Goal: Task Accomplishment & Management: Complete application form

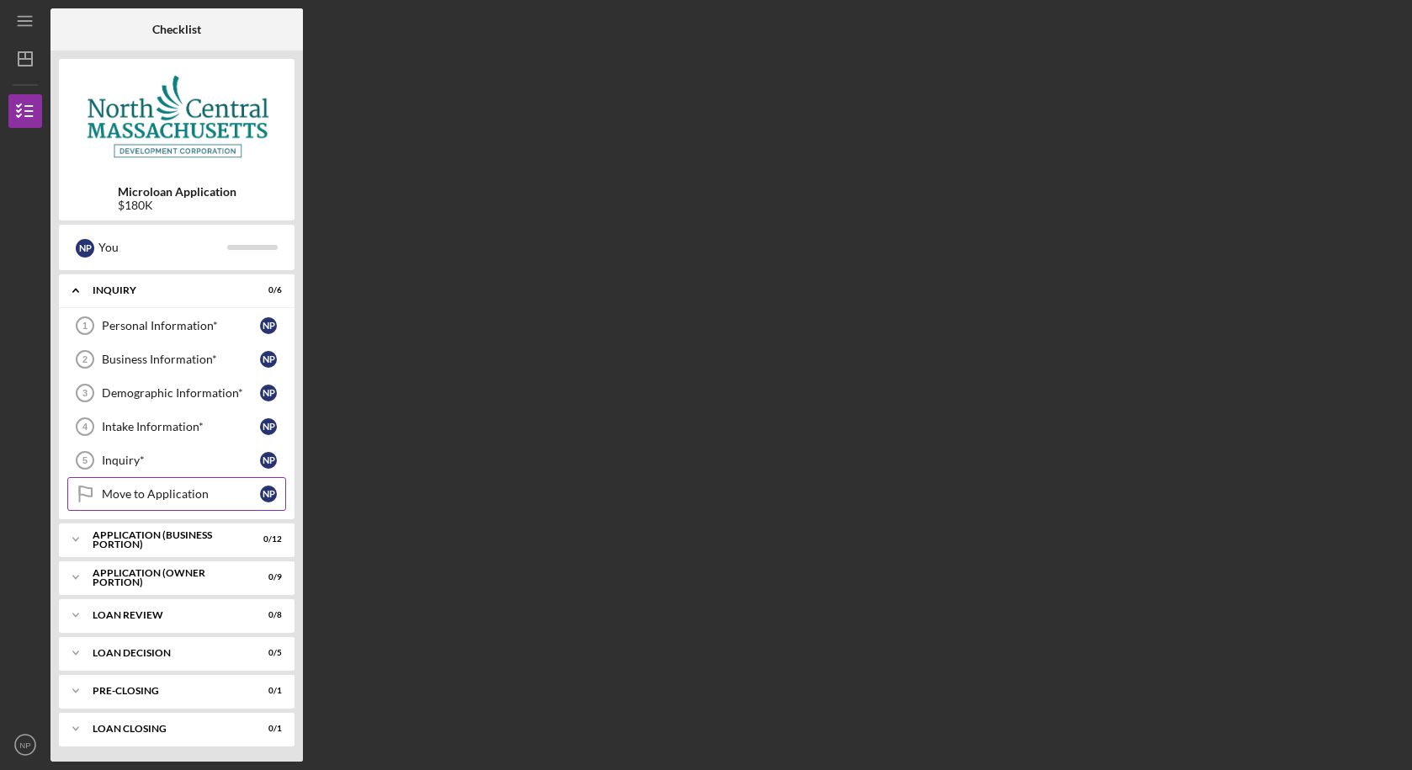
scroll to position [2, 0]
click at [166, 330] on div "Personal Information*" at bounding box center [181, 323] width 158 height 13
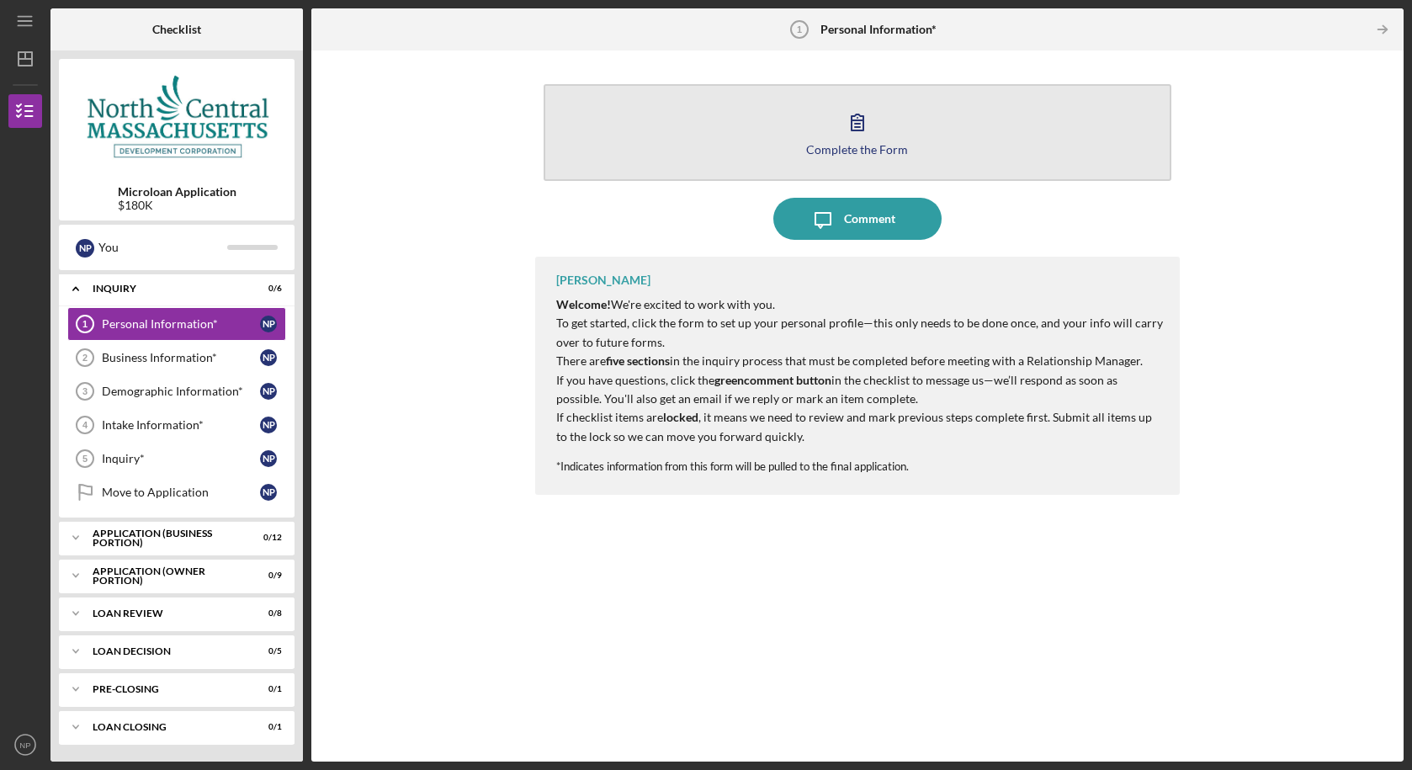
click at [867, 140] on icon "button" at bounding box center [857, 122] width 42 height 42
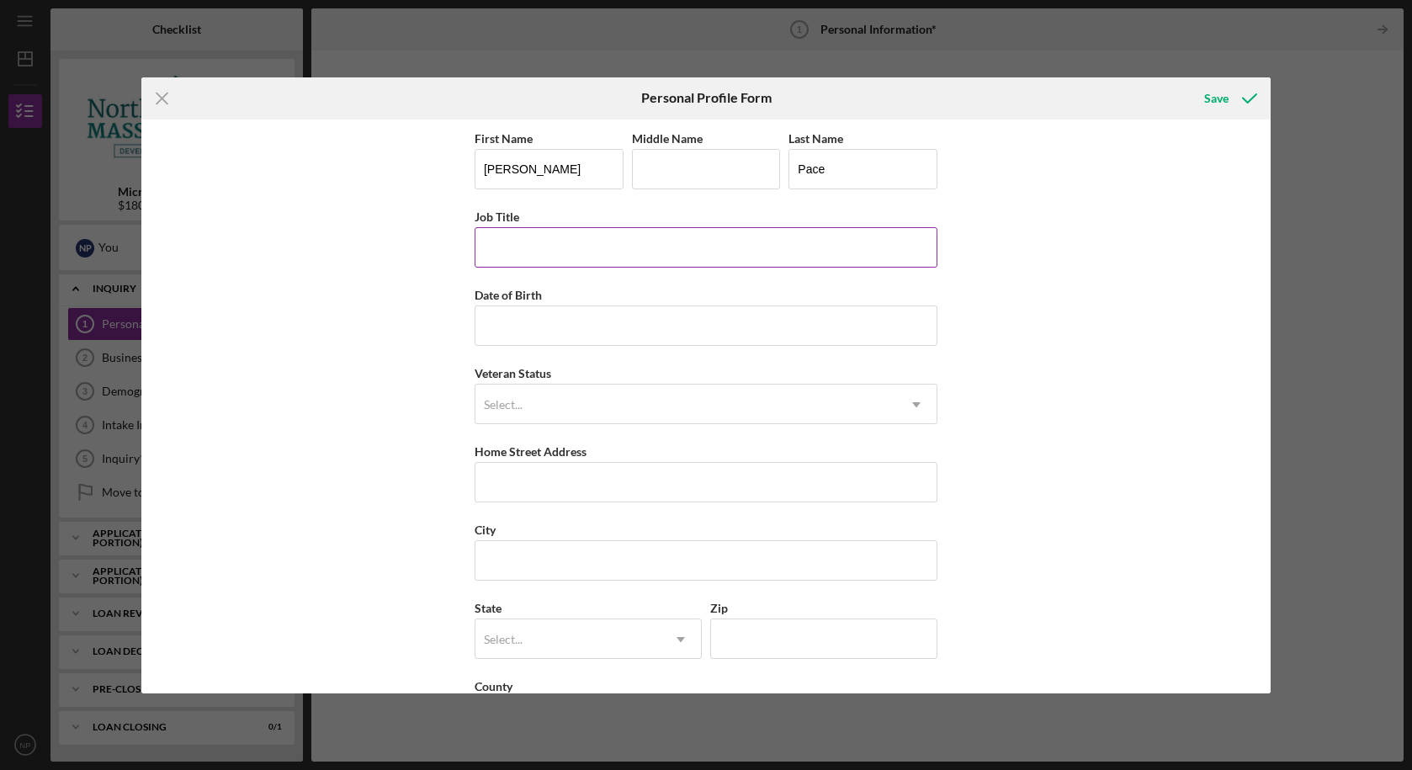
click at [635, 243] on input "Job Title" at bounding box center [706, 247] width 463 height 40
click at [594, 331] on input "Date of Birth" at bounding box center [706, 325] width 463 height 40
type input "[DATE]"
click at [561, 429] on div "First Name [PERSON_NAME] Middle Name Last Name [PERSON_NAME] Job Title Date of …" at bounding box center [706, 441] width 463 height 627
click at [561, 402] on div "Select..." at bounding box center [685, 404] width 421 height 39
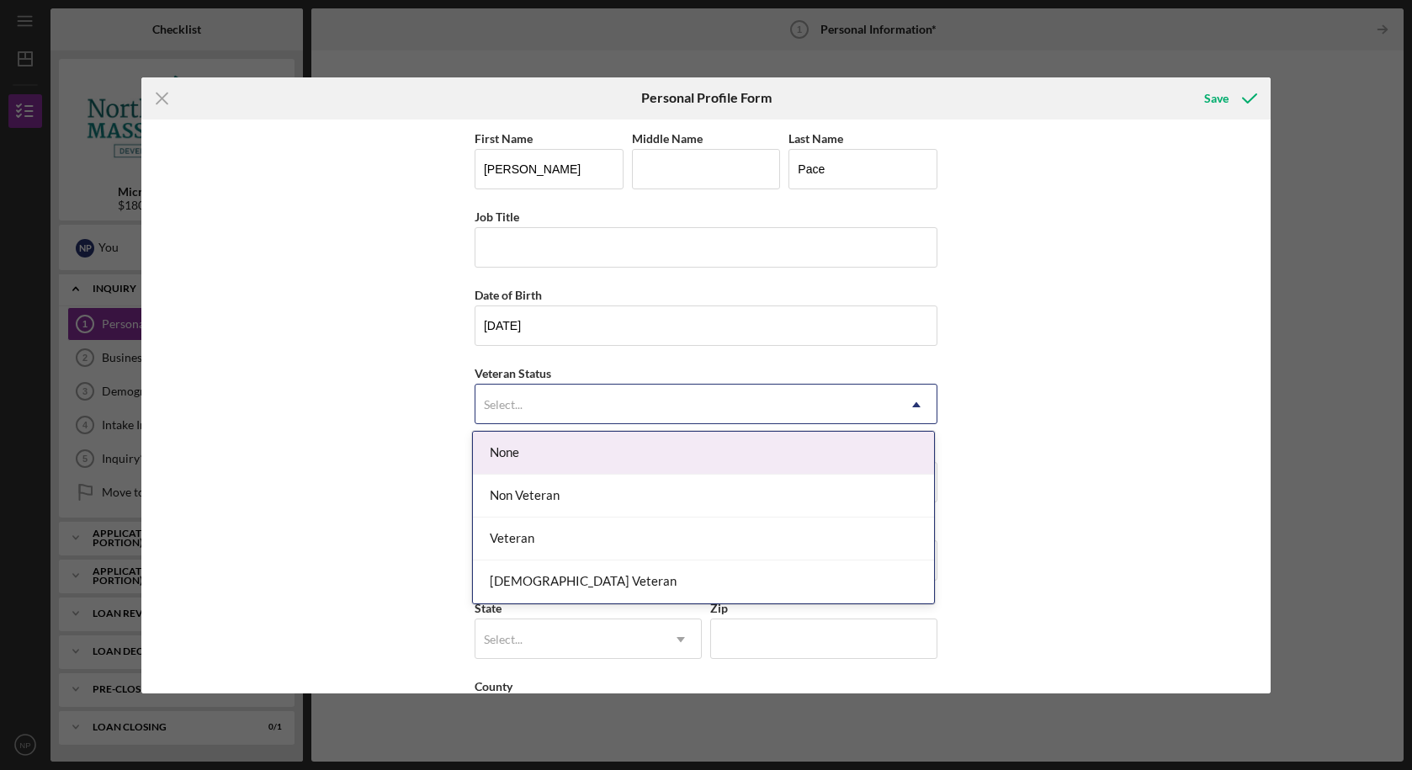
click at [564, 453] on div "None" at bounding box center [703, 453] width 461 height 43
click at [557, 413] on div "Select..." at bounding box center [685, 404] width 421 height 39
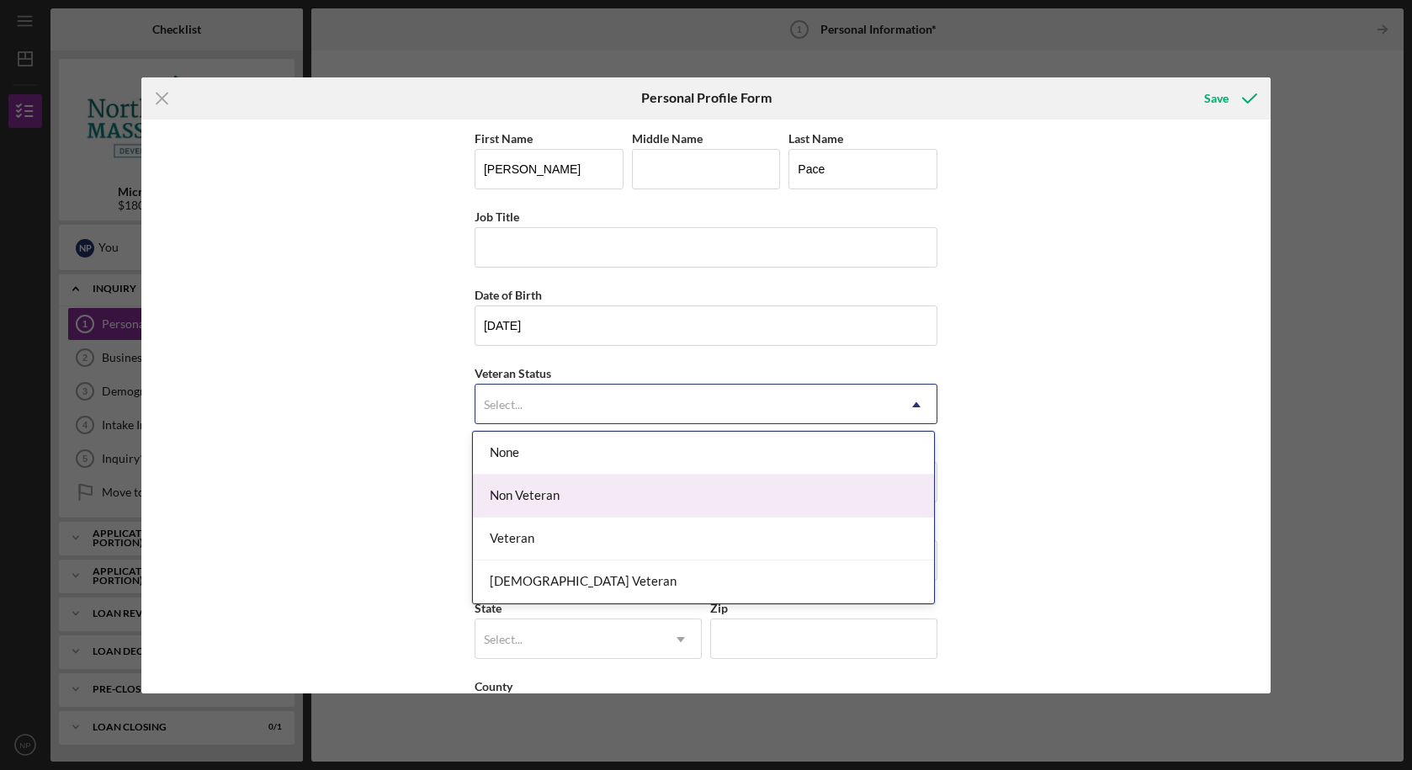
click at [550, 500] on div "Non Veteran" at bounding box center [703, 496] width 461 height 43
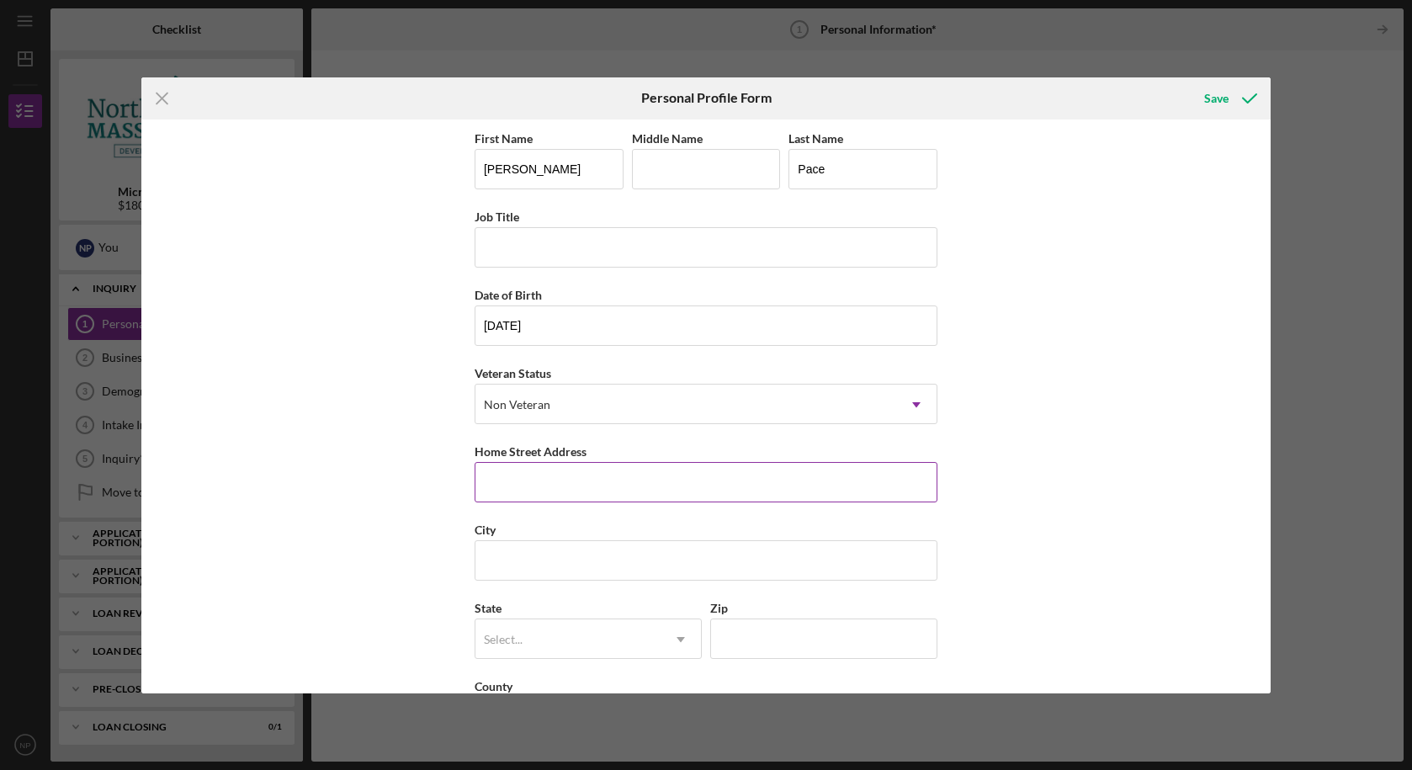
click at [578, 478] on input "Home Street Address" at bounding box center [706, 482] width 463 height 40
type input "[STREET_ADDRESS][PERSON_NAME]"
type input "Littleton"
type input "MA"
type input "01460"
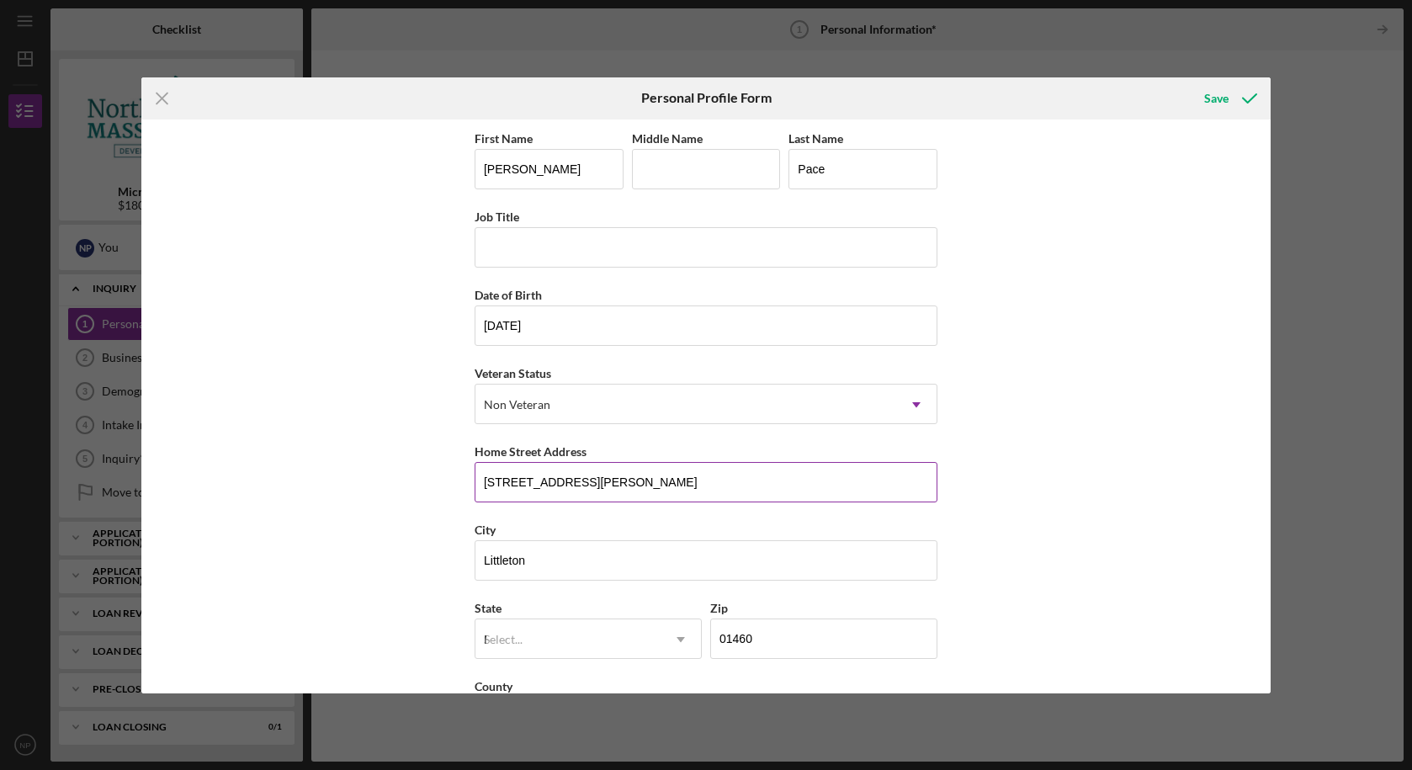
type input "[GEOGRAPHIC_DATA]"
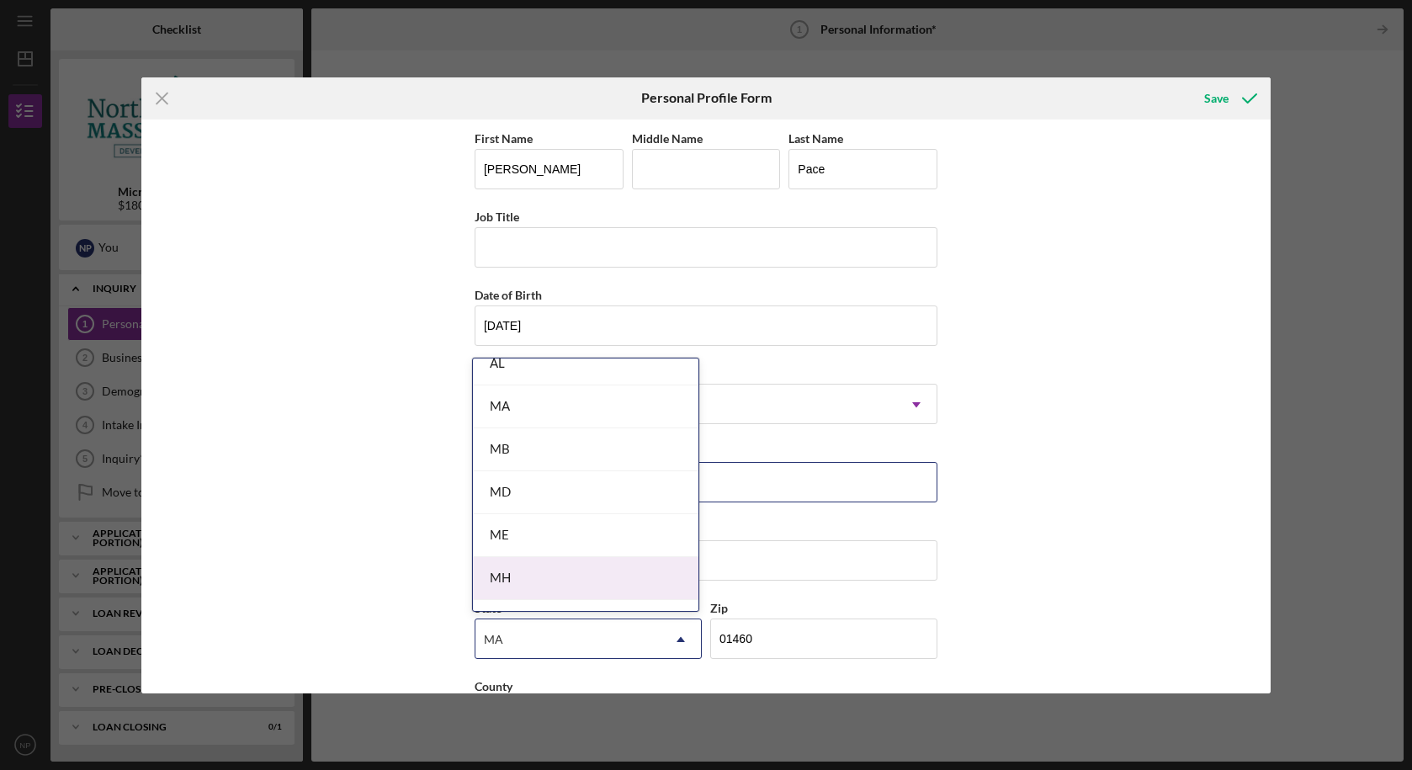
scroll to position [12, 0]
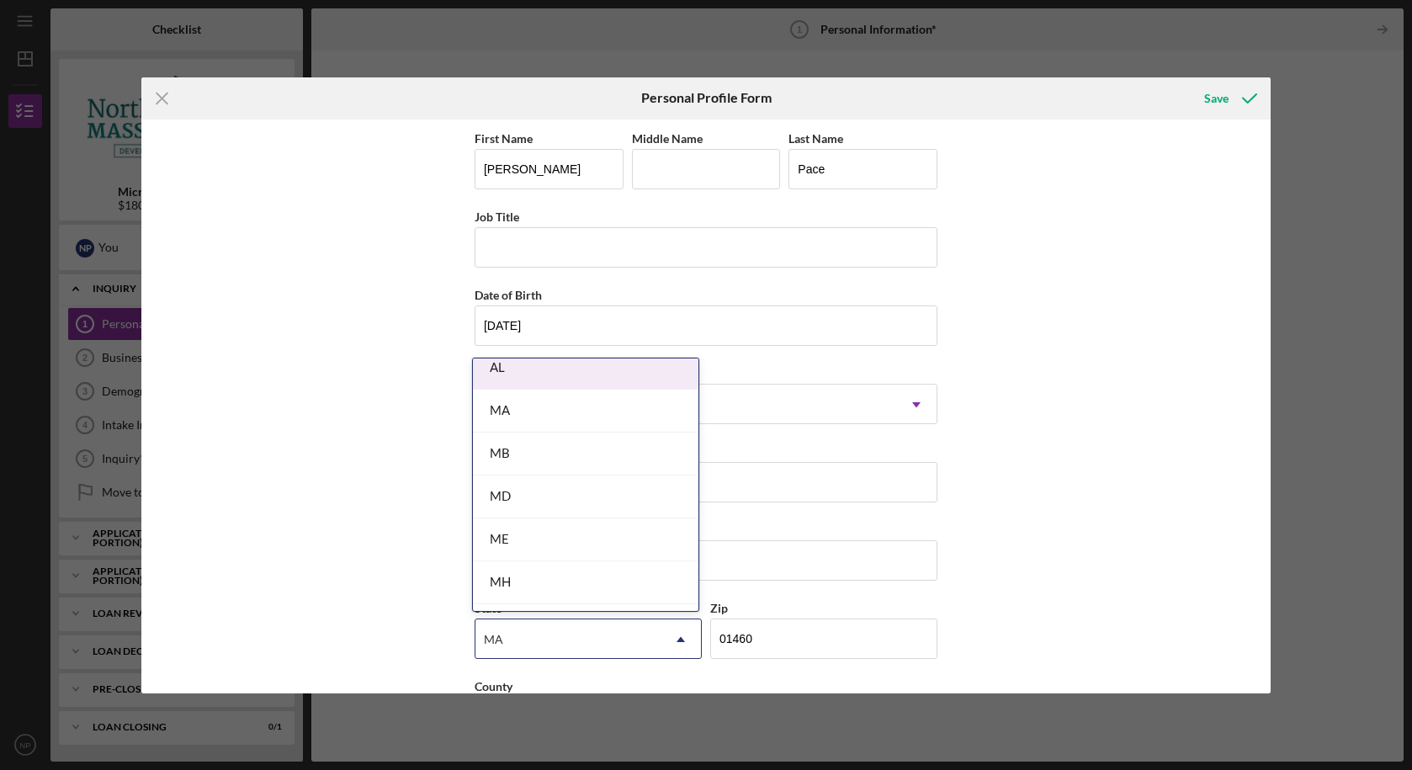
click at [614, 403] on div "MA" at bounding box center [586, 411] width 226 height 43
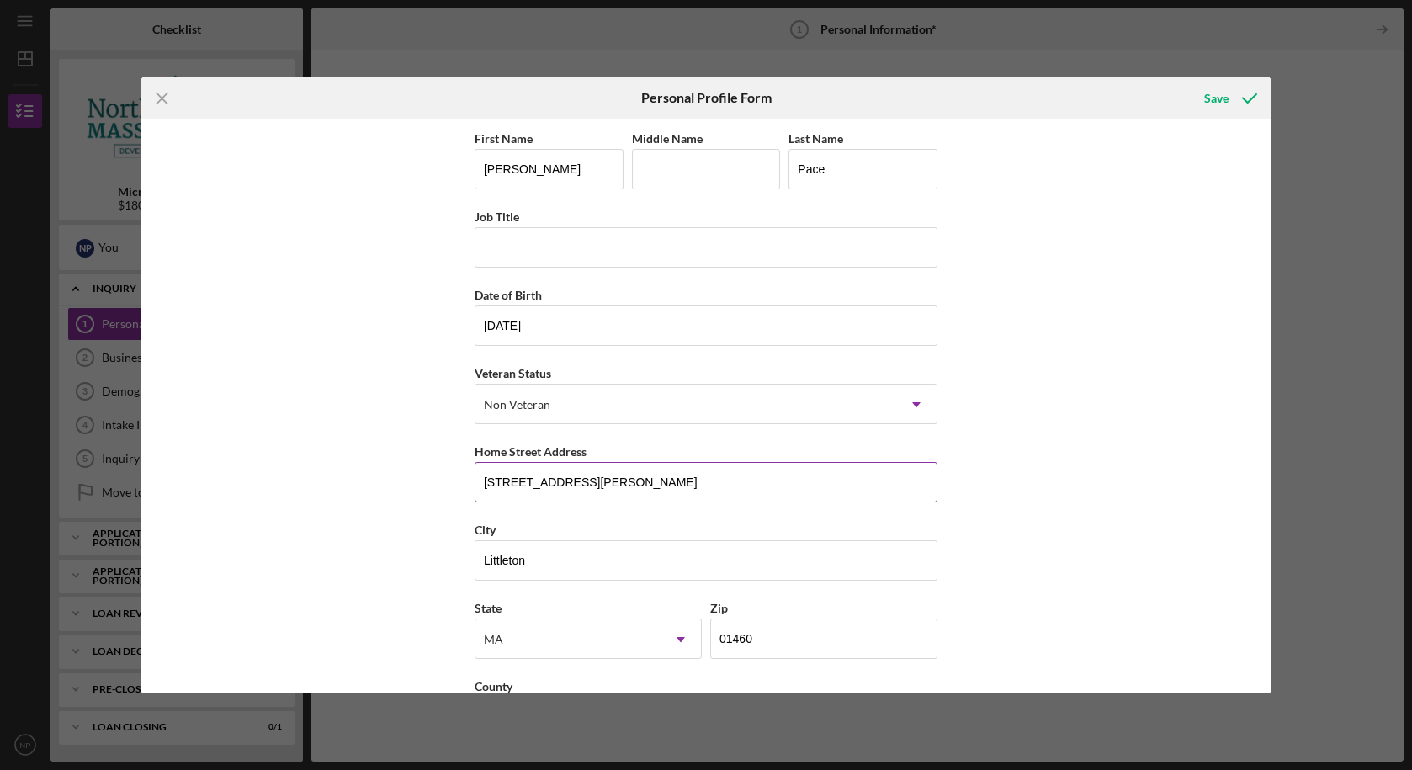
scroll to position [69, 0]
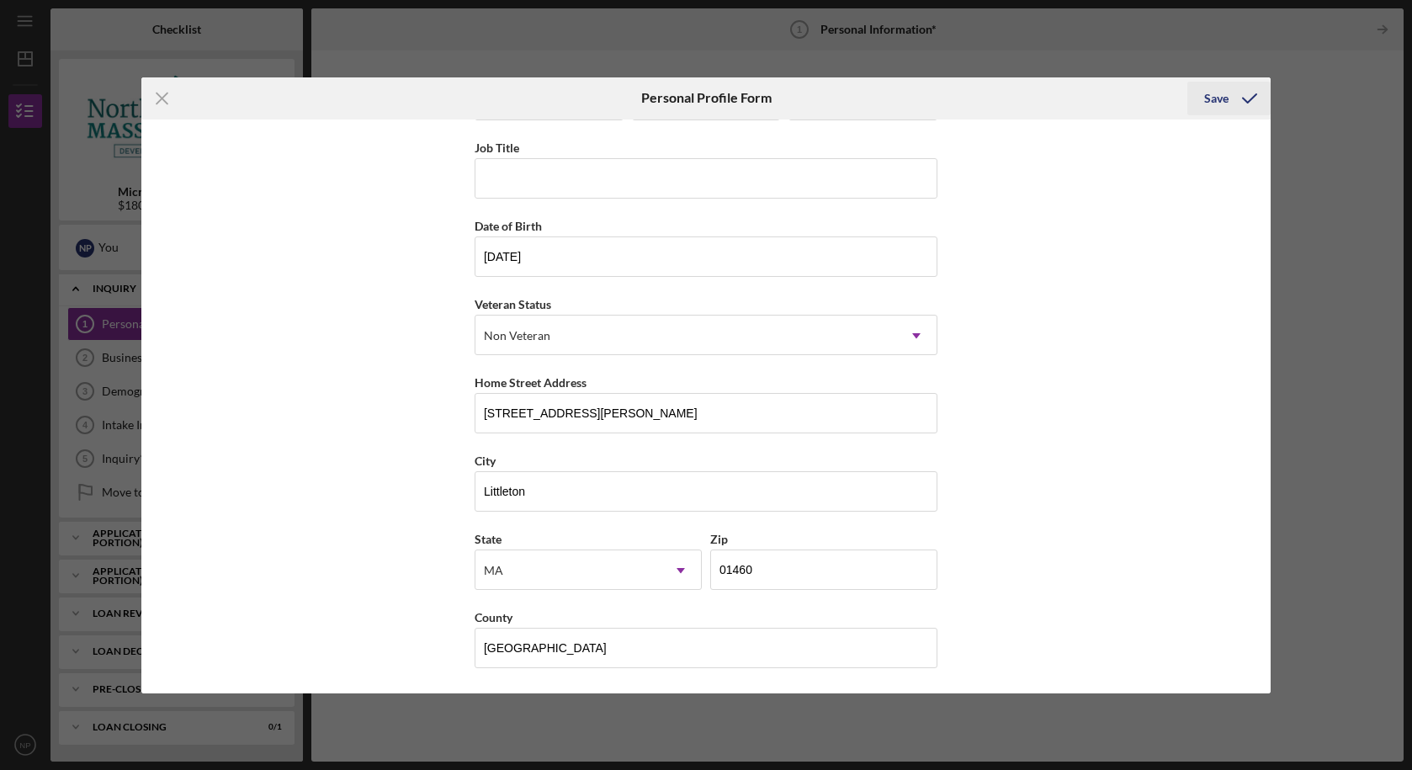
click at [1209, 103] on div "Save" at bounding box center [1216, 99] width 24 height 34
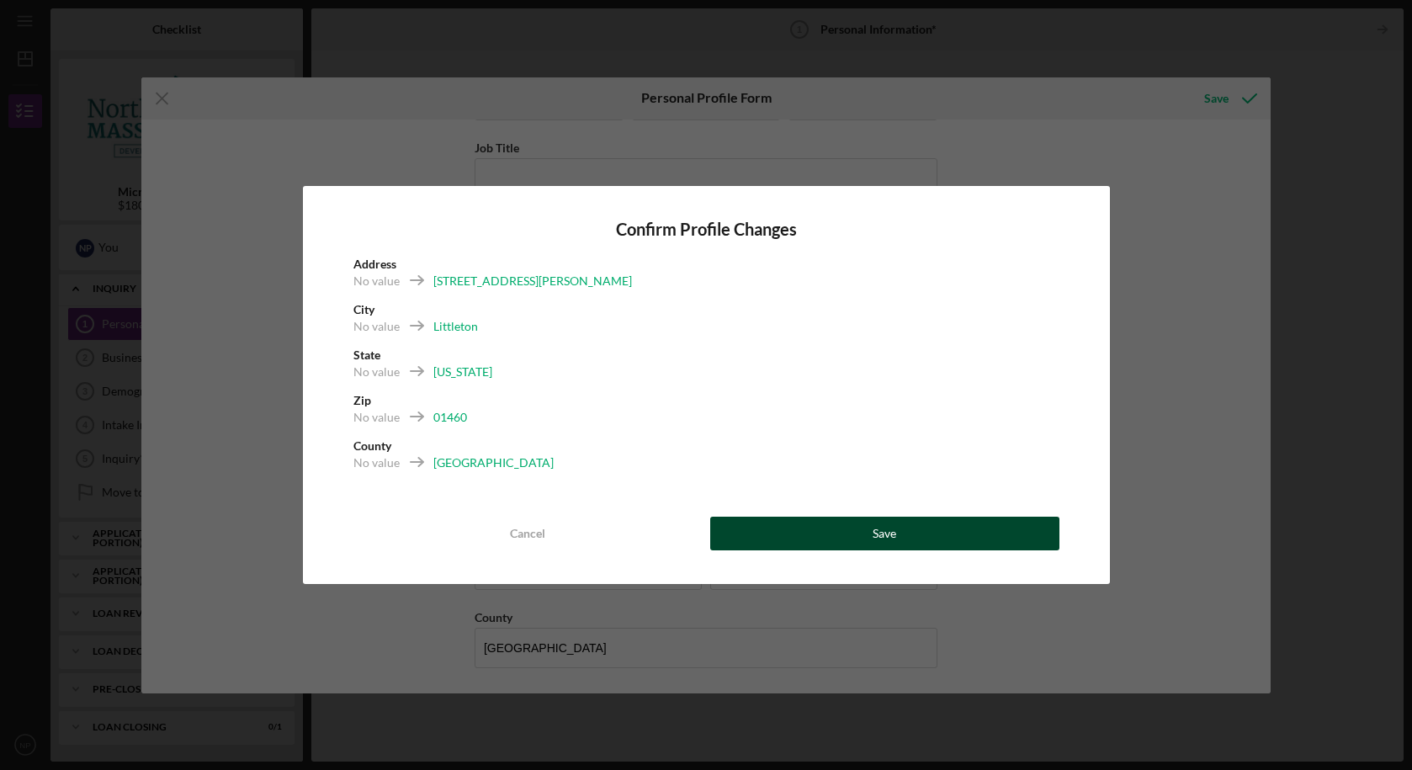
click at [794, 520] on button "Save" at bounding box center [884, 534] width 349 height 34
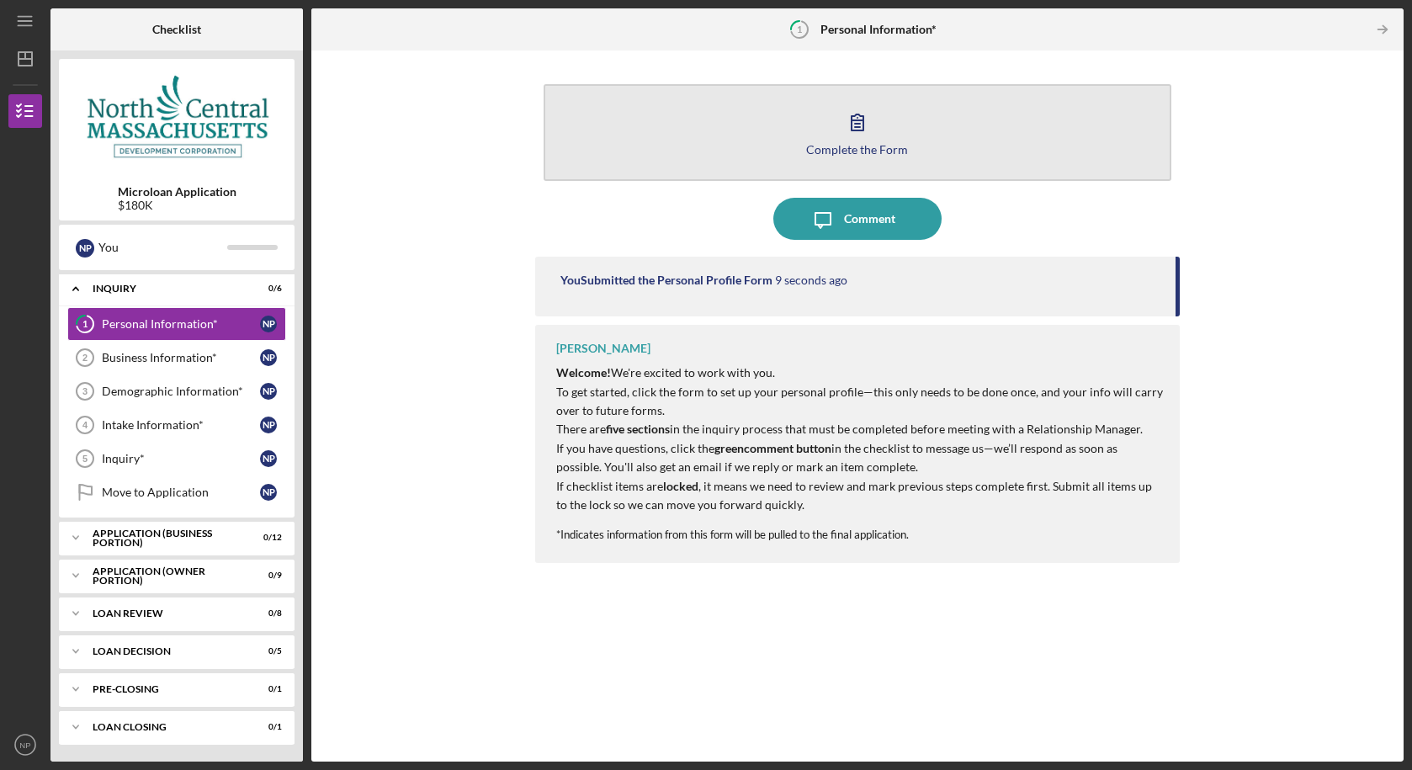
click at [898, 144] on div "Complete the Form" at bounding box center [857, 149] width 102 height 13
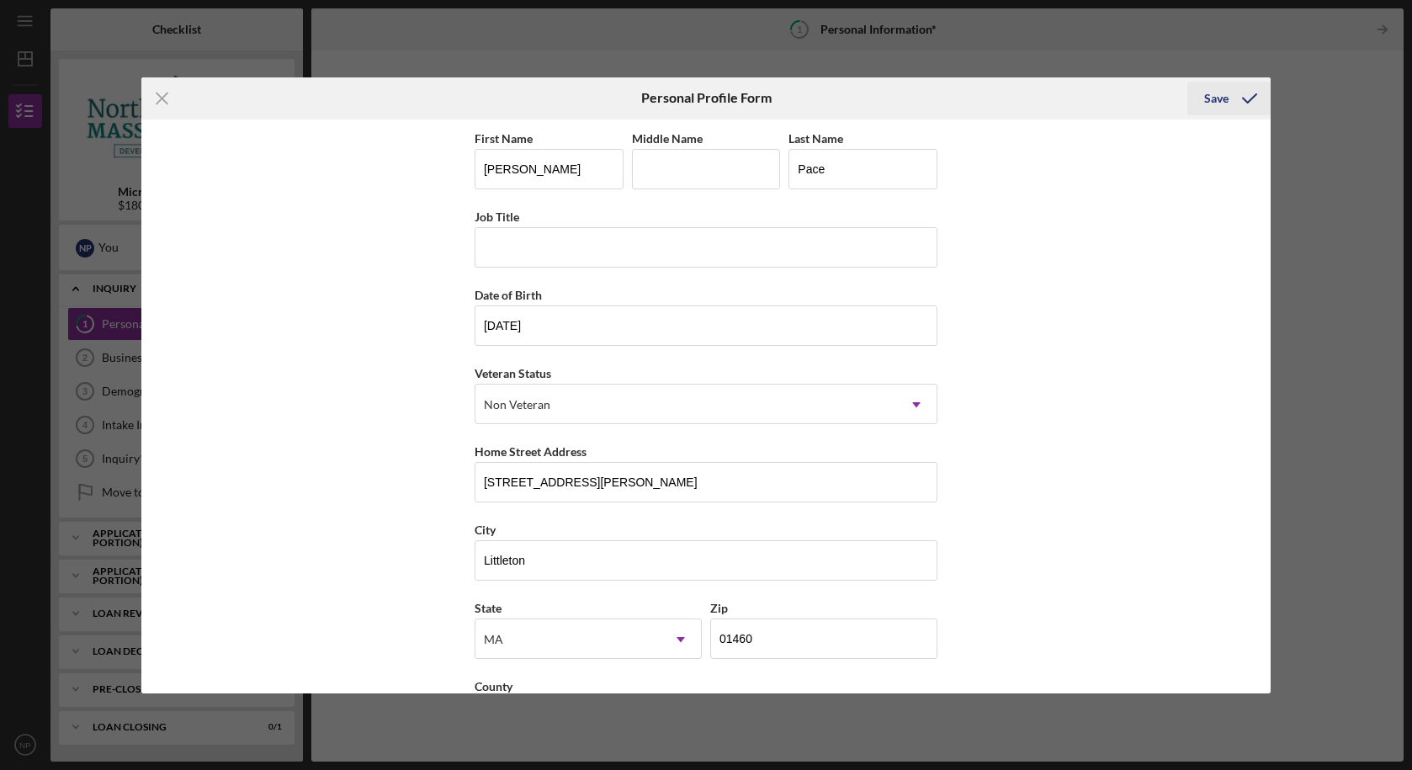
click at [1239, 100] on icon "submit" at bounding box center [1250, 98] width 42 height 42
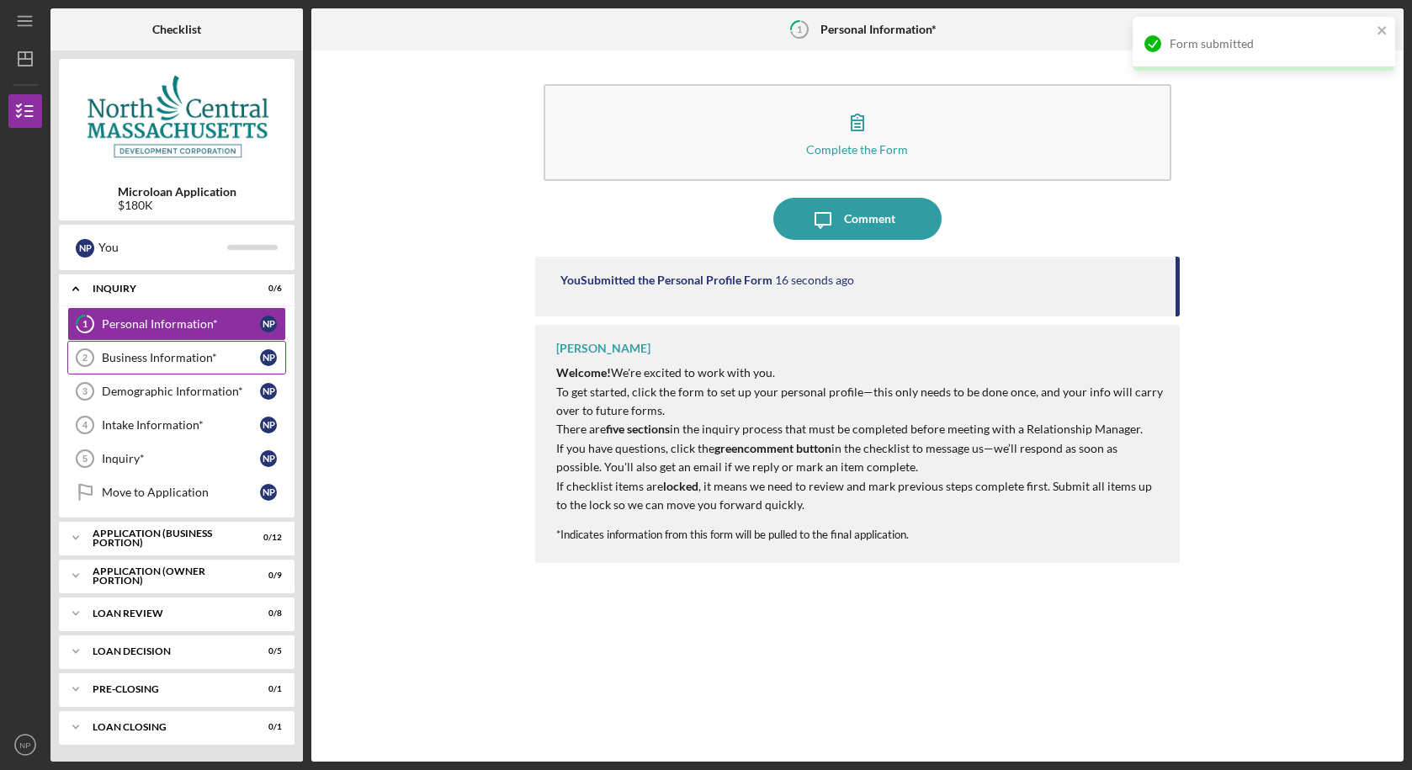
click at [182, 355] on div "Business Information*" at bounding box center [181, 357] width 158 height 13
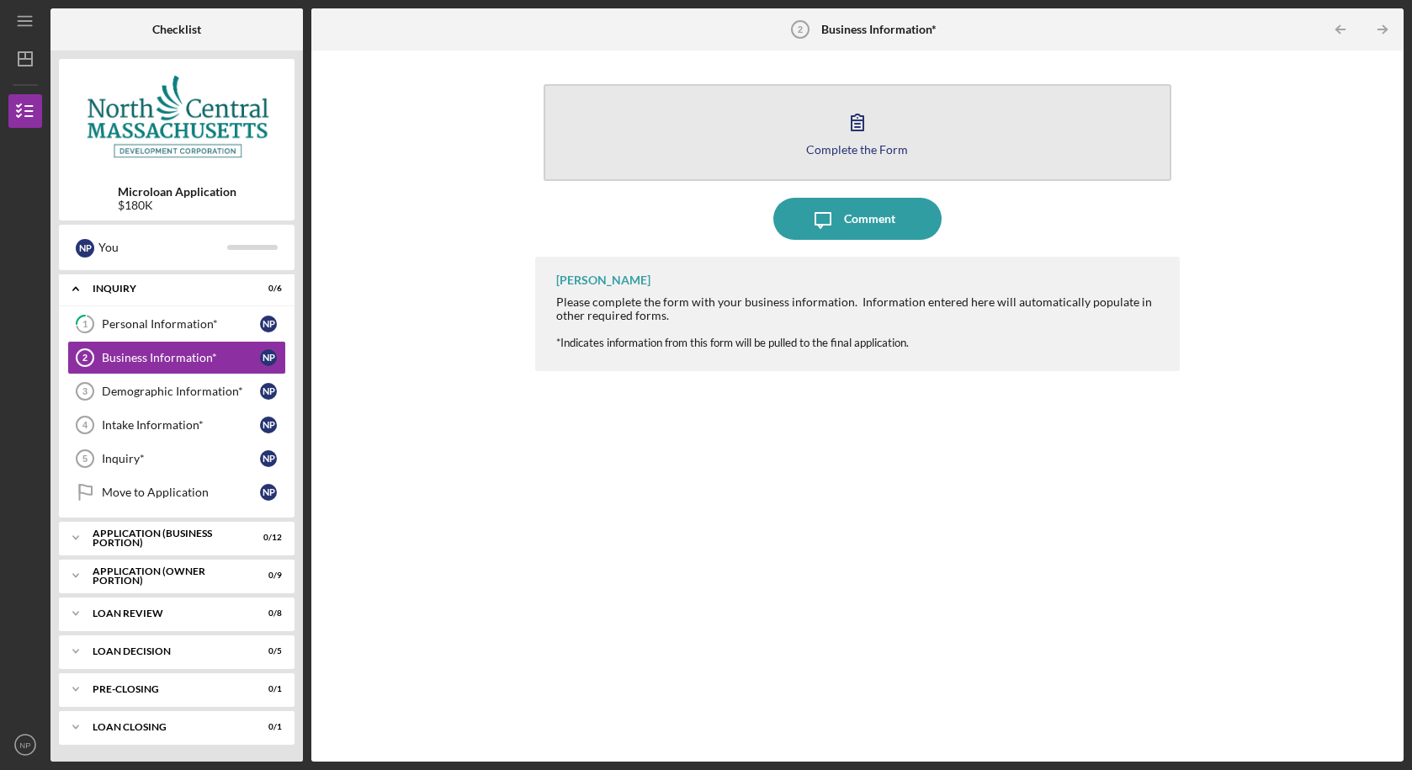
click at [806, 130] on button "Complete the Form Form" at bounding box center [858, 132] width 629 height 97
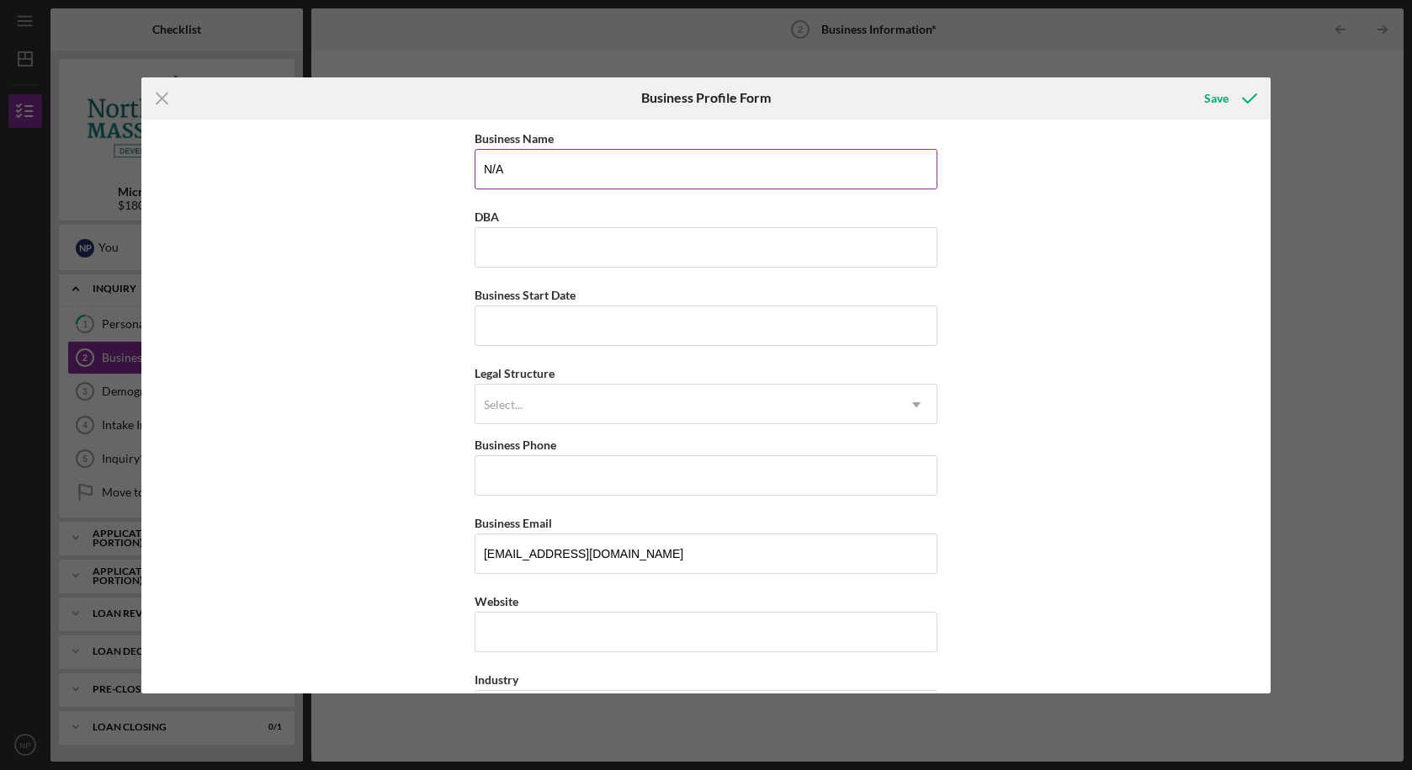
click at [679, 167] on input "N/A" at bounding box center [706, 169] width 463 height 40
click at [661, 239] on input "DBA" at bounding box center [706, 247] width 463 height 40
click at [1242, 107] on icon "submit" at bounding box center [1250, 98] width 42 height 42
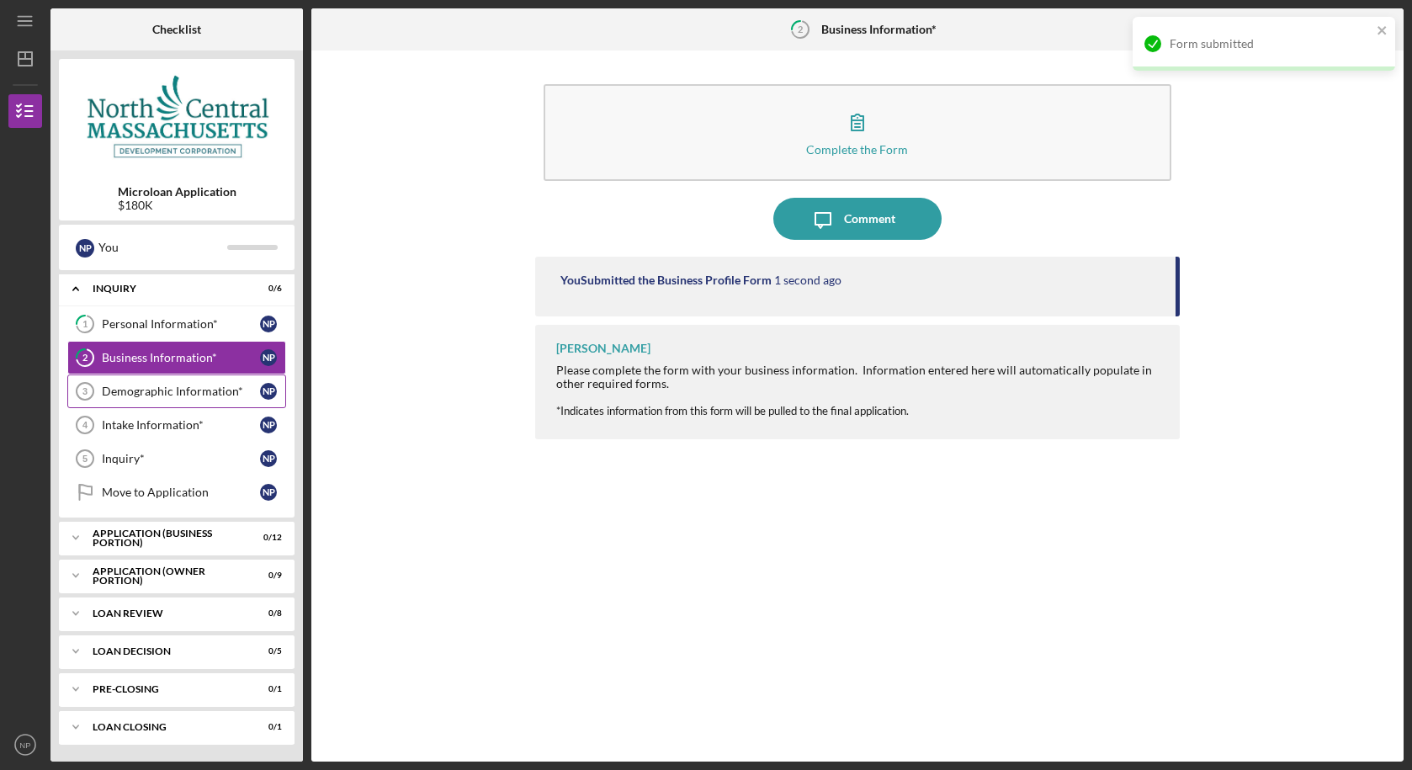
click at [189, 395] on div "Demographic Information*" at bounding box center [181, 391] width 158 height 13
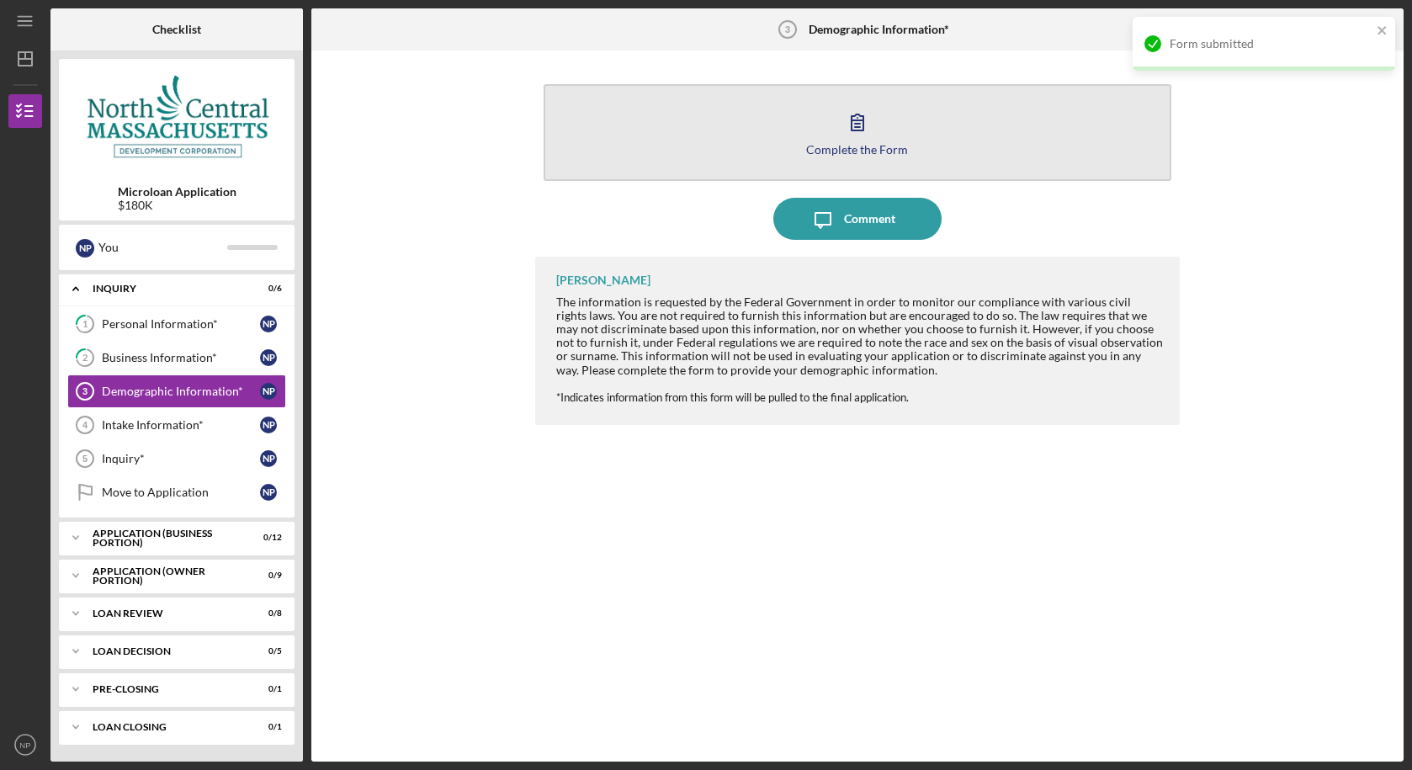
click at [904, 114] on button "Complete the Form Form" at bounding box center [858, 132] width 629 height 97
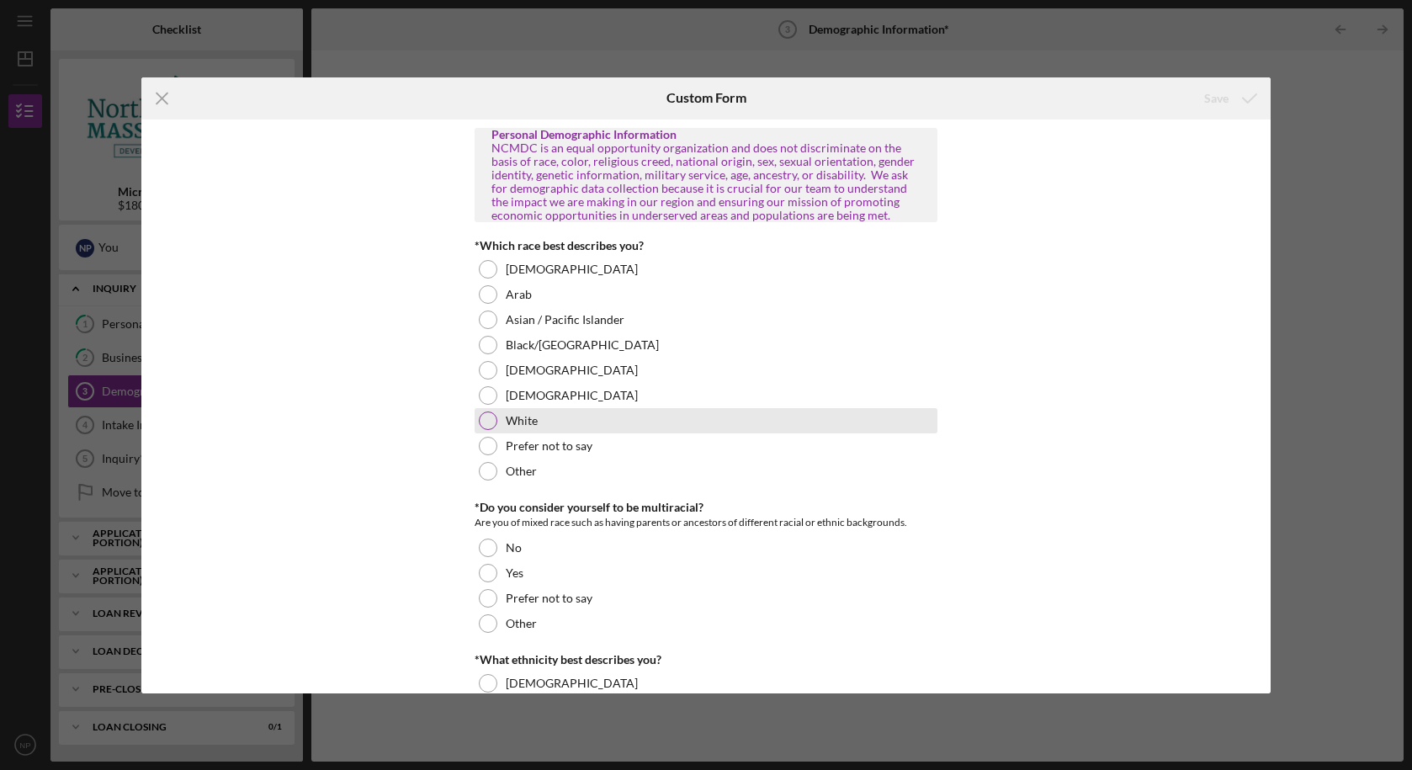
click at [545, 428] on div "White" at bounding box center [706, 420] width 463 height 25
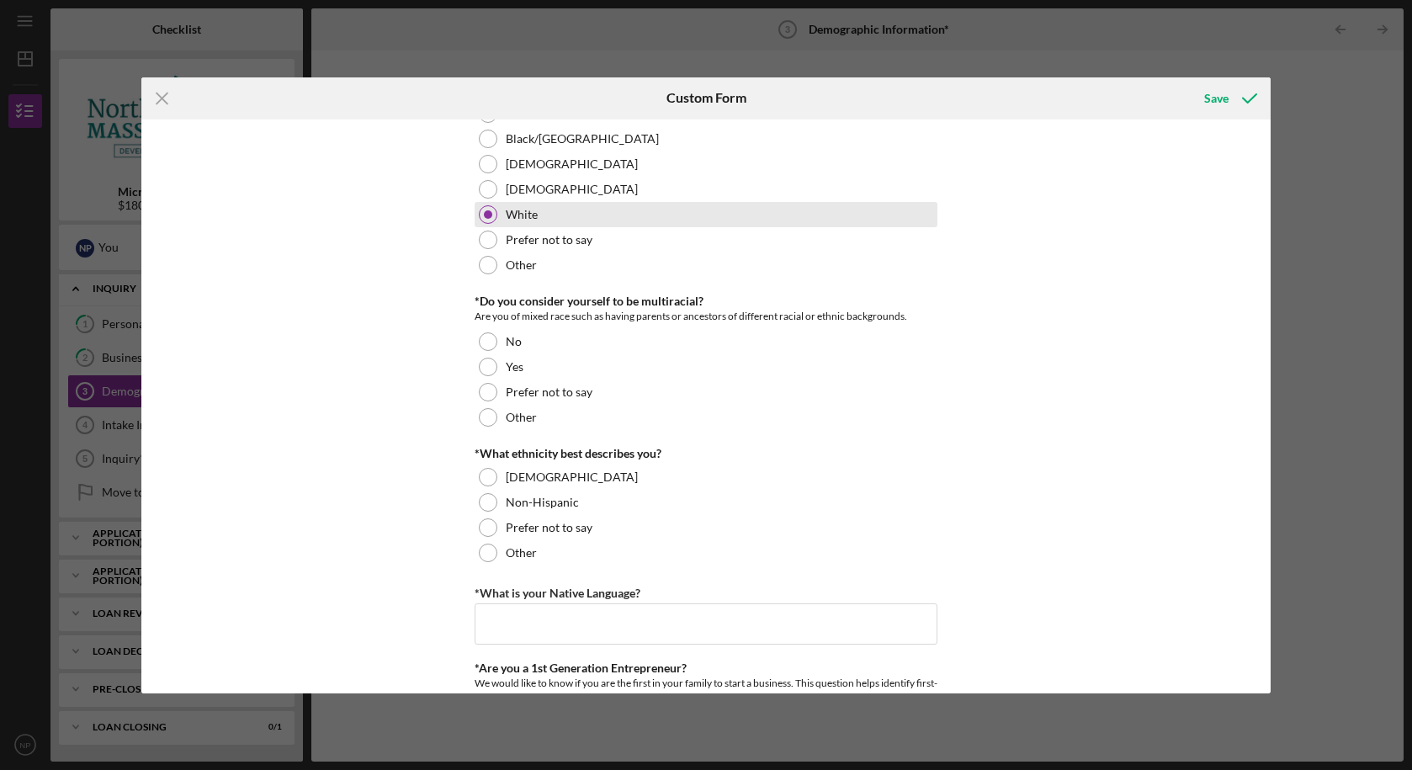
scroll to position [207, 0]
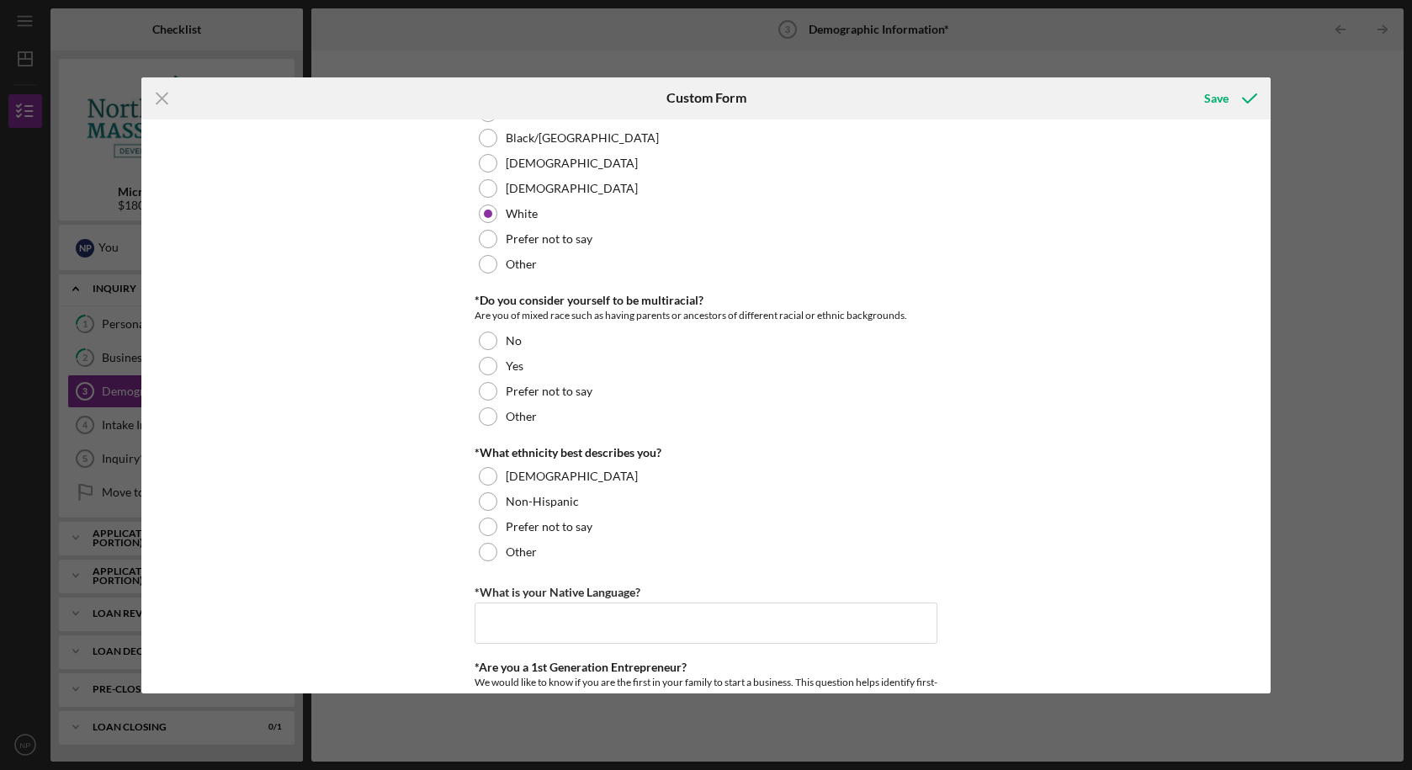
click at [646, 327] on div "*Do you consider yourself to be multiracial? Are you of mixed race such as havi…" at bounding box center [706, 361] width 463 height 135
click at [642, 341] on div "No" at bounding box center [706, 340] width 463 height 25
click at [574, 544] on div "Other" at bounding box center [706, 551] width 463 height 25
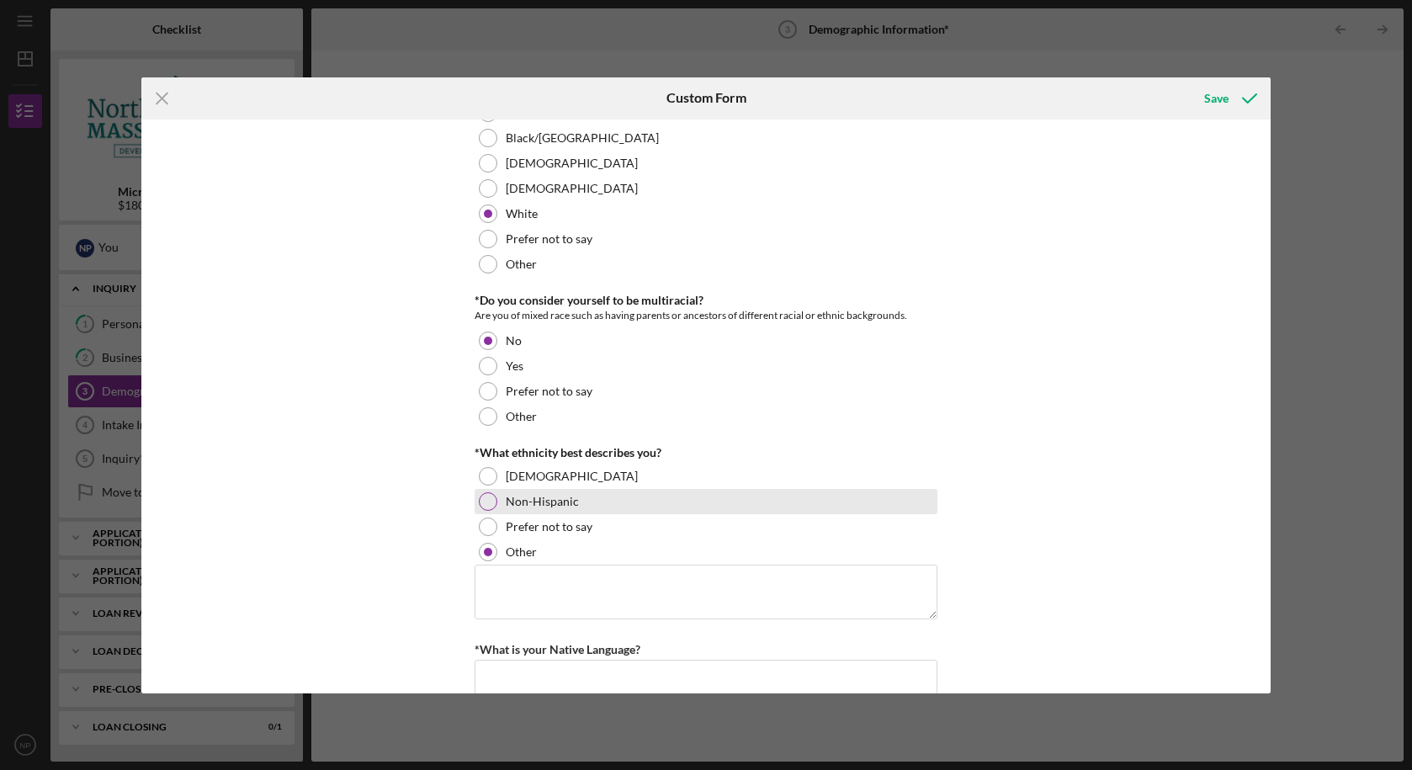
click at [595, 502] on div "Non-Hispanic" at bounding box center [706, 501] width 463 height 25
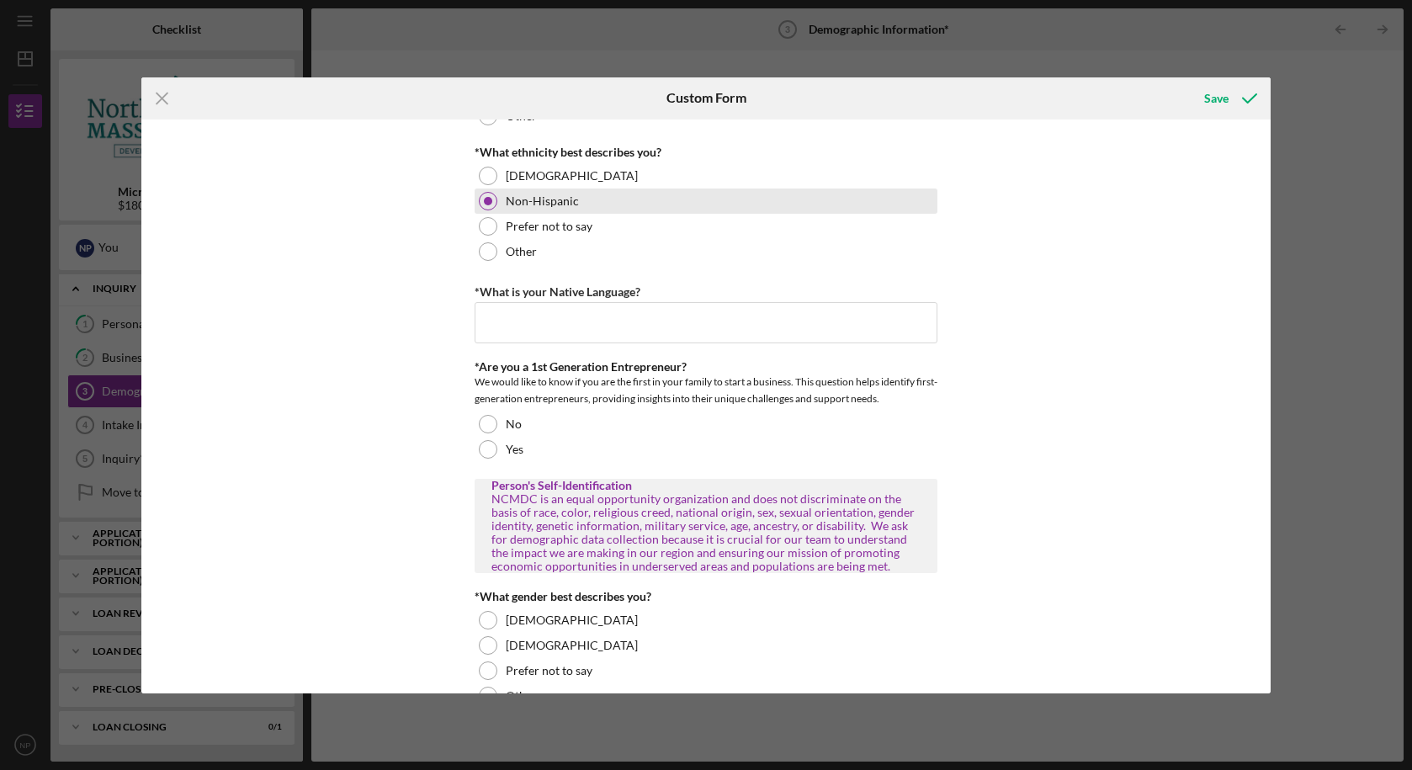
scroll to position [523, 0]
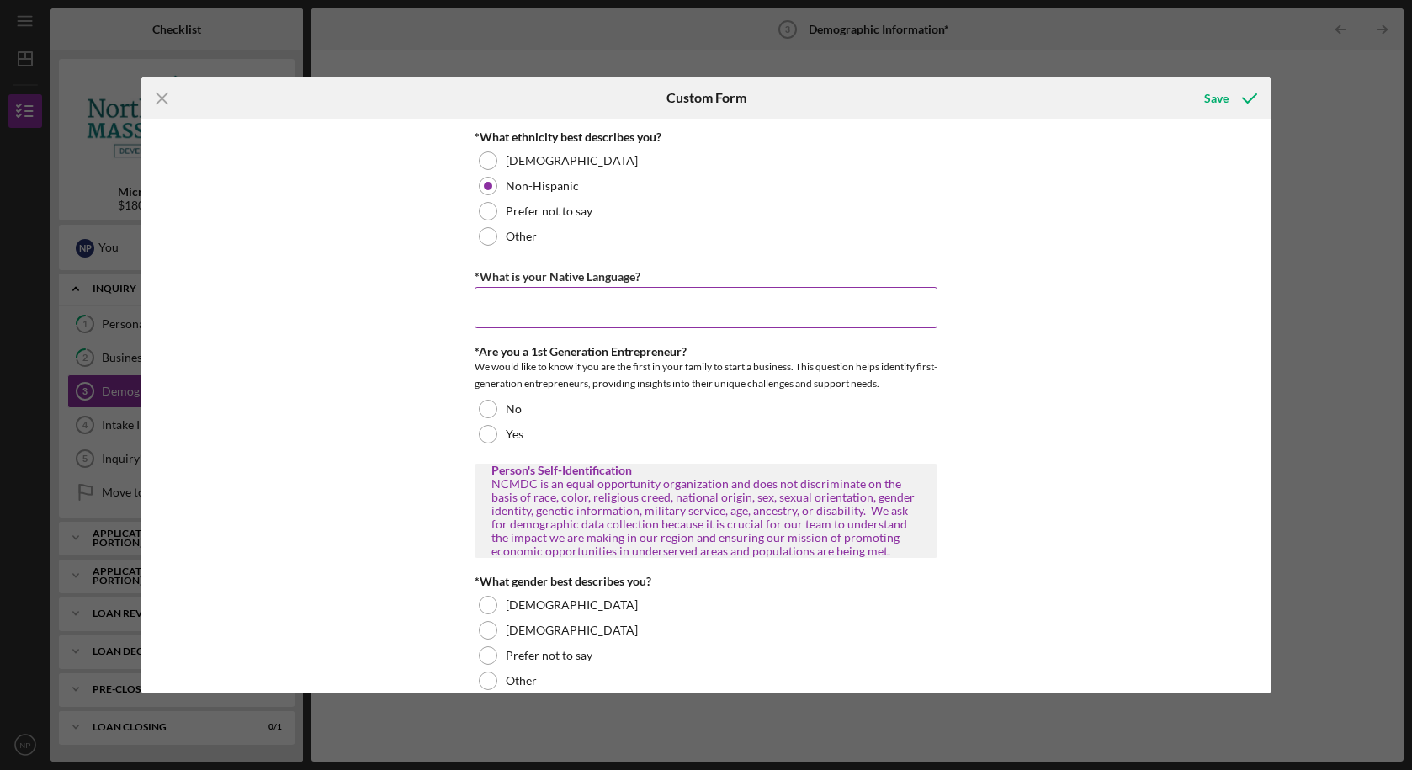
click at [635, 309] on input "*What is your Native Language?" at bounding box center [706, 307] width 463 height 40
type input "English"
click at [491, 405] on div at bounding box center [488, 409] width 19 height 19
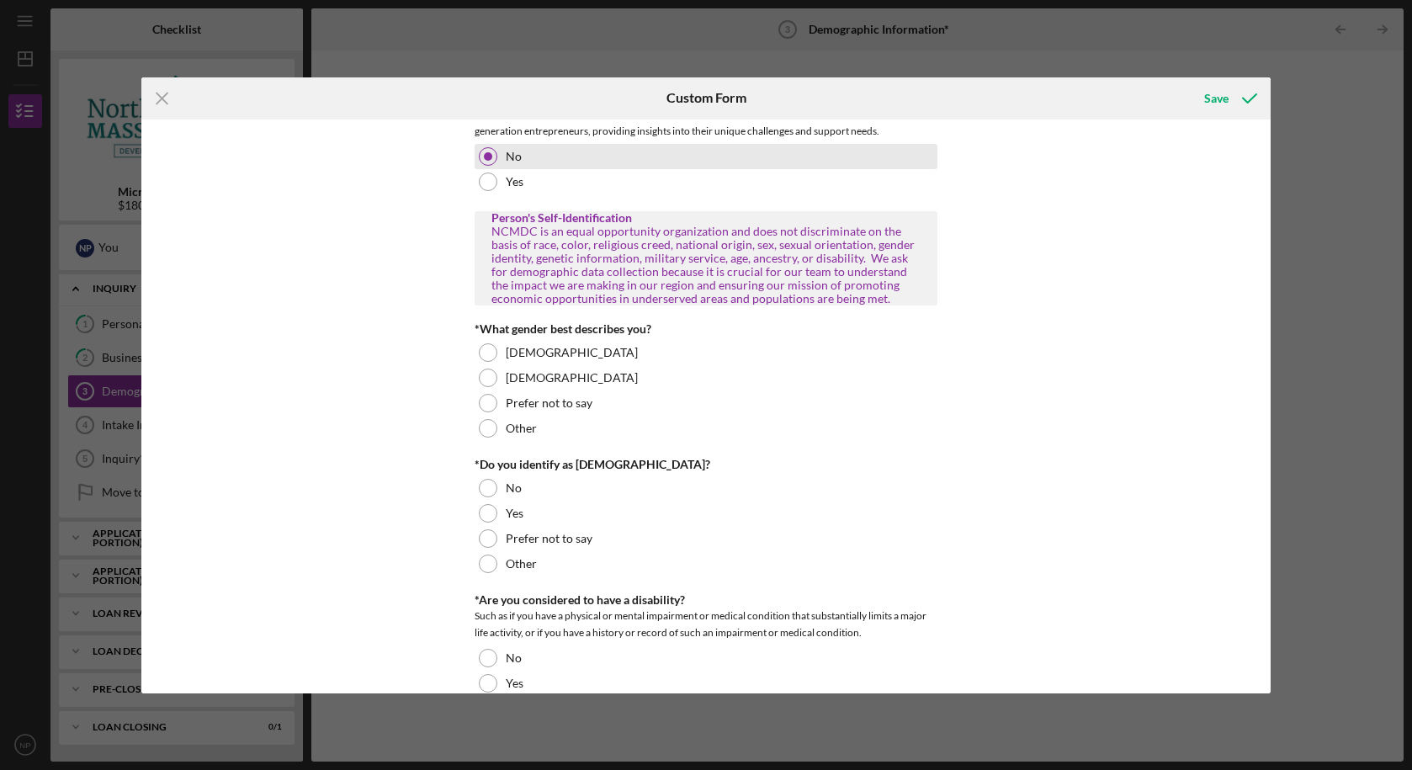
scroll to position [779, 0]
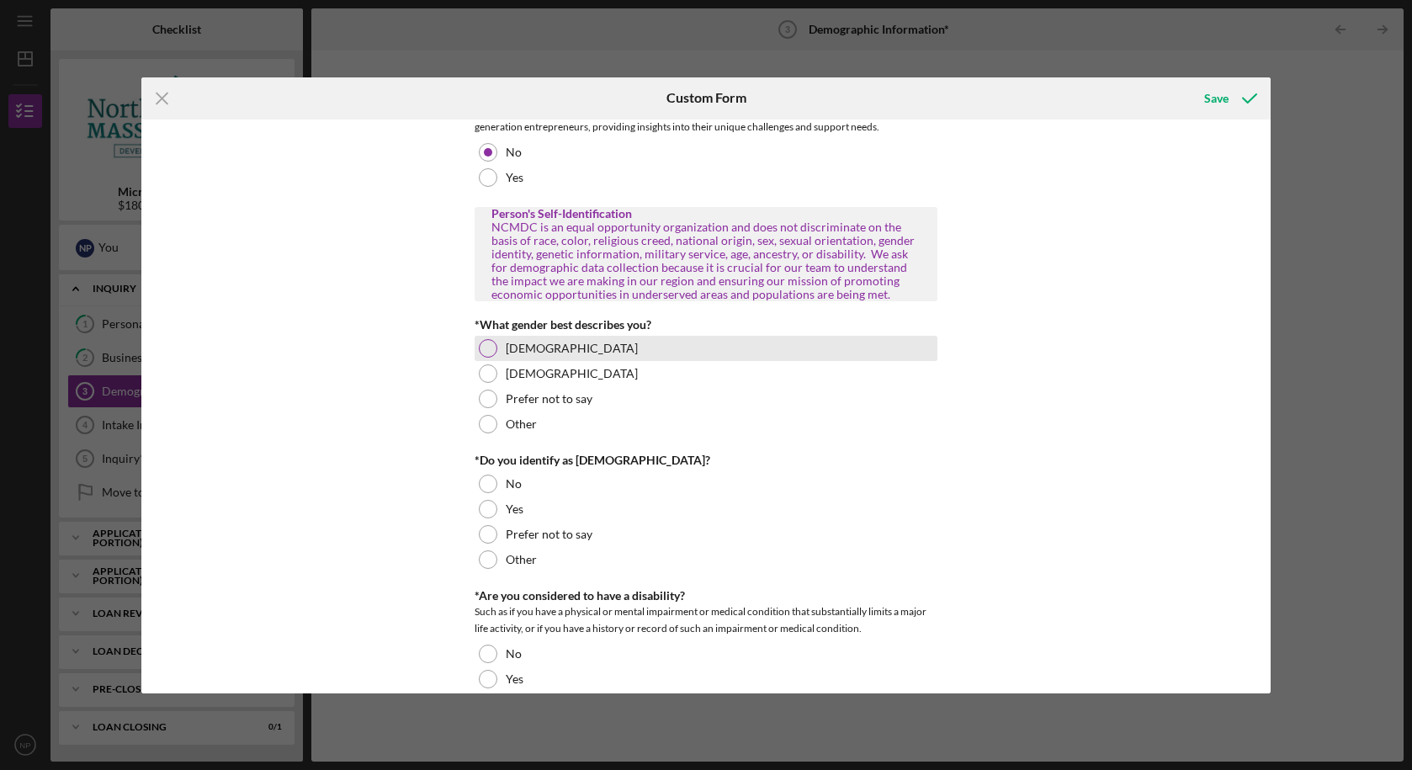
click at [482, 349] on div at bounding box center [488, 348] width 19 height 19
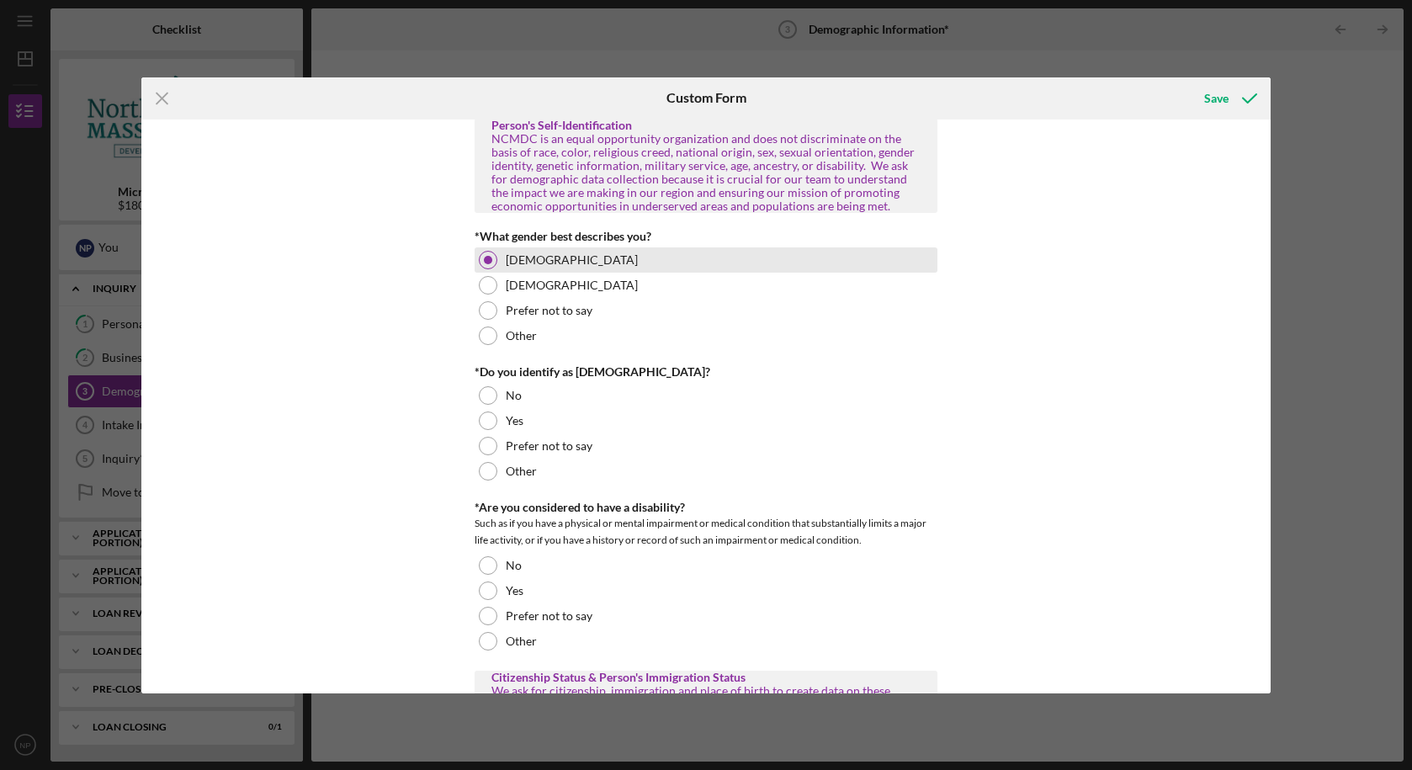
scroll to position [868, 0]
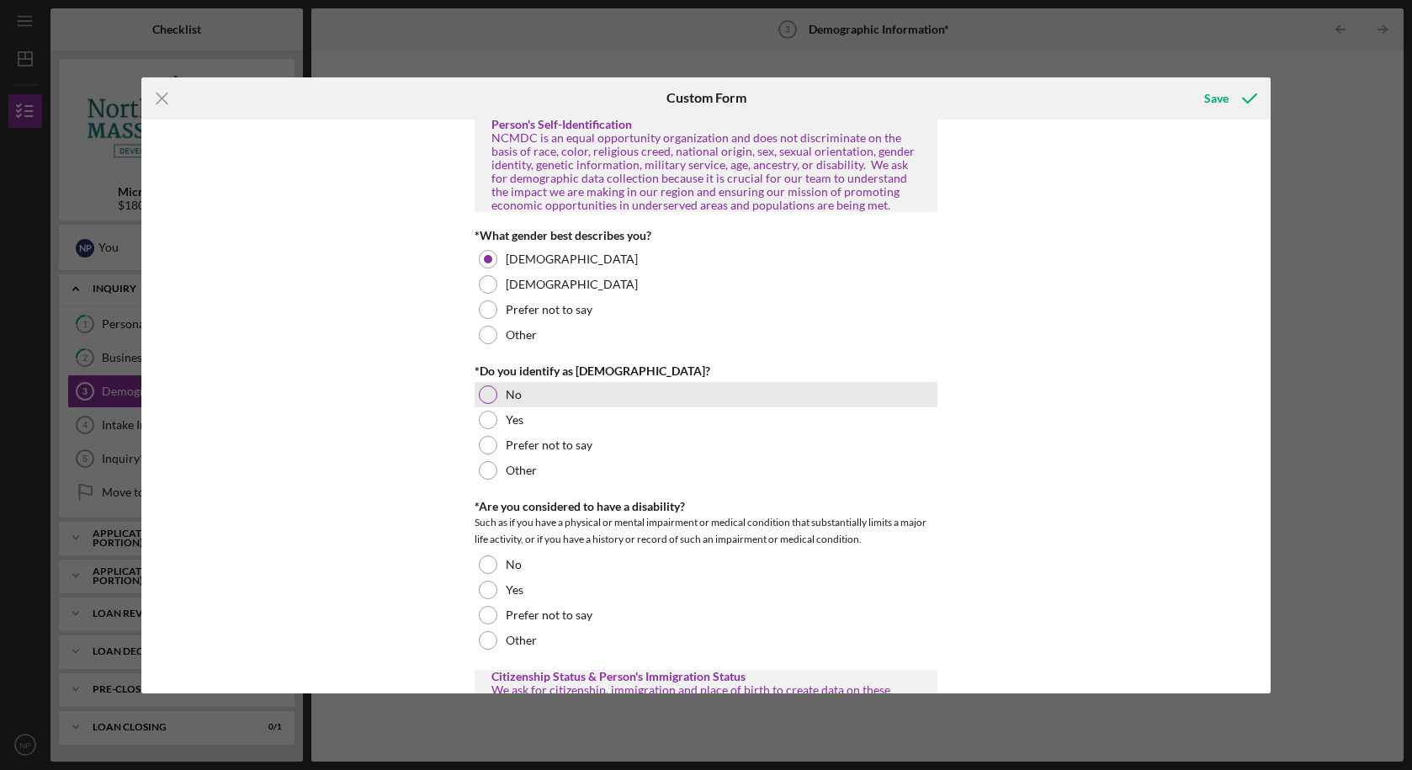
click at [488, 399] on div at bounding box center [488, 394] width 19 height 19
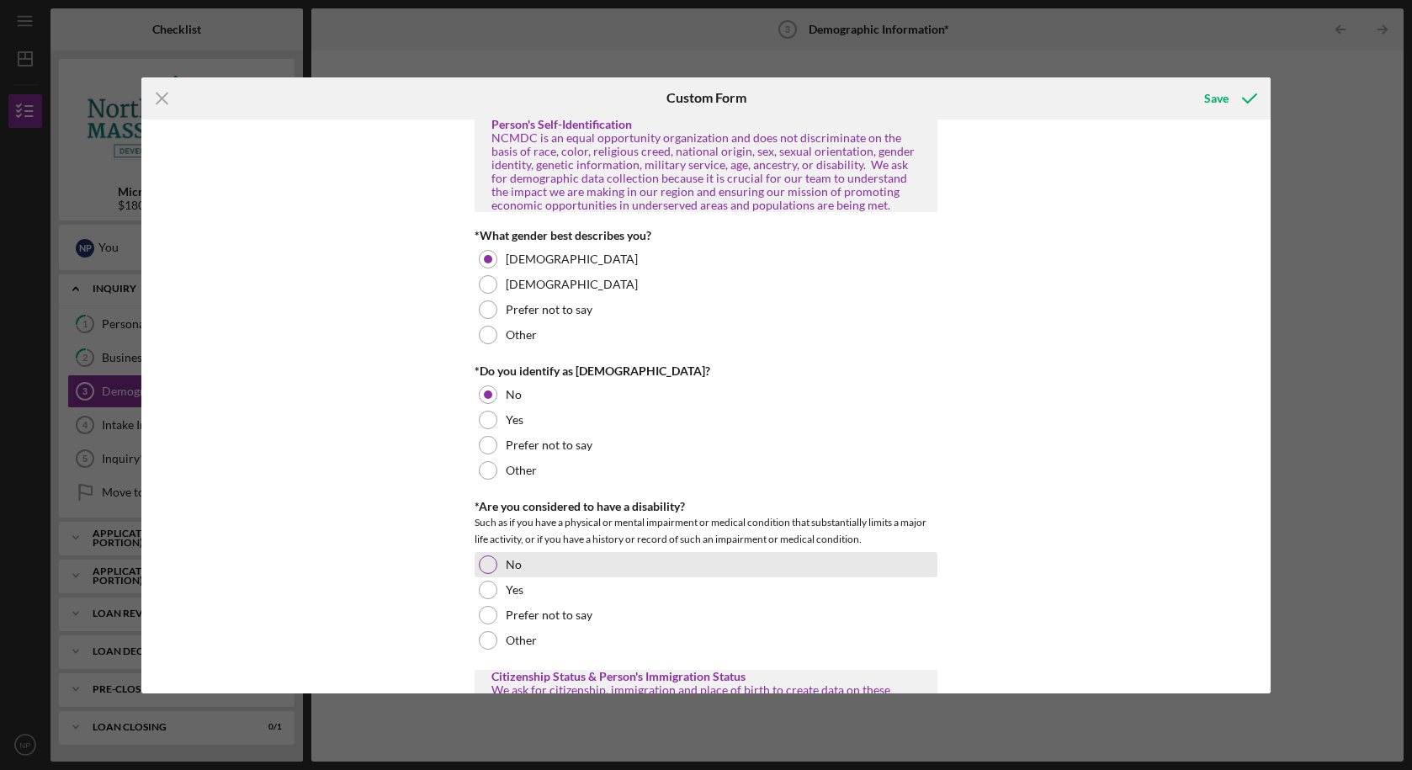
click at [488, 571] on div at bounding box center [488, 564] width 19 height 19
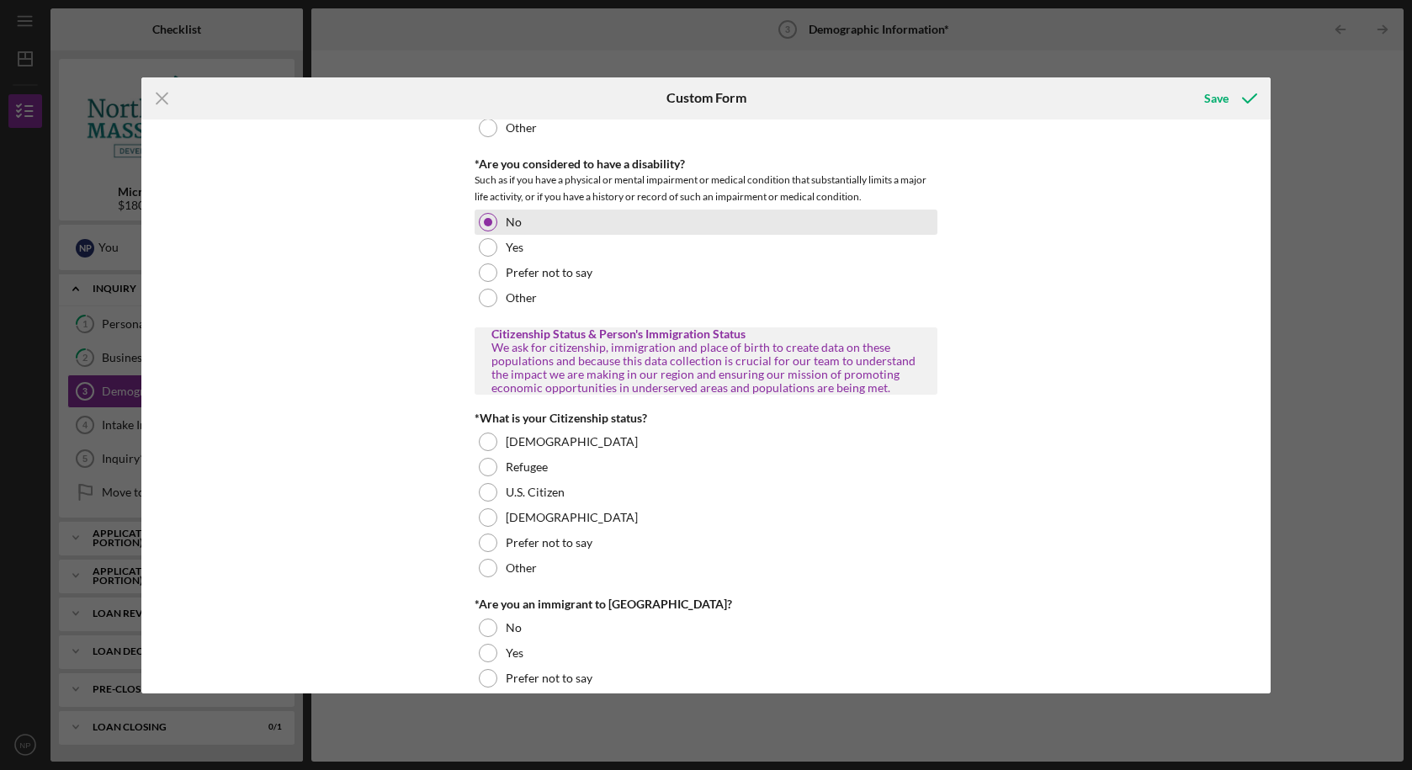
scroll to position [1216, 0]
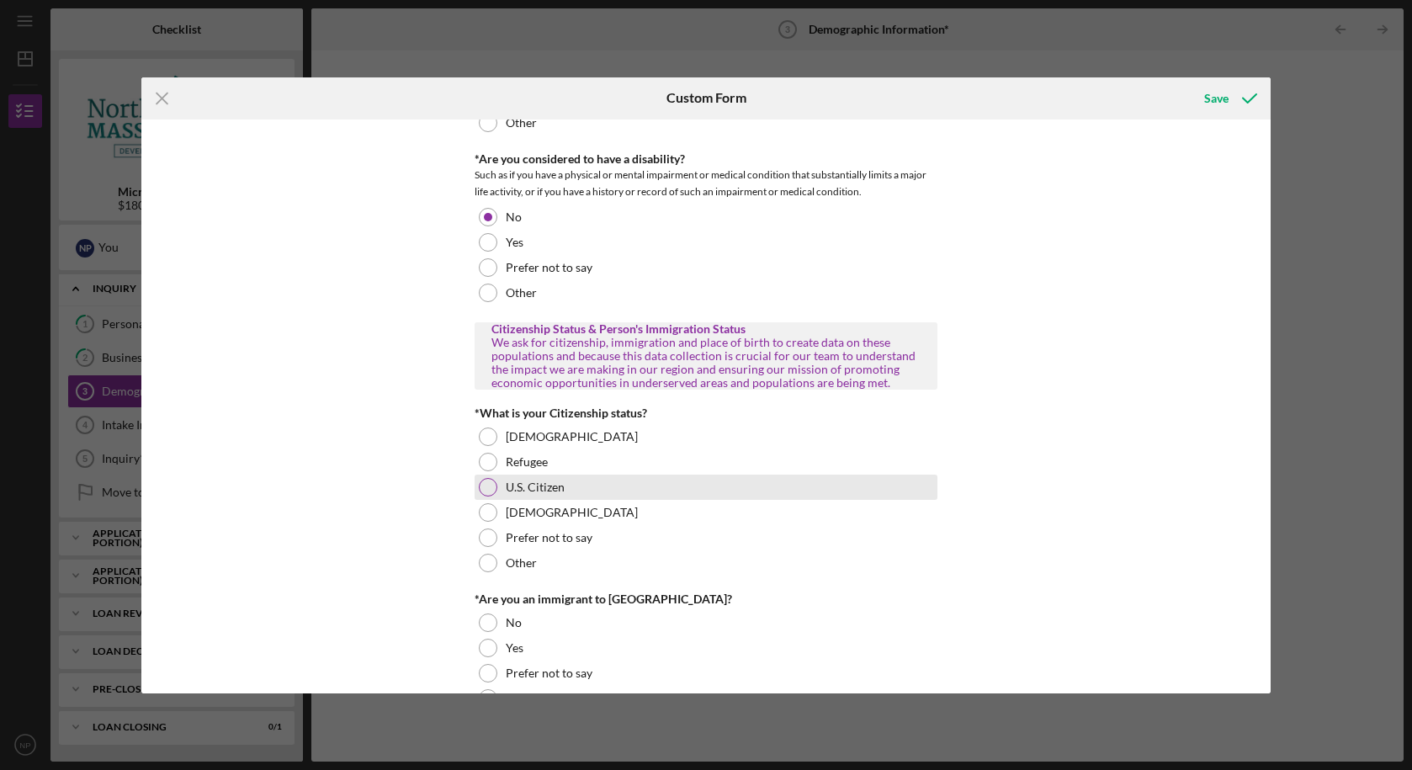
click at [482, 497] on div "U.S. Citizen" at bounding box center [706, 487] width 463 height 25
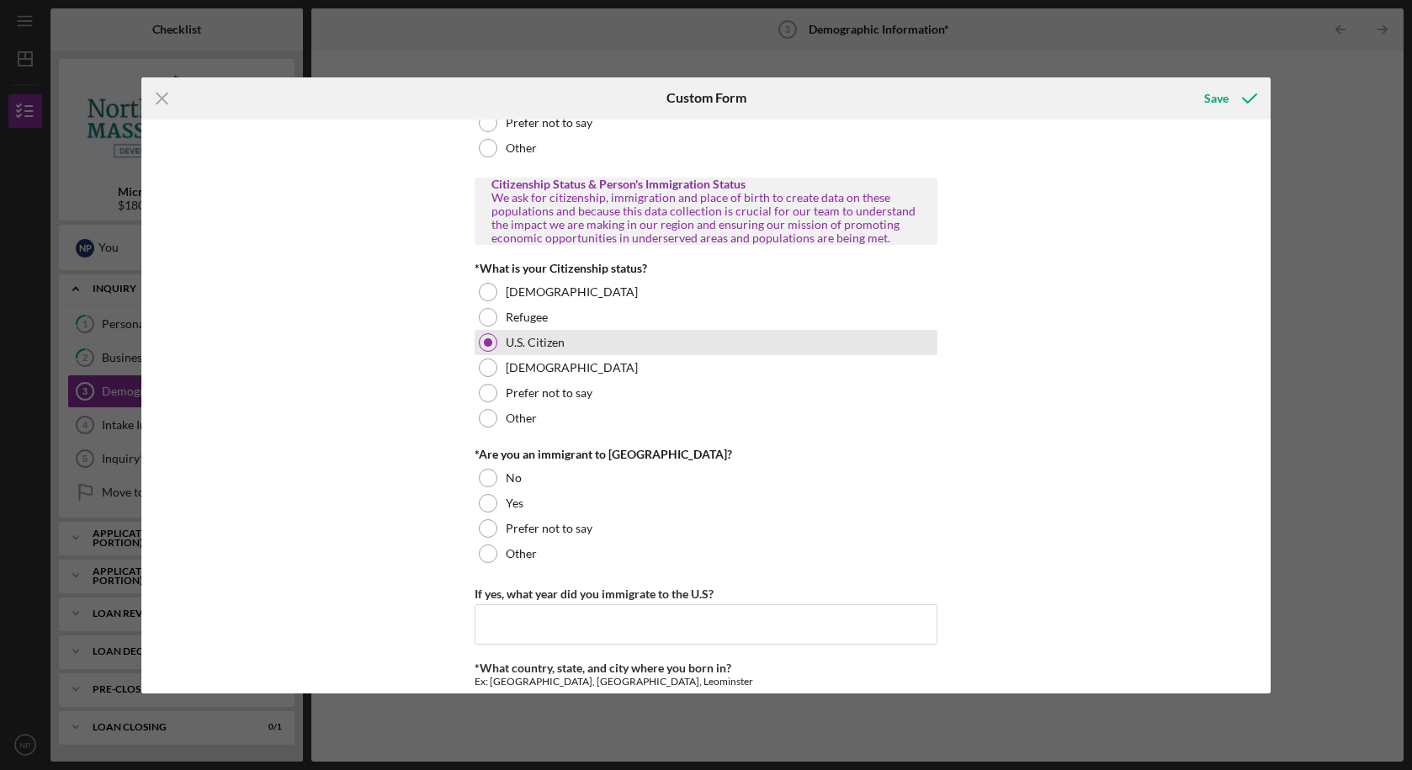
scroll to position [1408, 0]
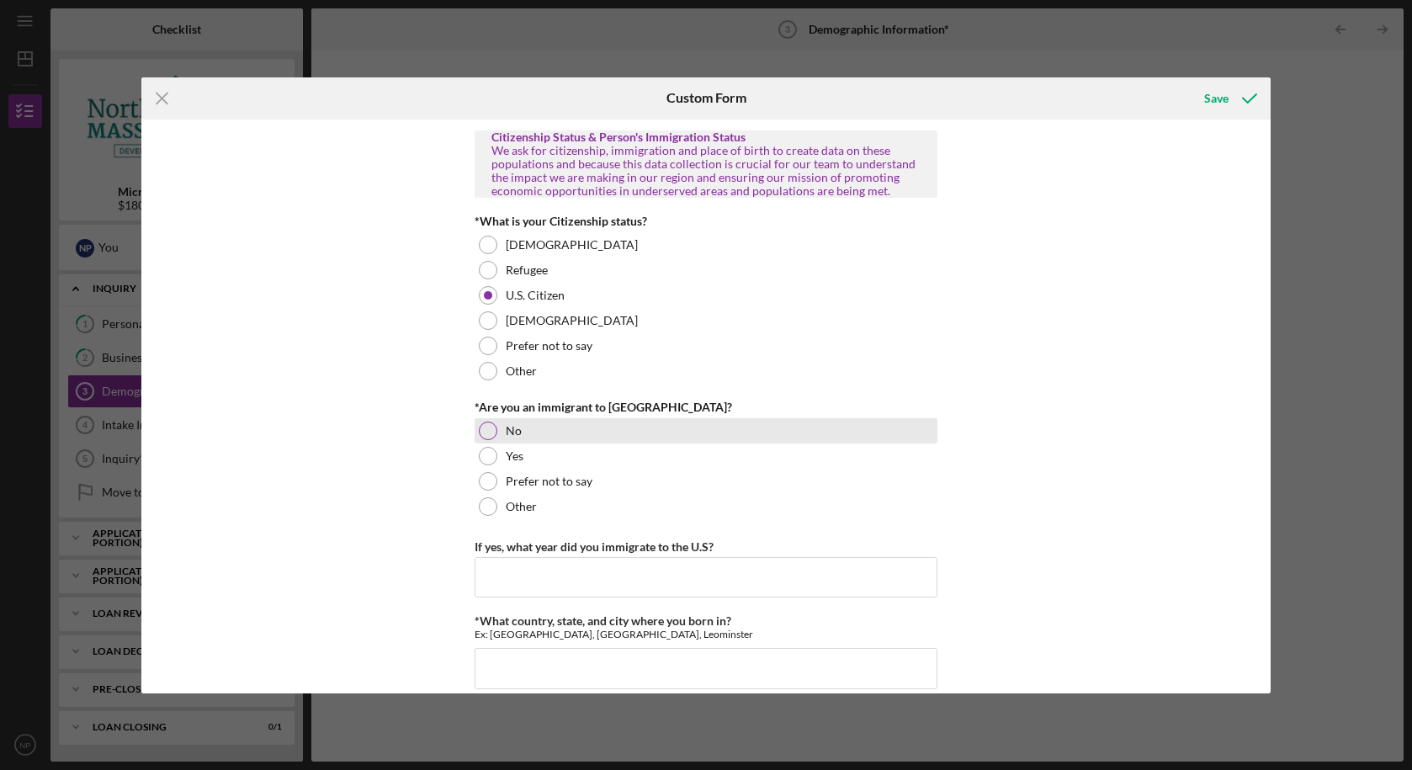
click at [484, 429] on div at bounding box center [488, 431] width 19 height 19
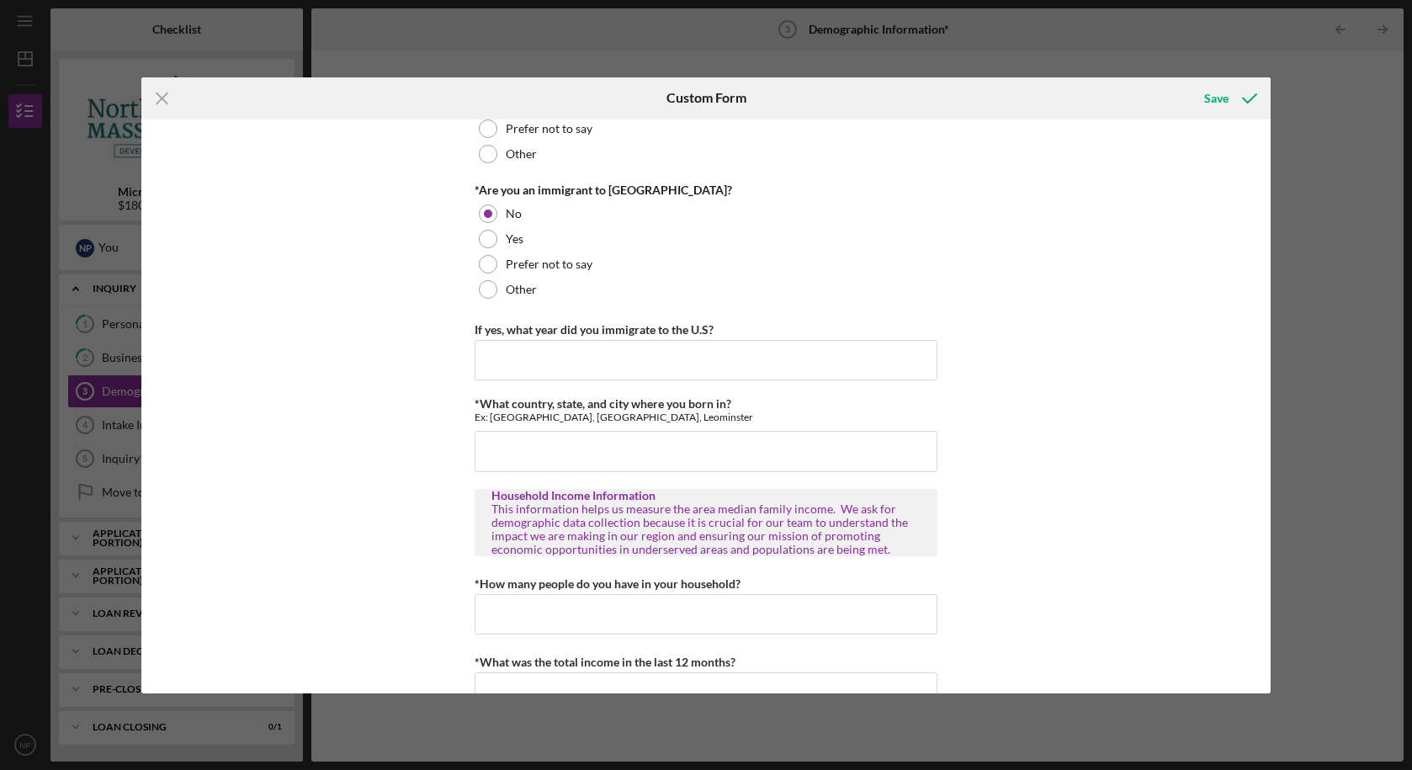
scroll to position [1670, 0]
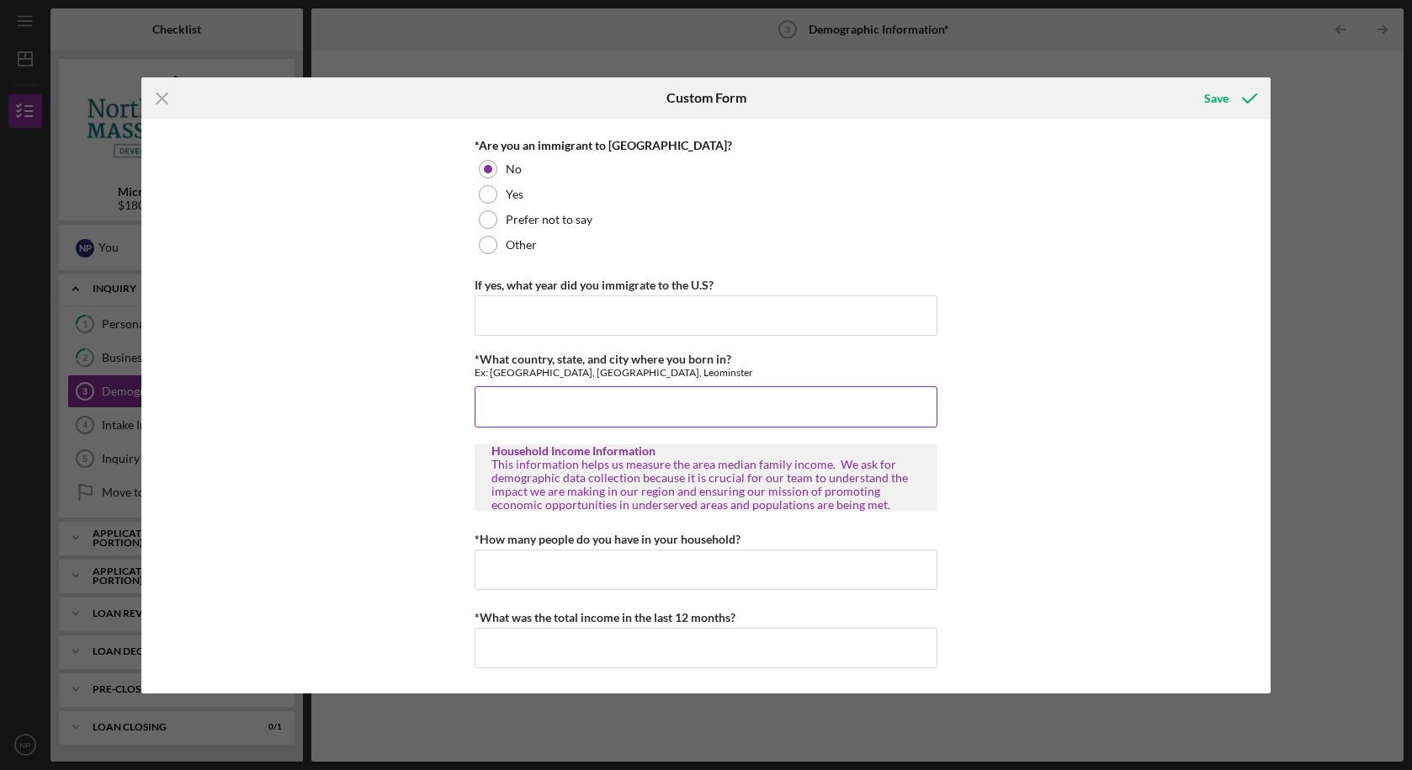
click at [543, 406] on input "*What country, state, and city where you born in?" at bounding box center [706, 406] width 463 height 40
type input "M"
type input "[GEOGRAPHIC_DATA], [GEOGRAPHIC_DATA], [GEOGRAPHIC_DATA]"
click at [524, 564] on input "*How many people do you have in your household?" at bounding box center [706, 570] width 463 height 40
type input "5"
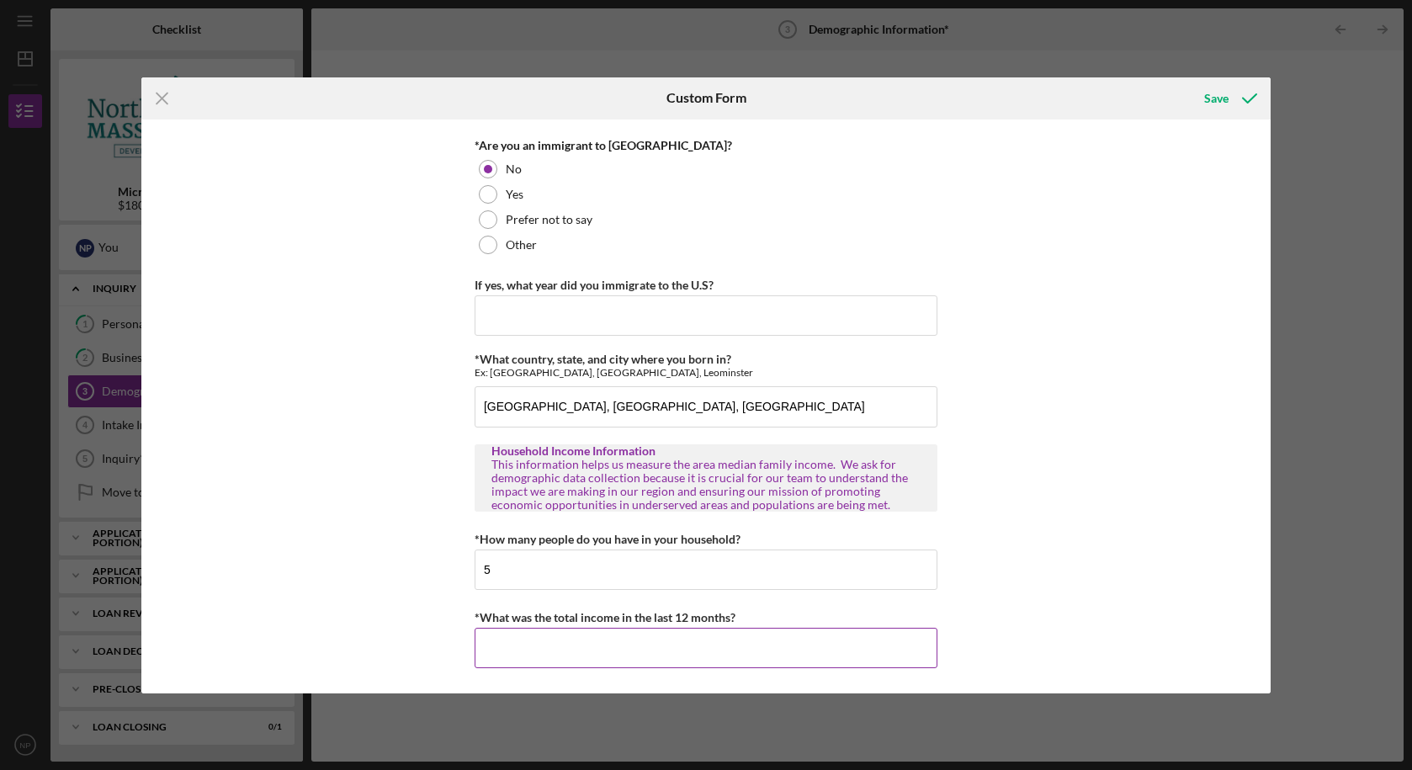
click at [613, 651] on input "*What was the total income in the last 12 months?" at bounding box center [706, 648] width 463 height 40
click at [872, 497] on div "This information helps us measure the area median family income. We ask for dem…" at bounding box center [705, 485] width 429 height 54
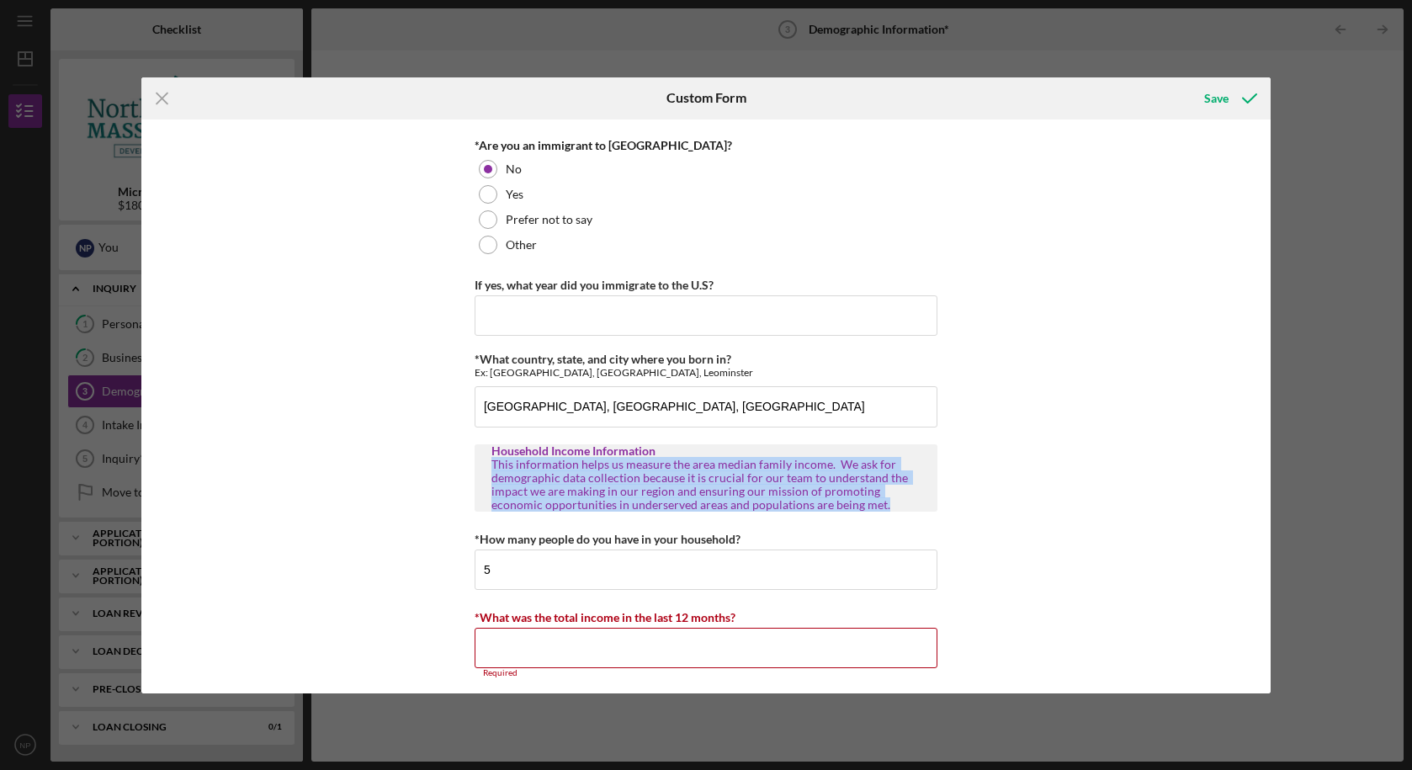
click at [872, 497] on div "This information helps us measure the area median family income. We ask for dem…" at bounding box center [705, 485] width 429 height 54
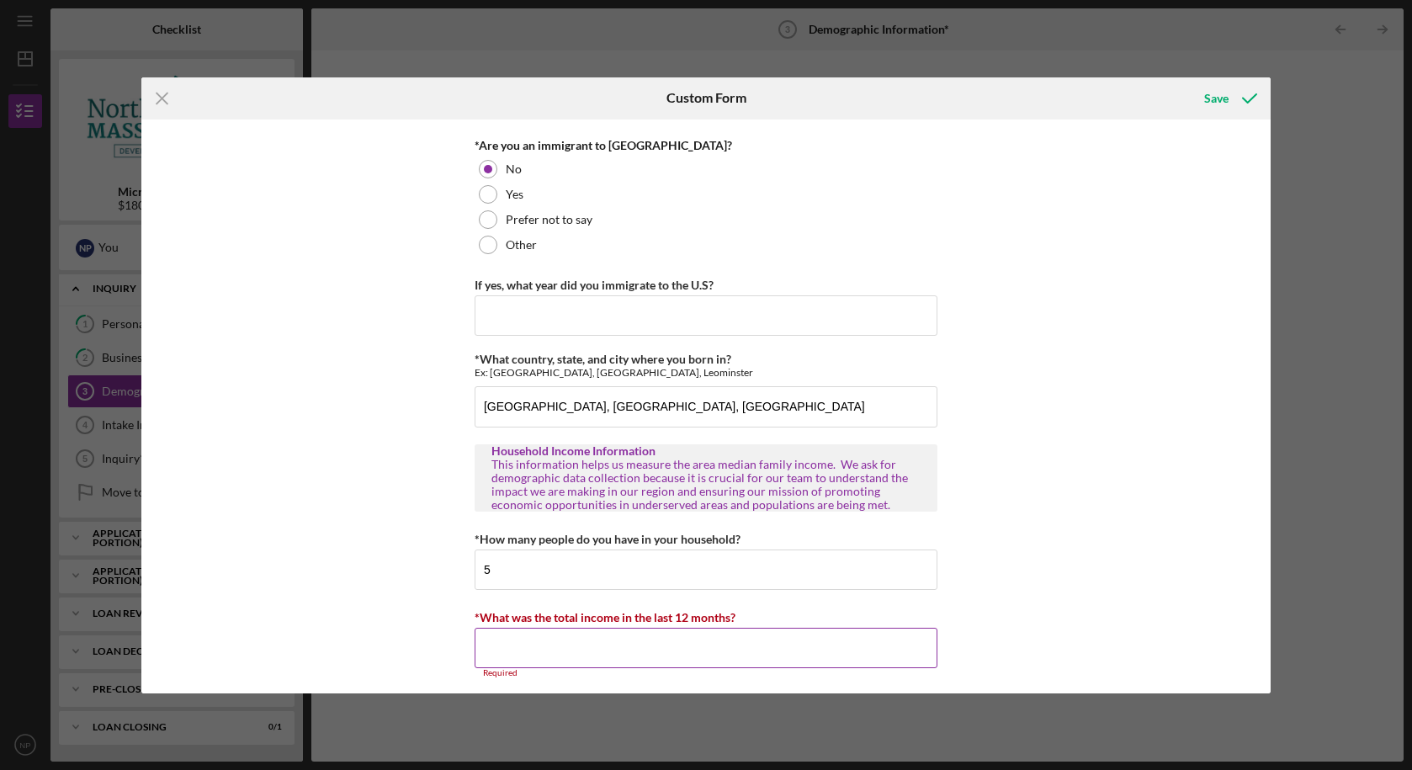
click at [794, 627] on div "*What was the total income in the last 12 months?" at bounding box center [706, 617] width 463 height 21
click at [789, 640] on input "*What was the total income in the last 12 months?" at bounding box center [706, 648] width 463 height 40
click at [1239, 95] on icon "submit" at bounding box center [1250, 98] width 42 height 42
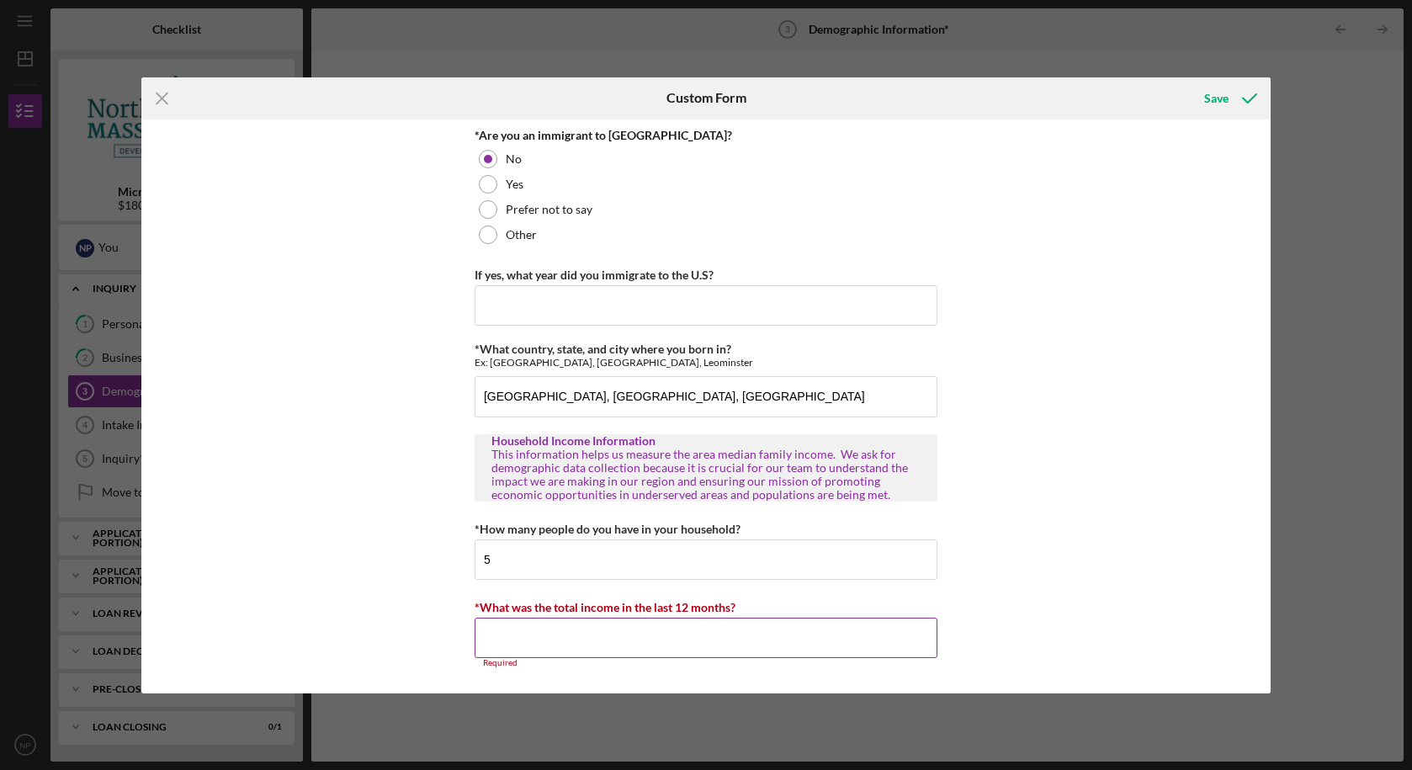
click at [716, 642] on input "*What was the total income in the last 12 months?" at bounding box center [706, 638] width 463 height 40
click at [717, 635] on input "*What was the total income in the last 12 months?" at bounding box center [706, 638] width 463 height 40
click at [574, 635] on input "*What was the total income in the last 12 months?" at bounding box center [706, 638] width 463 height 40
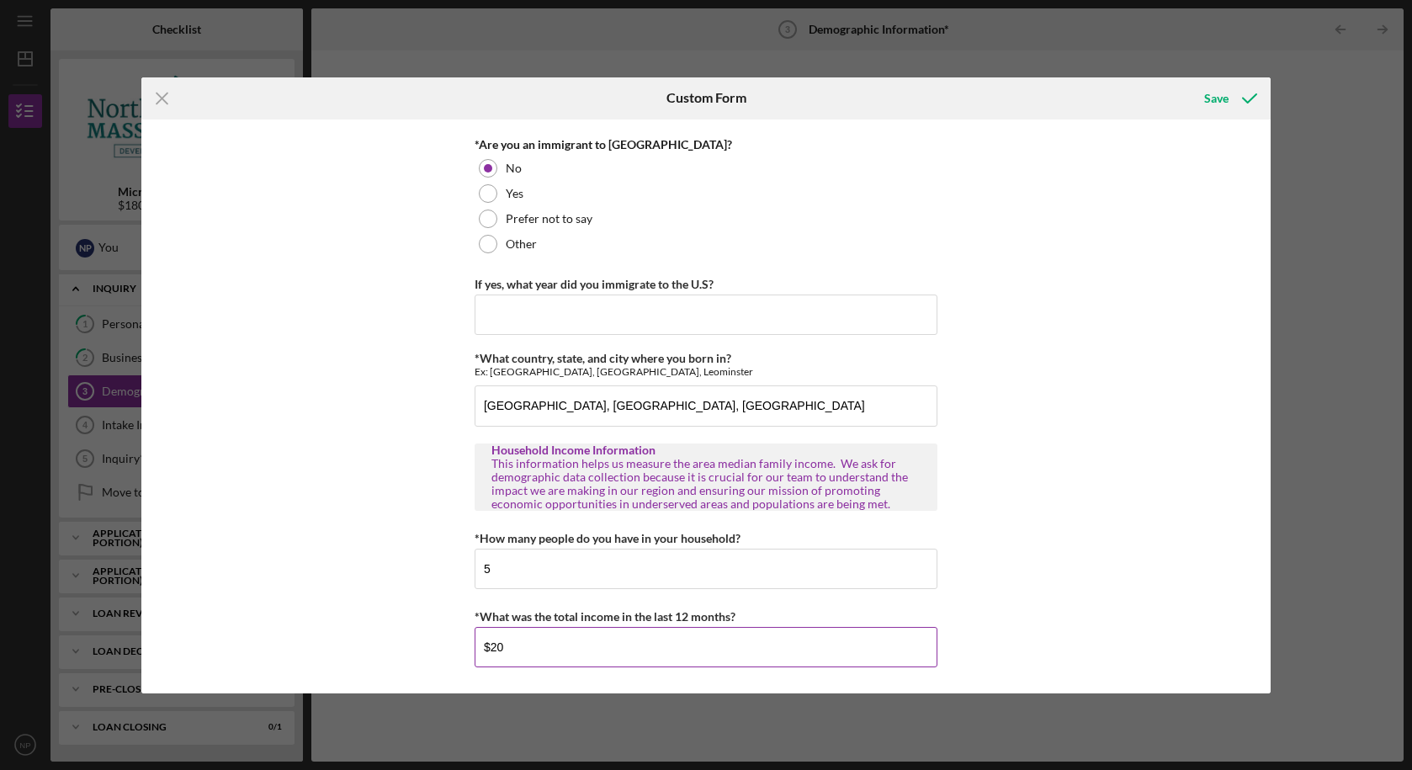
type input "$2"
type input "$100,000"
click at [1233, 82] on icon "submit" at bounding box center [1250, 98] width 42 height 42
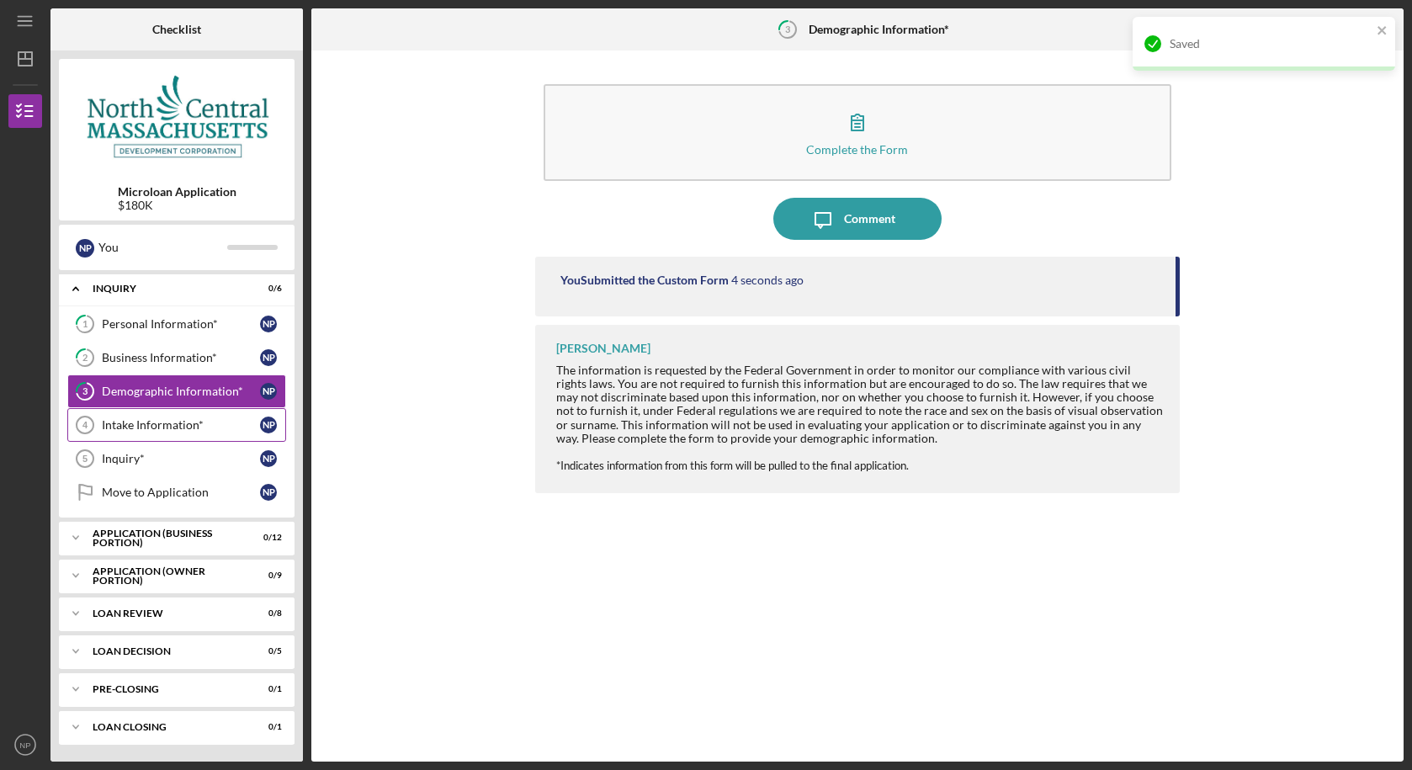
click at [143, 425] on div "Intake Information*" at bounding box center [181, 424] width 158 height 13
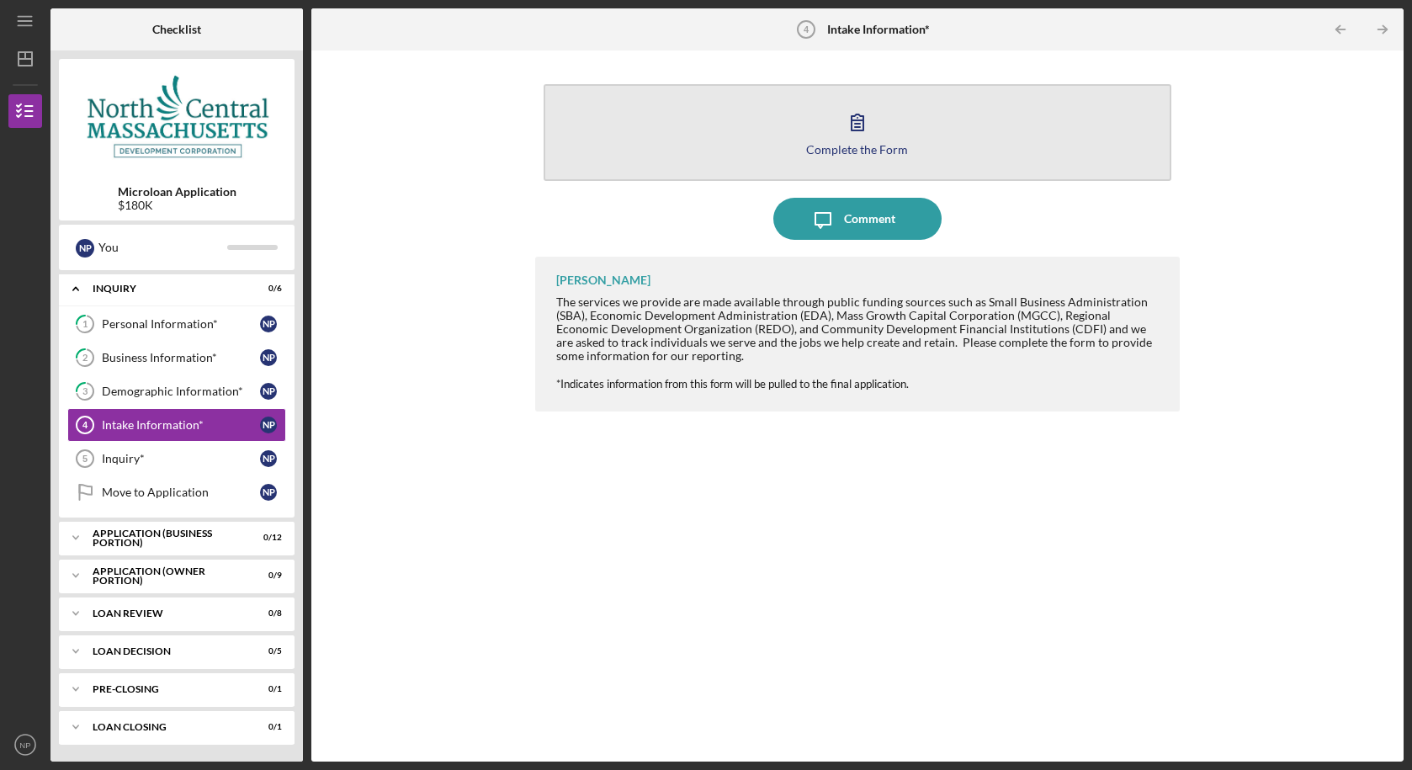
click at [822, 146] on div "Complete the Form" at bounding box center [857, 149] width 102 height 13
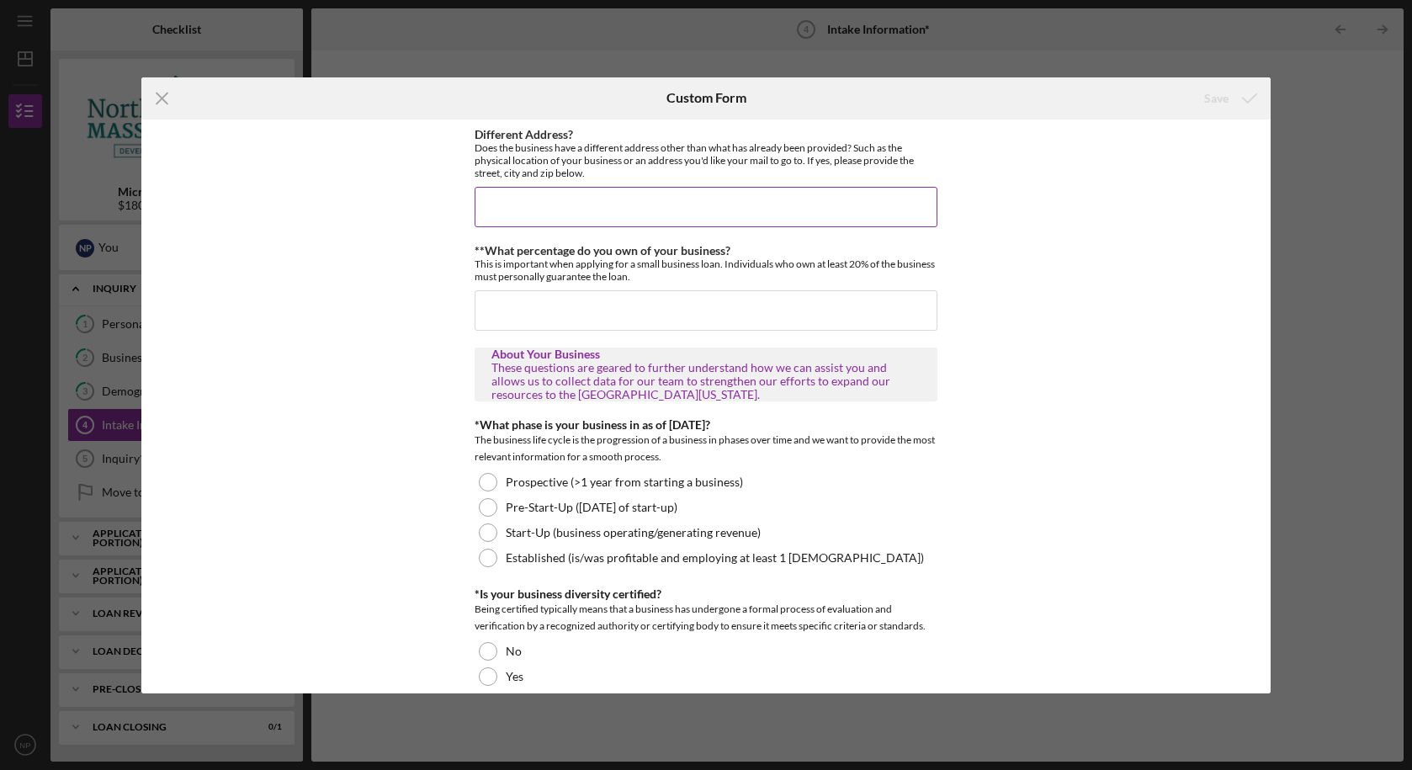
click at [673, 207] on input "Different Address?" at bounding box center [706, 207] width 463 height 40
click at [659, 319] on input "**What percentage do you own of your business?" at bounding box center [706, 310] width 463 height 40
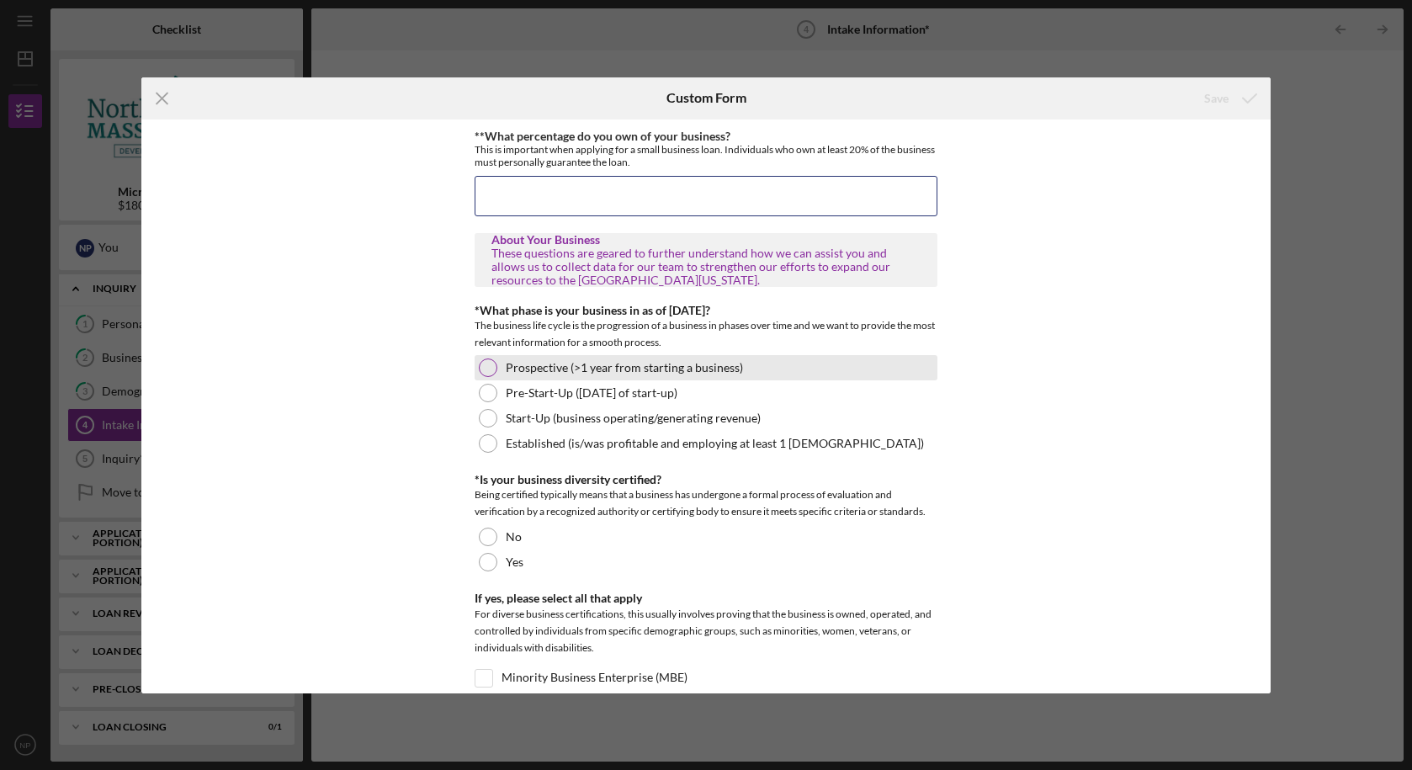
scroll to position [115, 0]
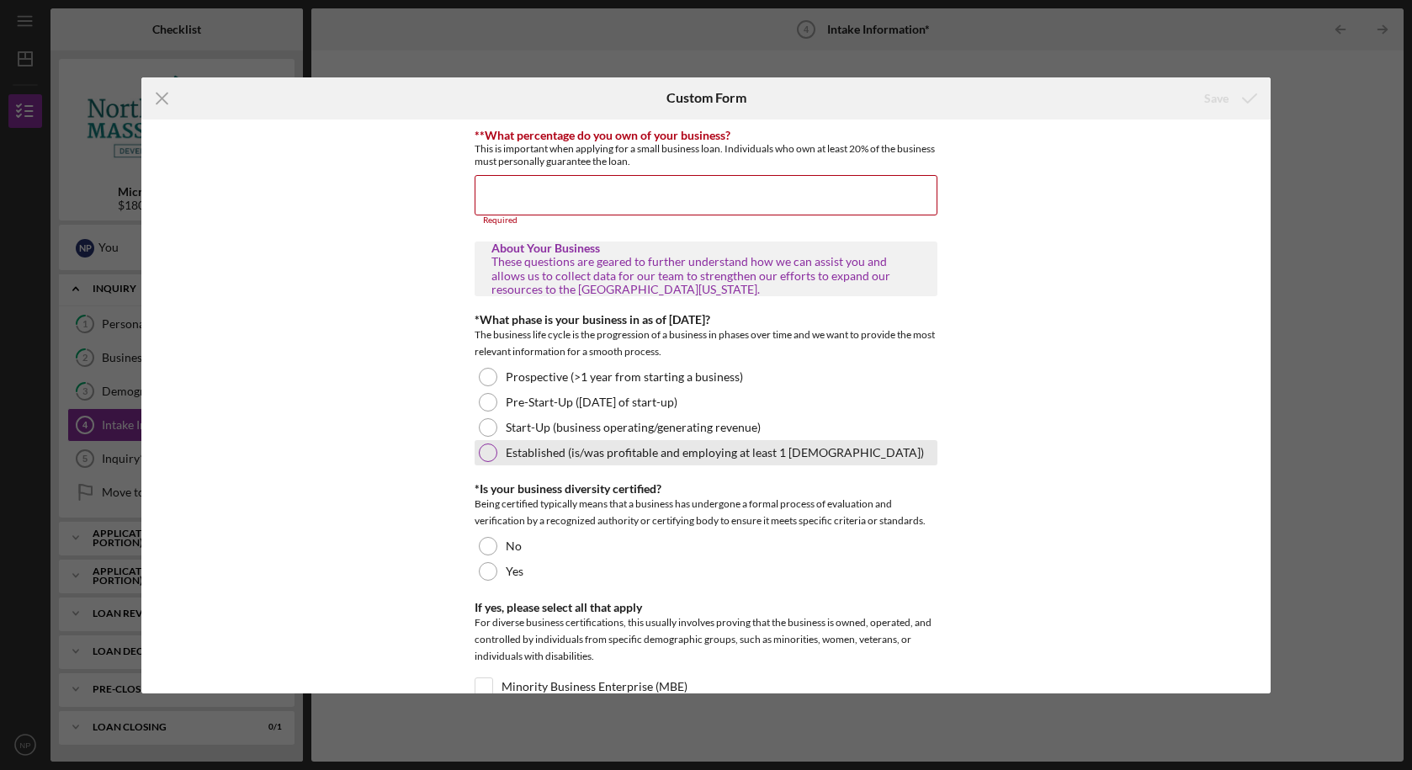
click at [777, 448] on label "Established (is/was profitable and employing at least 1 [DEMOGRAPHIC_DATA])" at bounding box center [715, 452] width 418 height 13
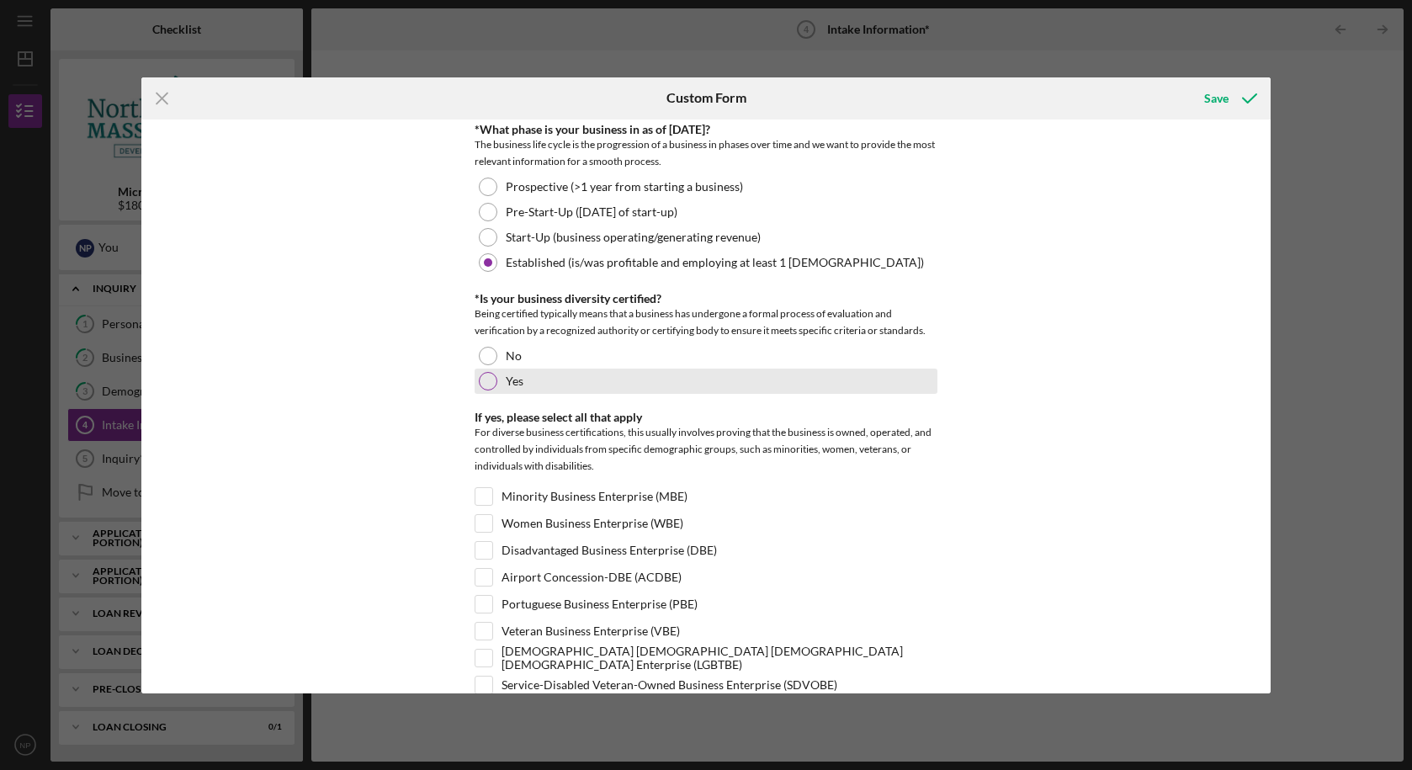
scroll to position [307, 0]
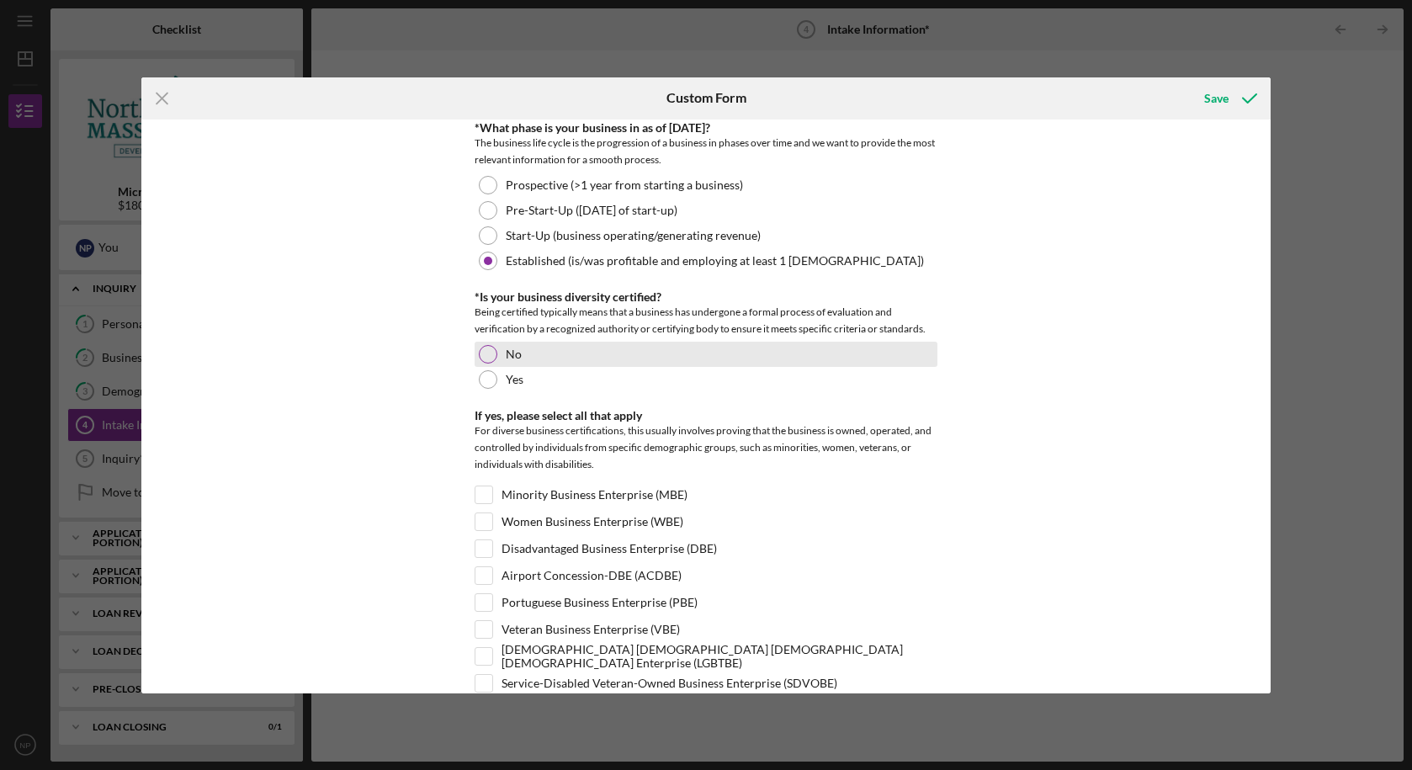
click at [544, 357] on div "No" at bounding box center [706, 354] width 463 height 25
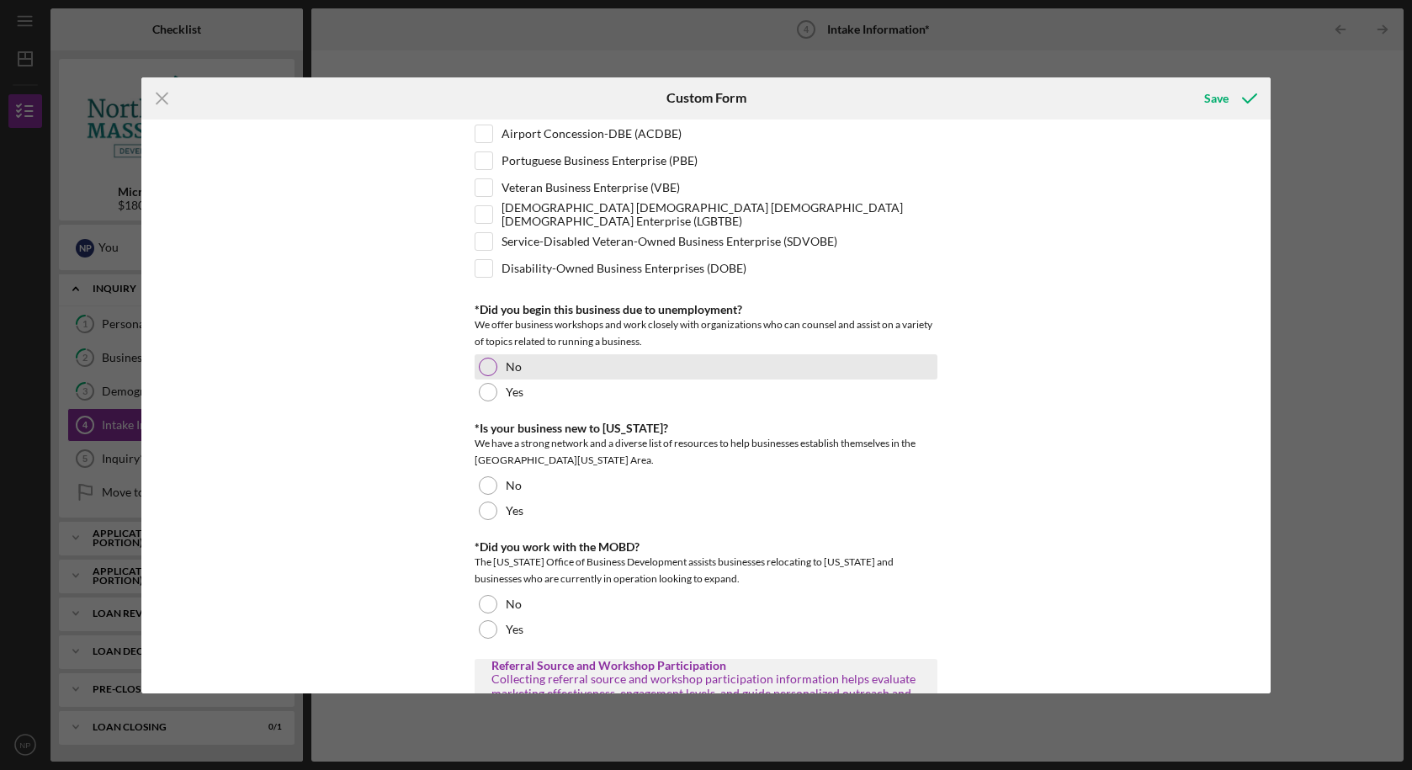
scroll to position [767, 0]
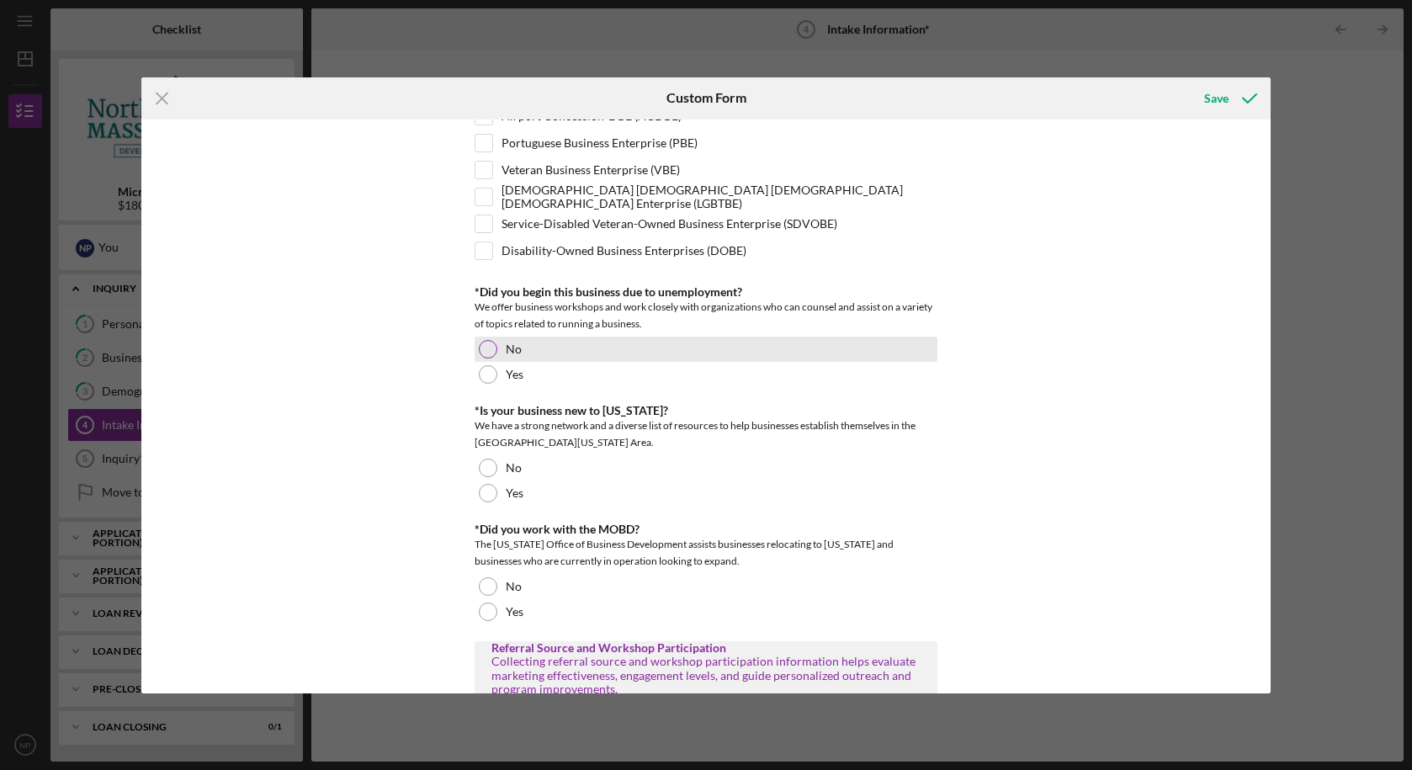
click at [550, 346] on div "No" at bounding box center [706, 349] width 463 height 25
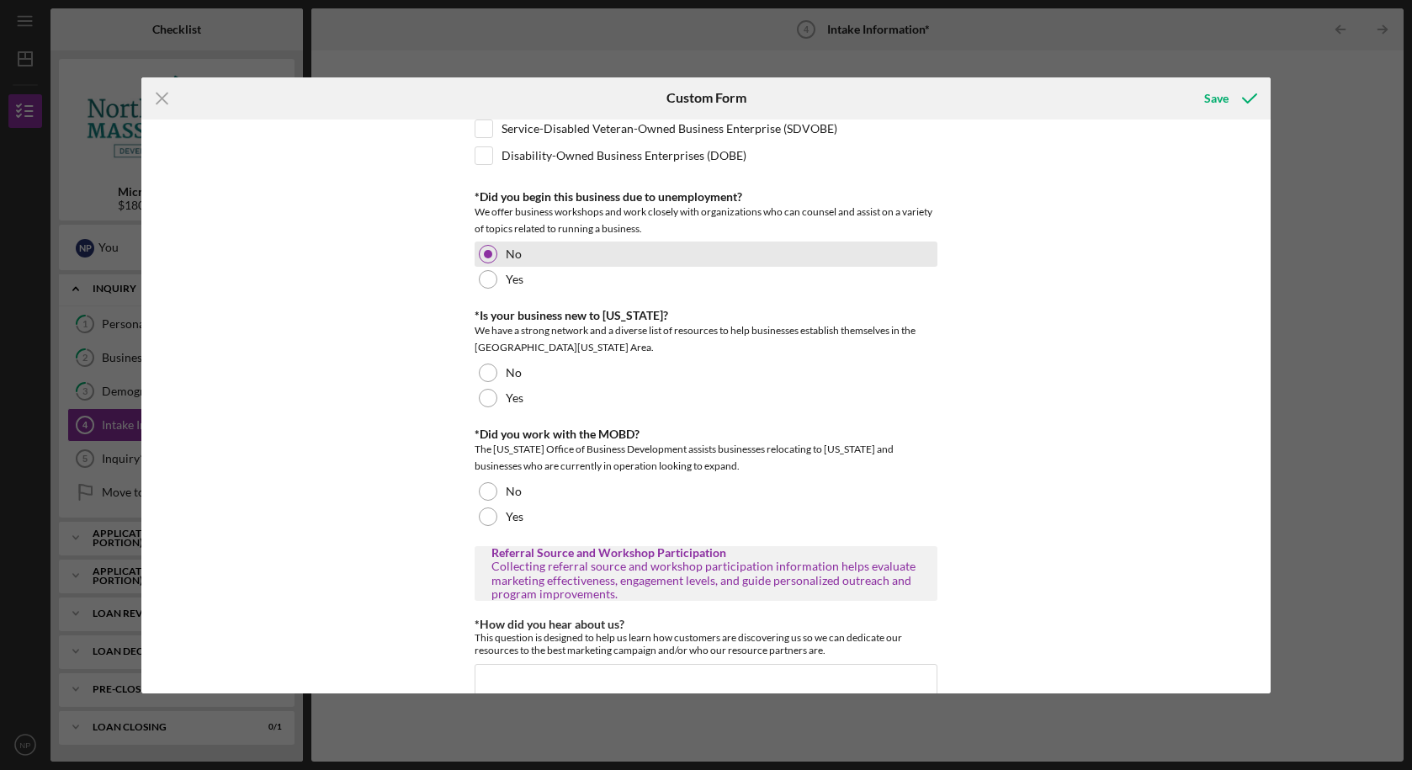
scroll to position [863, 0]
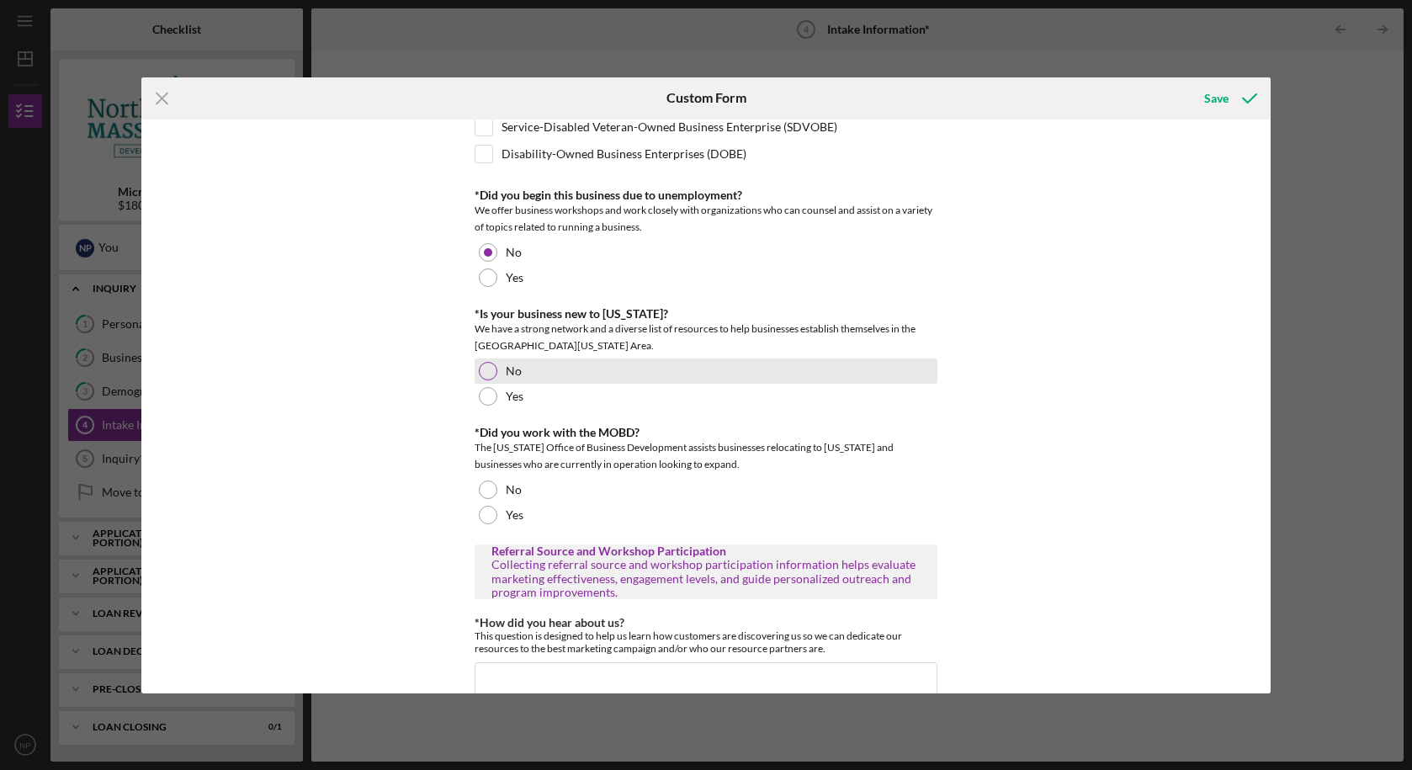
click at [550, 375] on div "No" at bounding box center [706, 370] width 463 height 25
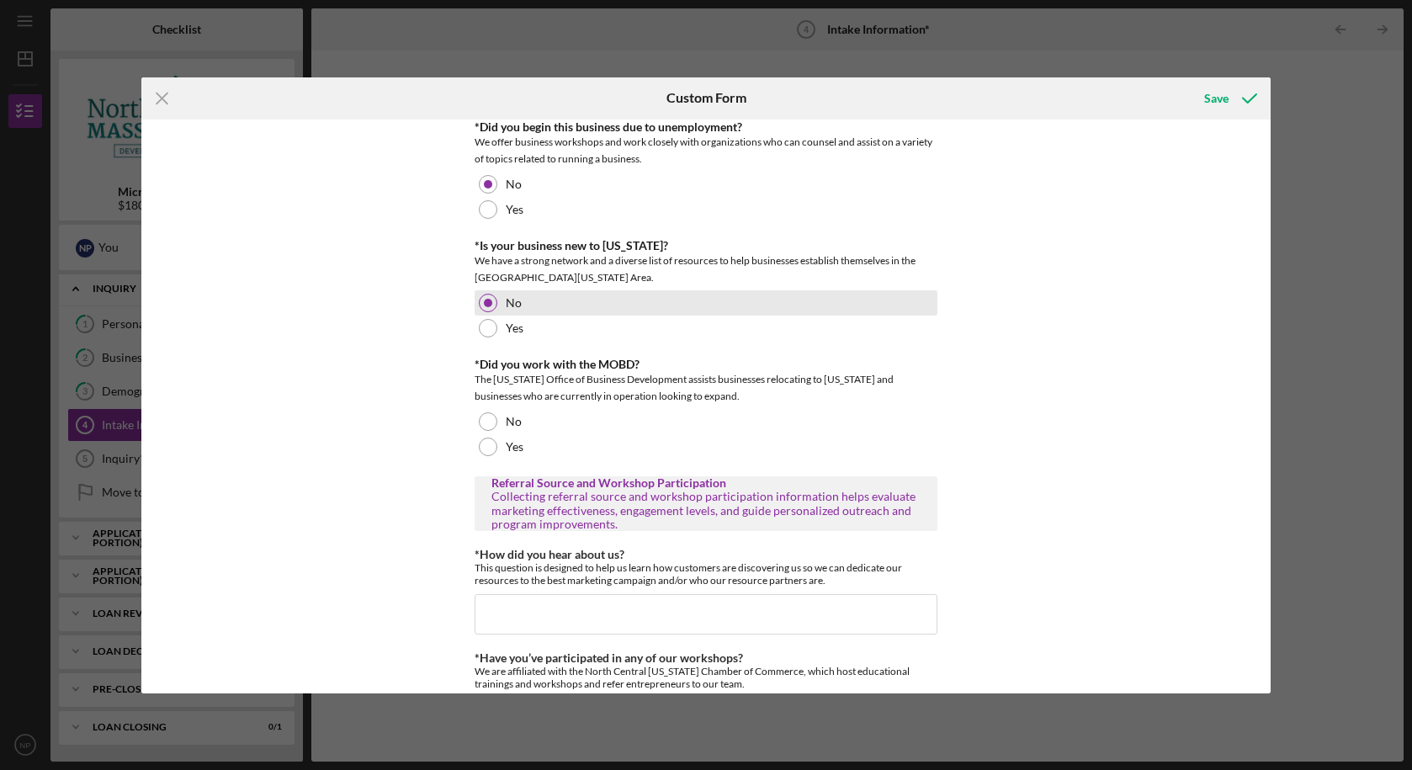
scroll to position [934, 0]
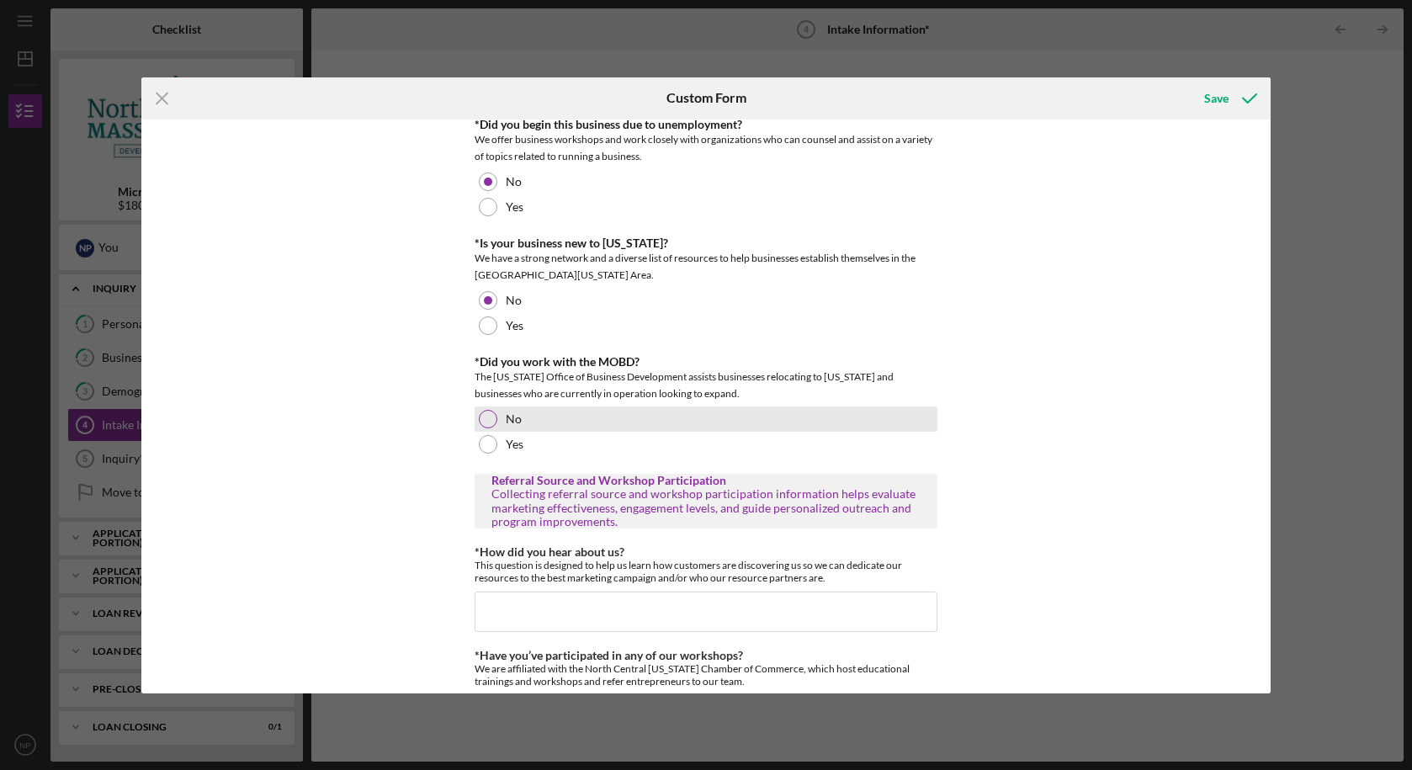
click at [541, 417] on div "No" at bounding box center [706, 418] width 463 height 25
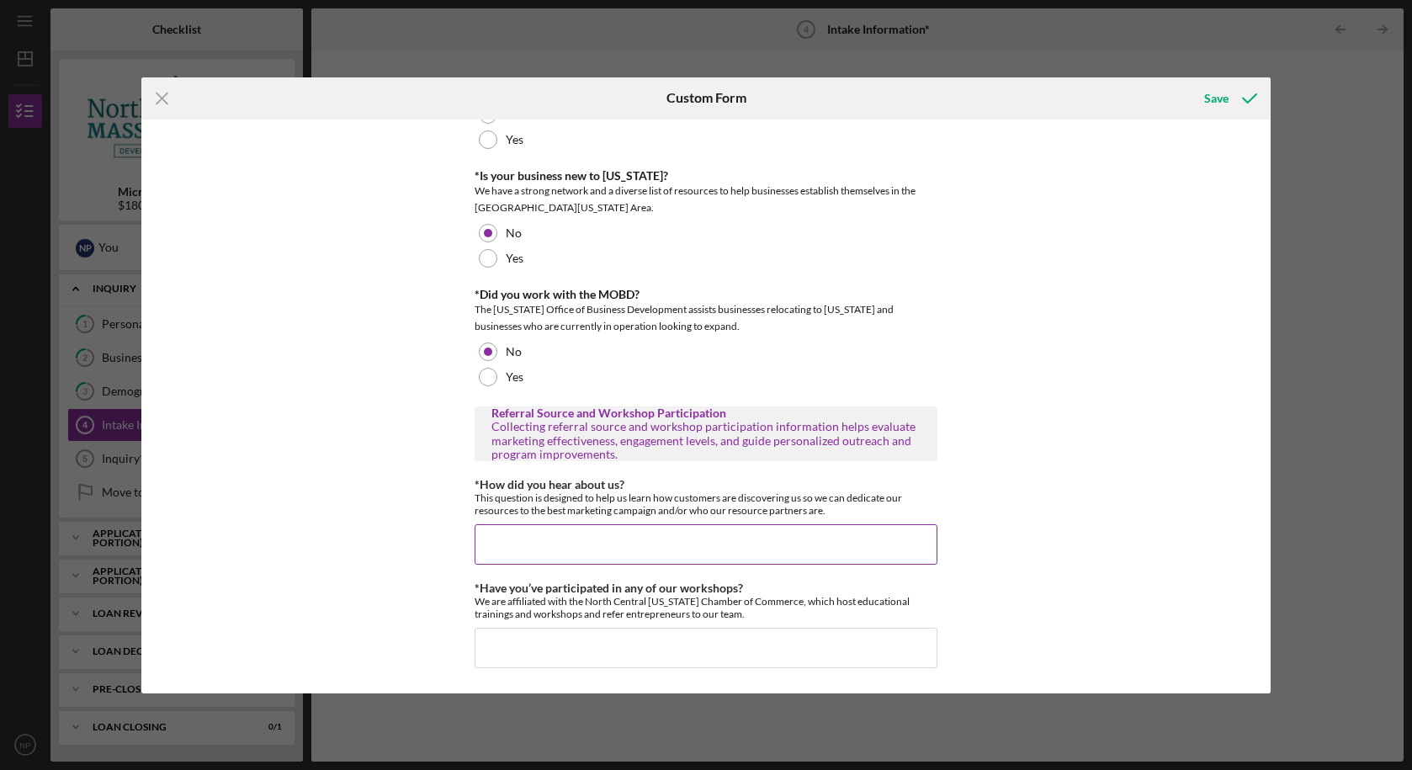
click at [530, 547] on input "*How did you hear about us?" at bounding box center [706, 544] width 463 height 40
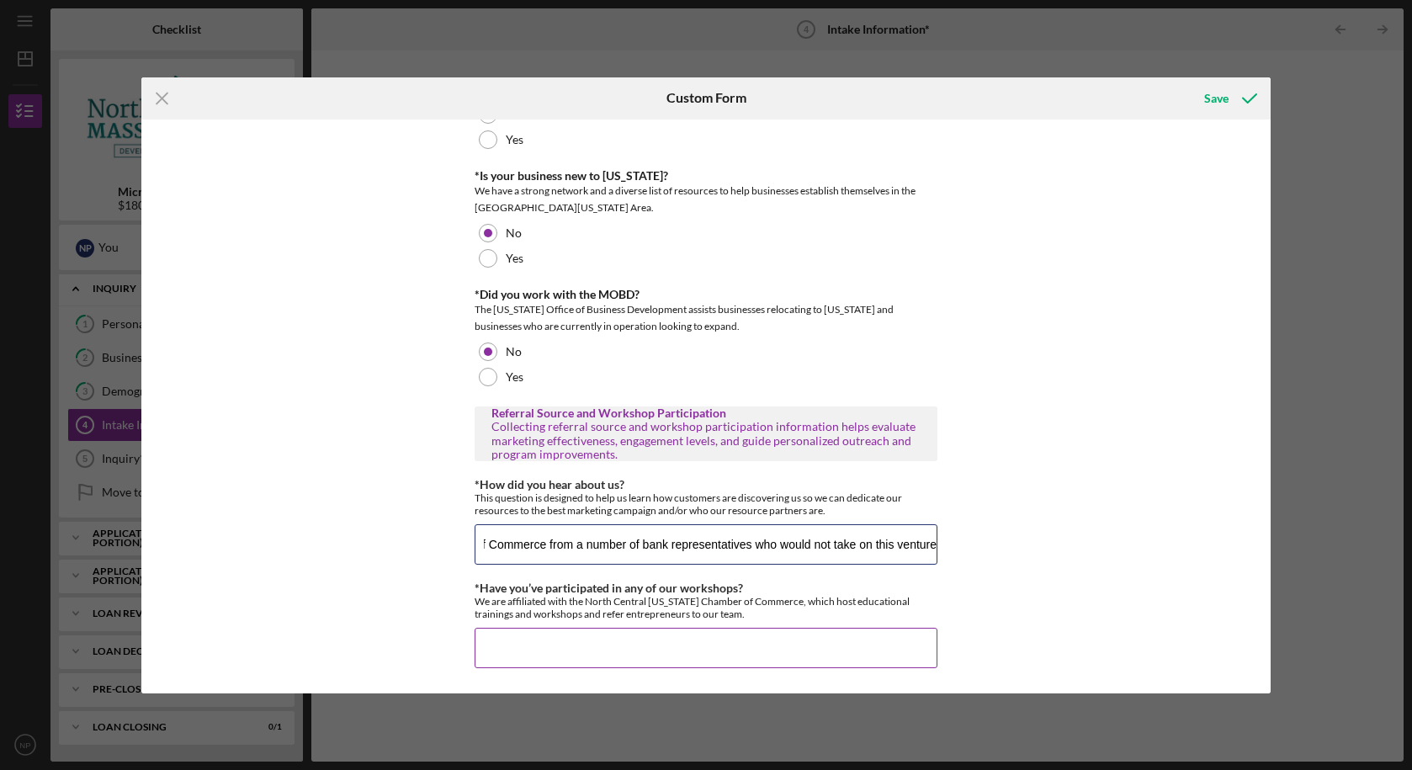
scroll to position [0, 155]
type input "I heard about the Chamber of Commerce from a number of bank representatives who…"
click at [565, 661] on input "*Have you’ve participated in any of our workshops?" at bounding box center [706, 648] width 463 height 40
type input "No"
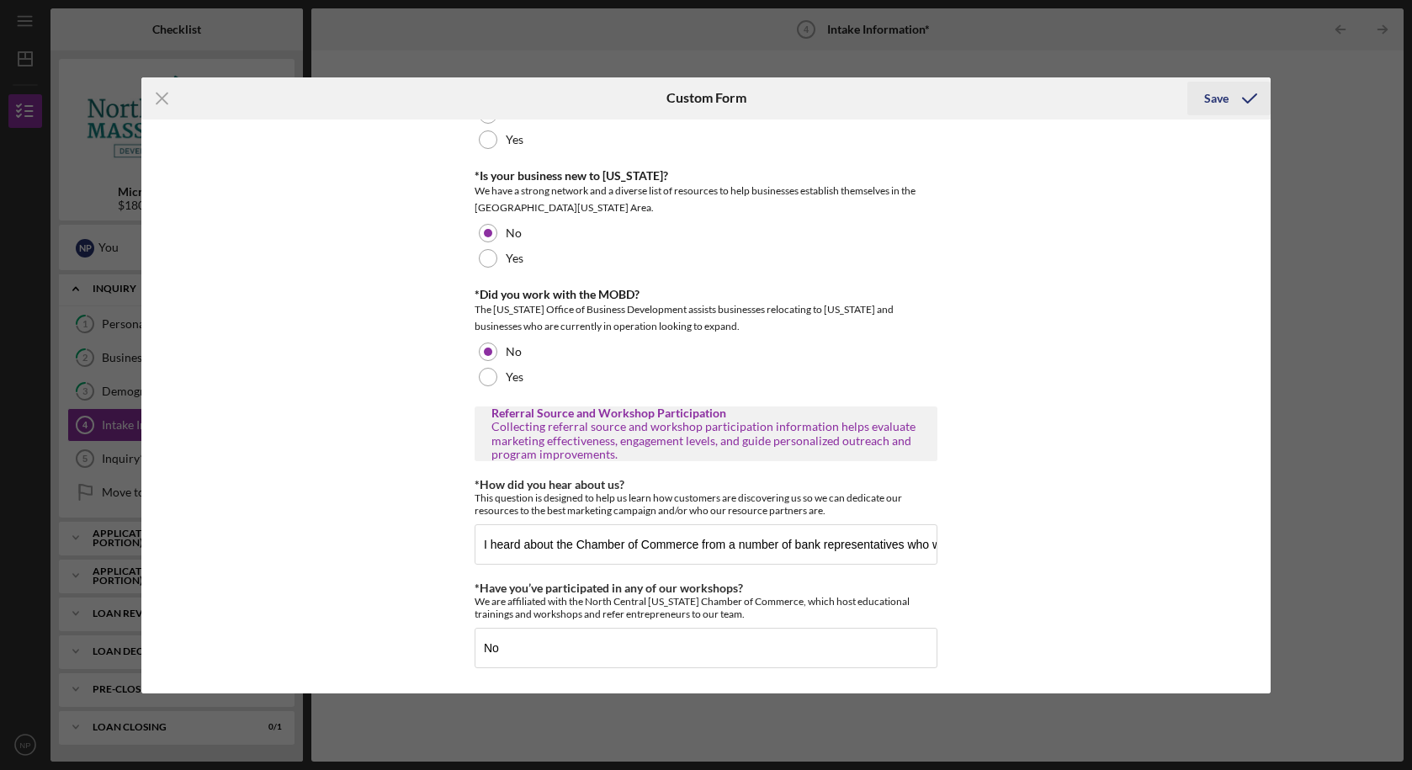
click at [1209, 100] on div "Save" at bounding box center [1216, 99] width 24 height 34
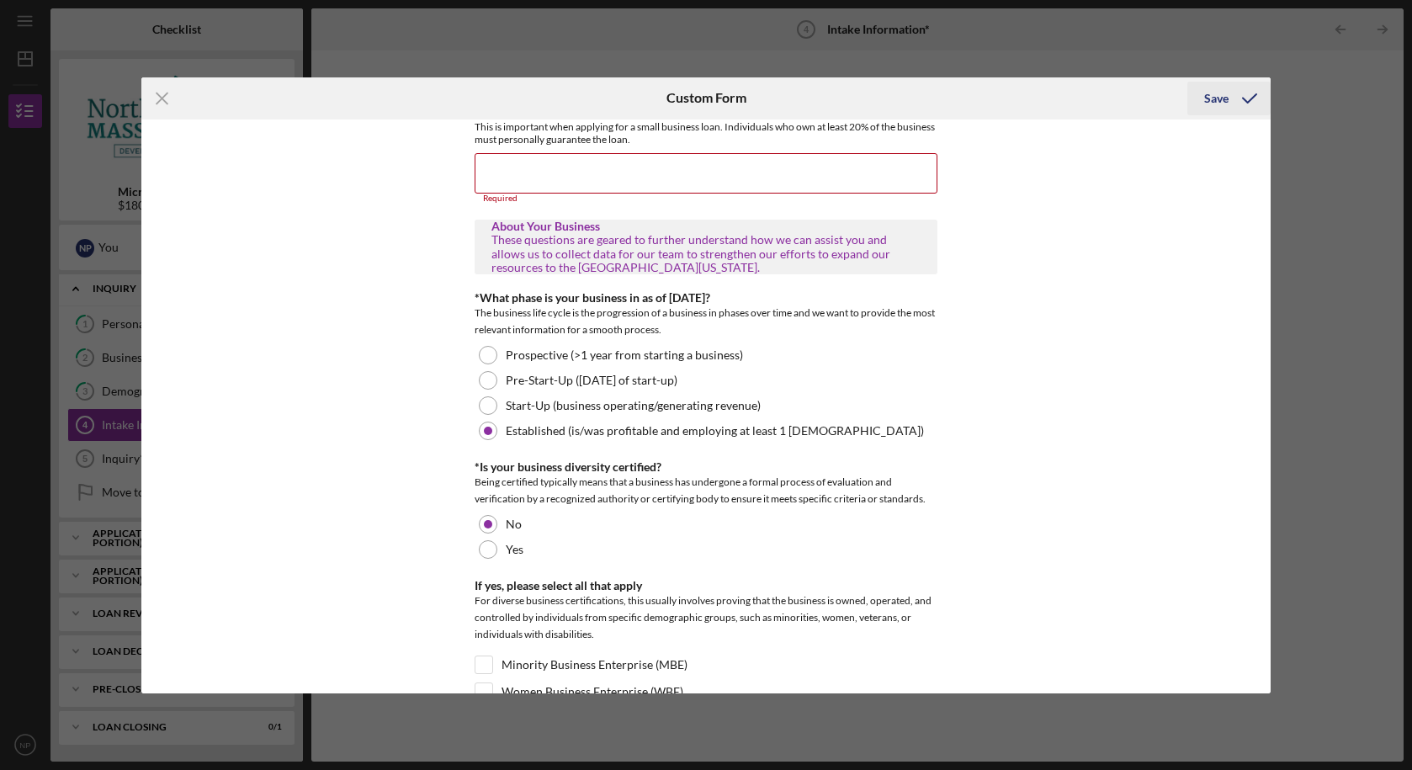
scroll to position [125, 0]
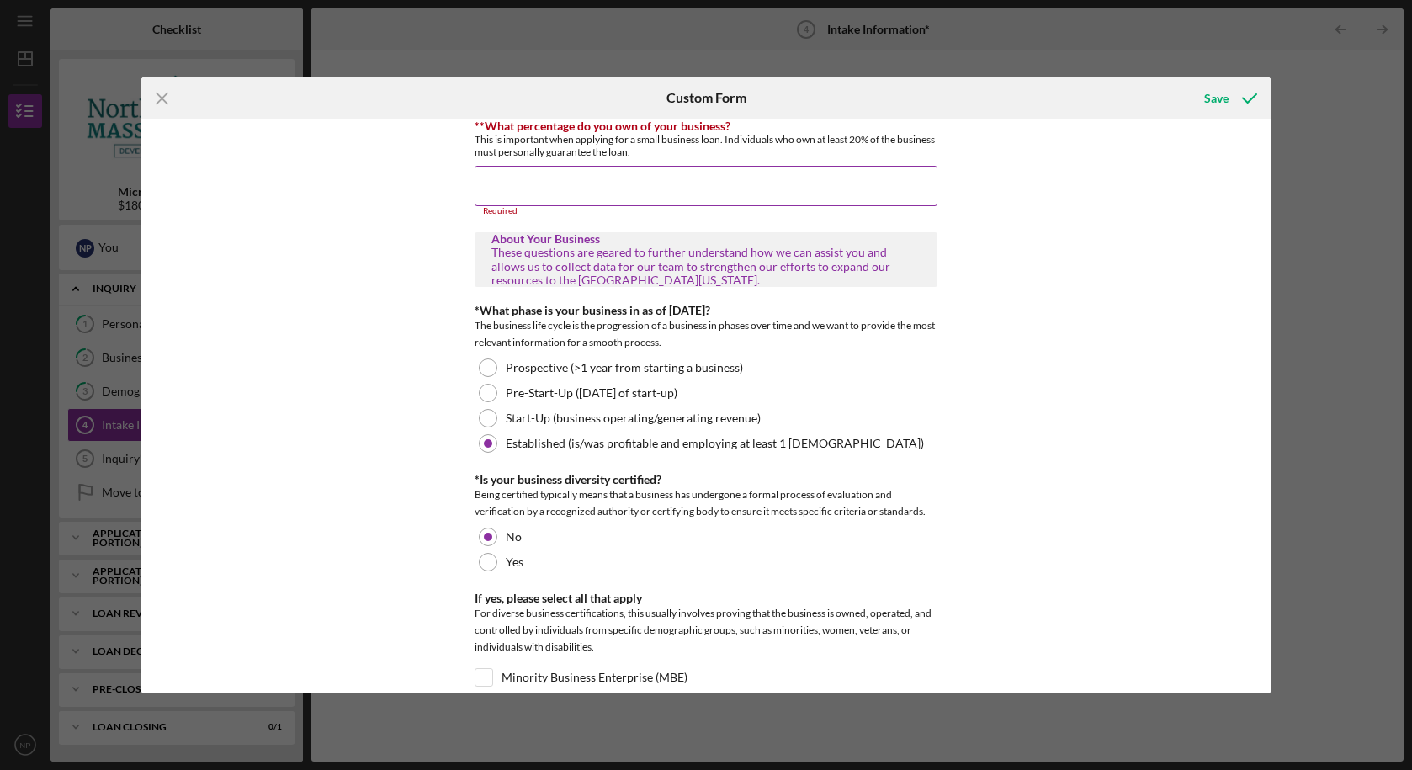
click at [726, 175] on input "**What percentage do you own of your business?" at bounding box center [706, 186] width 463 height 40
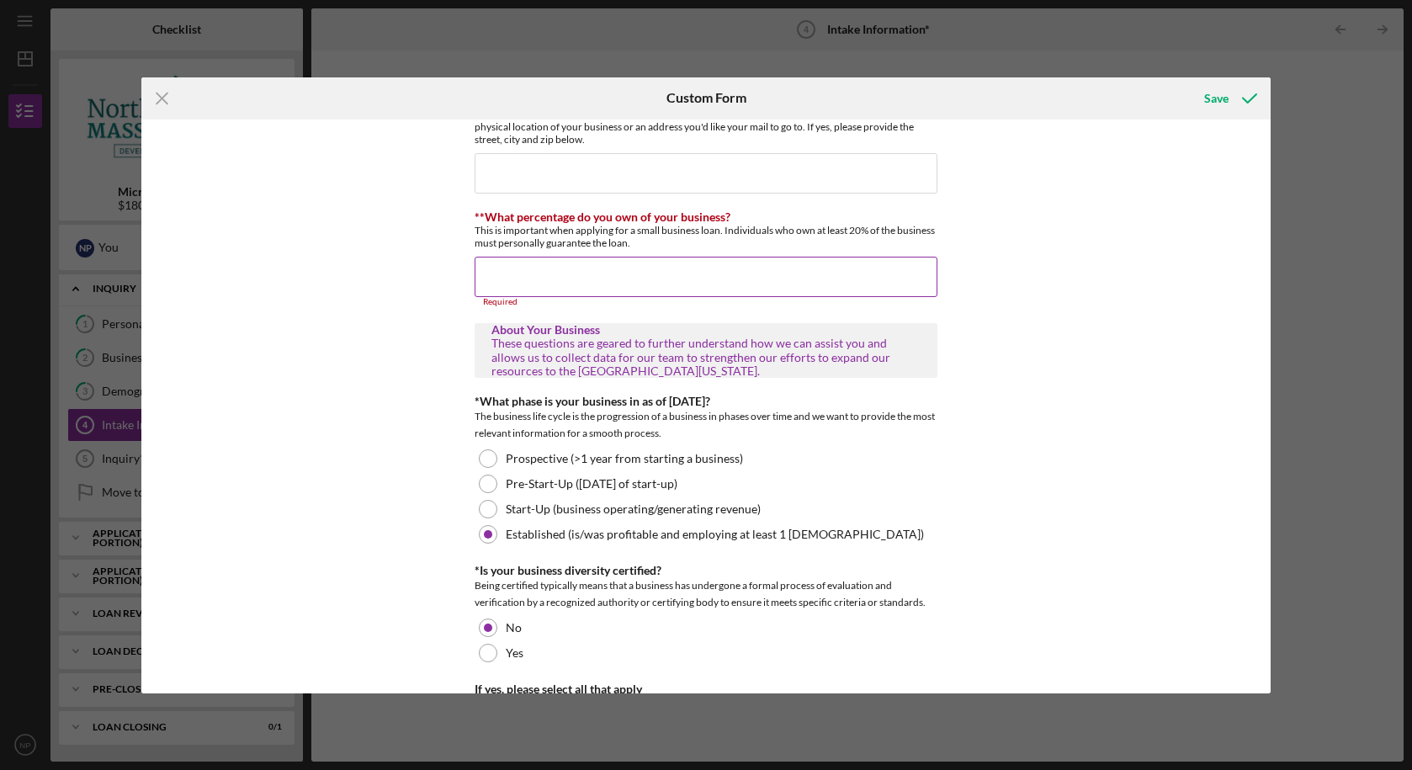
scroll to position [0, 0]
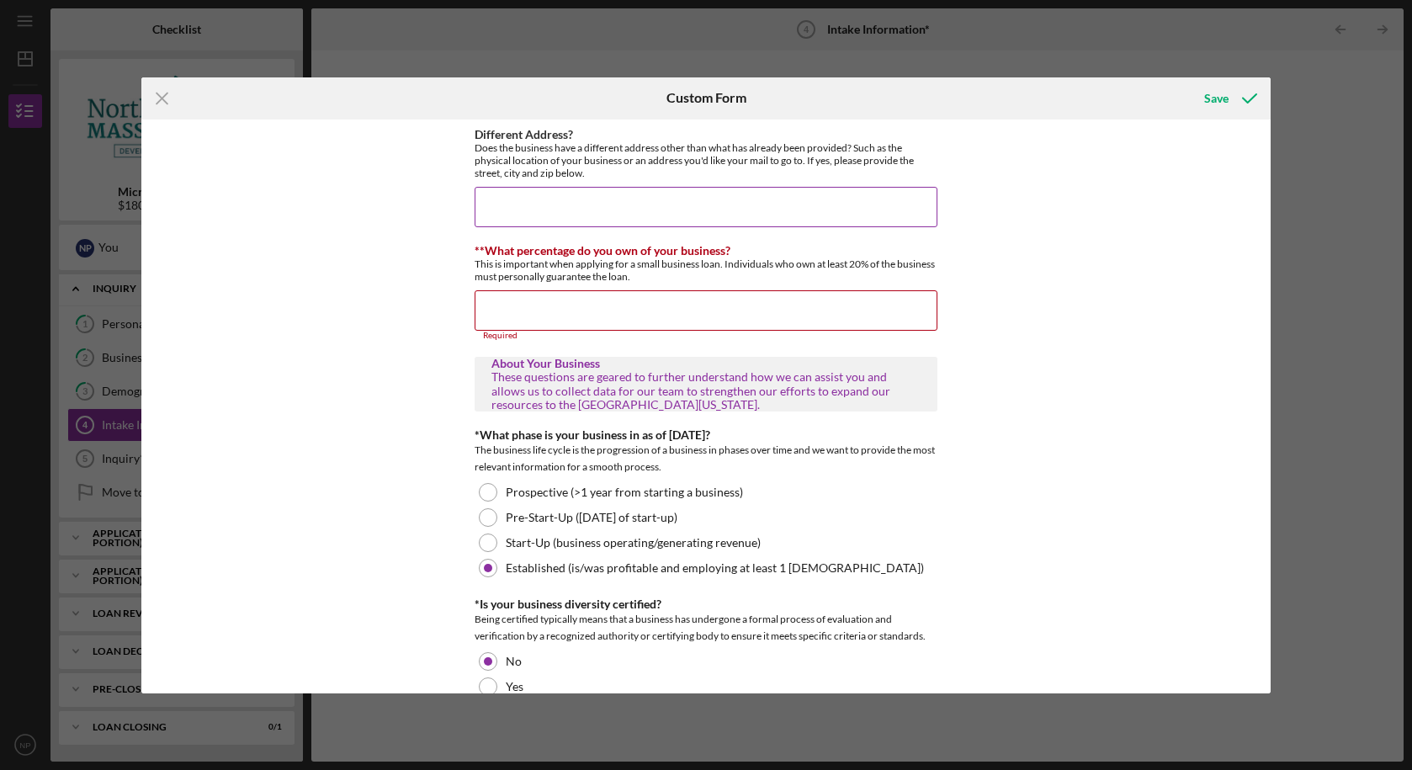
click at [718, 193] on input "Different Address?" at bounding box center [706, 207] width 463 height 40
click at [679, 280] on div "This is important when applying for a small business loan. Individuals who own …" at bounding box center [706, 270] width 463 height 25
click at [660, 301] on input "**What percentage do you own of your business?" at bounding box center [706, 310] width 463 height 40
click at [642, 197] on input "Different Address?" at bounding box center [706, 207] width 463 height 40
click at [636, 293] on input "**What percentage do you own of your business?" at bounding box center [706, 310] width 463 height 40
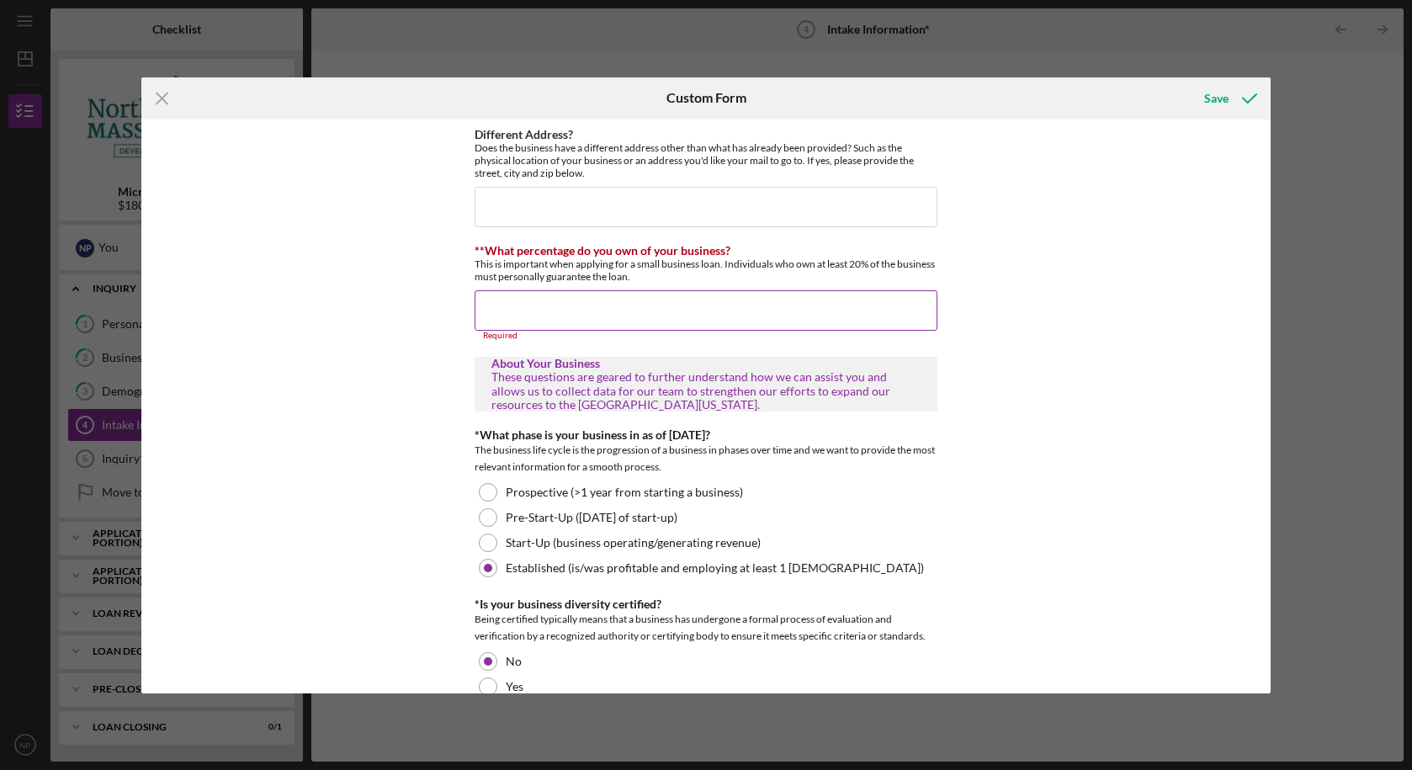
type input "e"
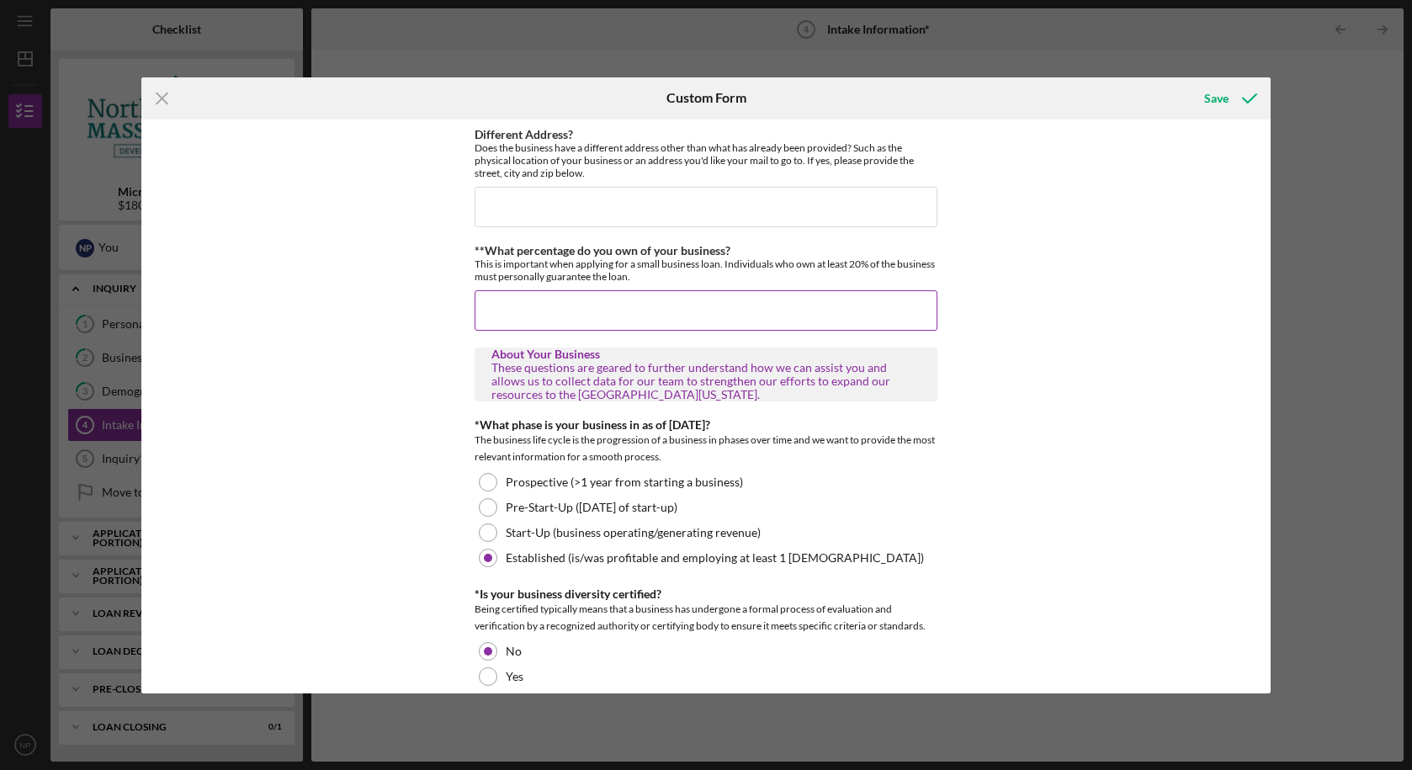
type input "2"
type input "N/A"
click at [1211, 109] on div "Save" at bounding box center [1216, 99] width 24 height 34
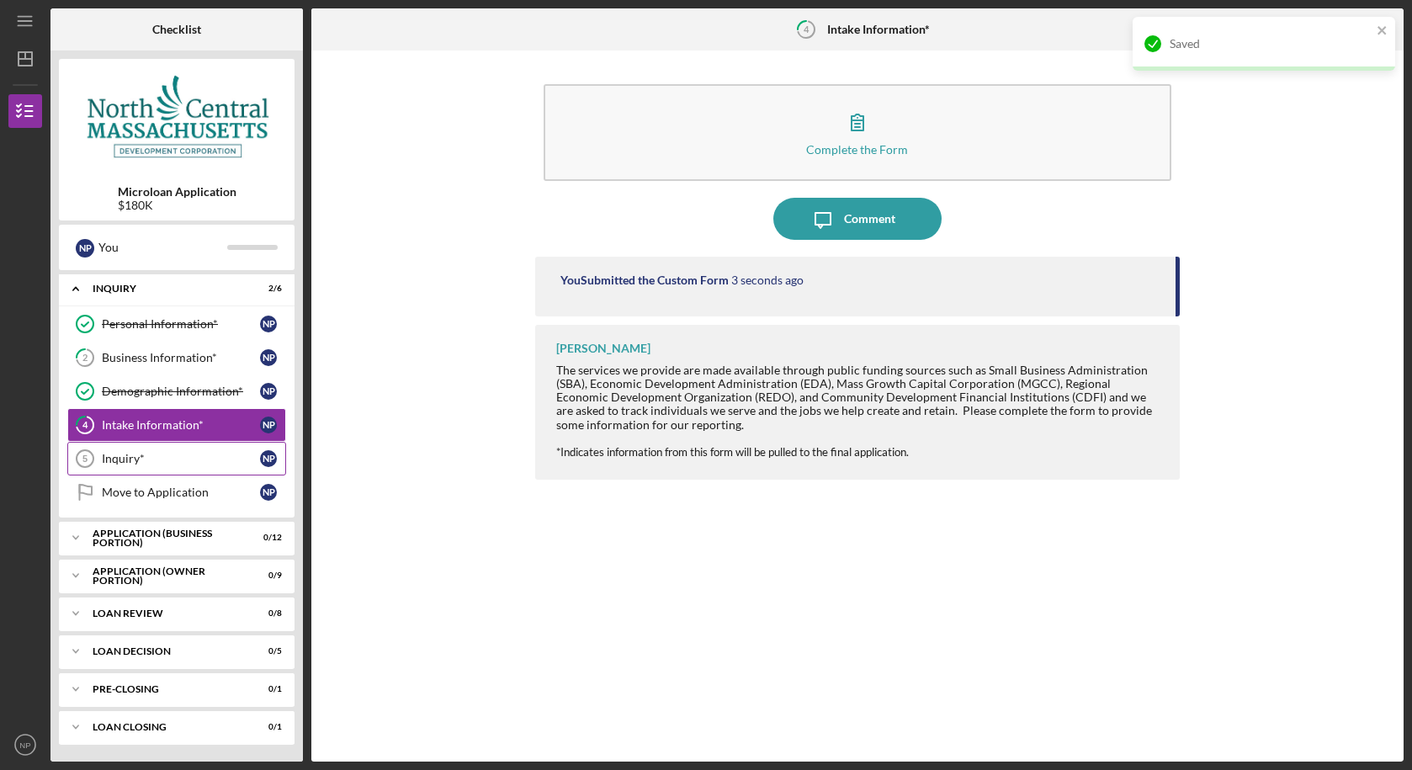
click at [138, 465] on div "Inquiry*" at bounding box center [181, 458] width 158 height 13
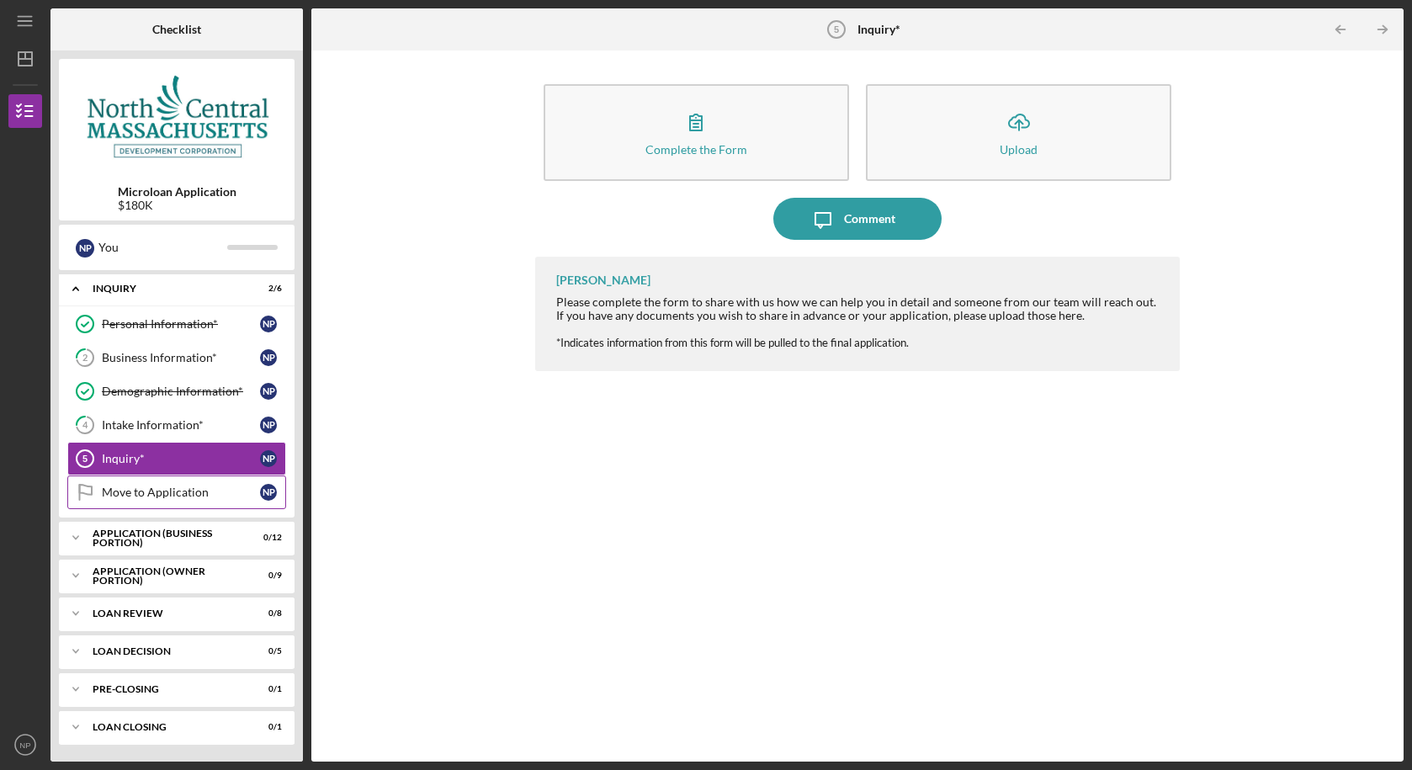
click at [167, 484] on link "Move to Application Move to Application N P" at bounding box center [176, 492] width 219 height 34
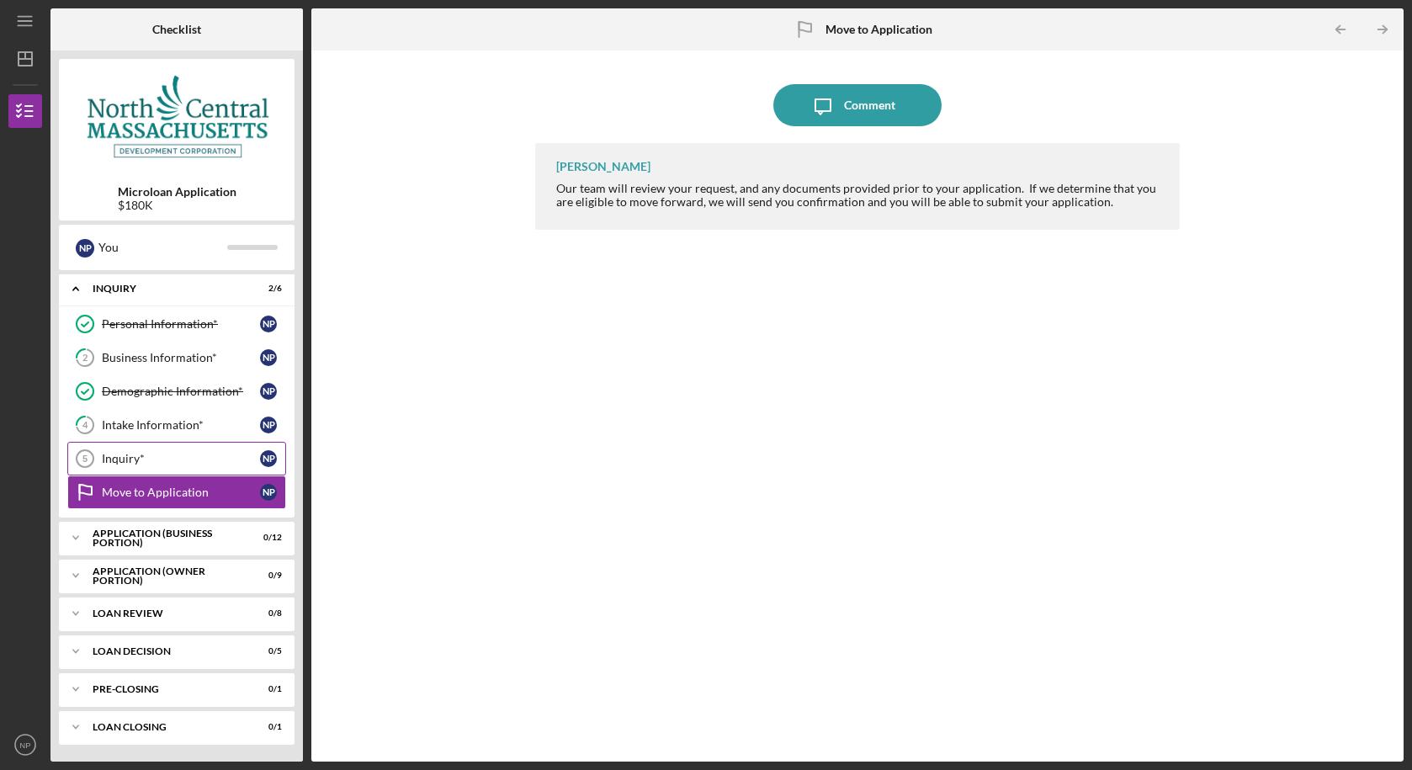
click at [198, 446] on link "Inquiry* 5 Inquiry* N P" at bounding box center [176, 459] width 219 height 34
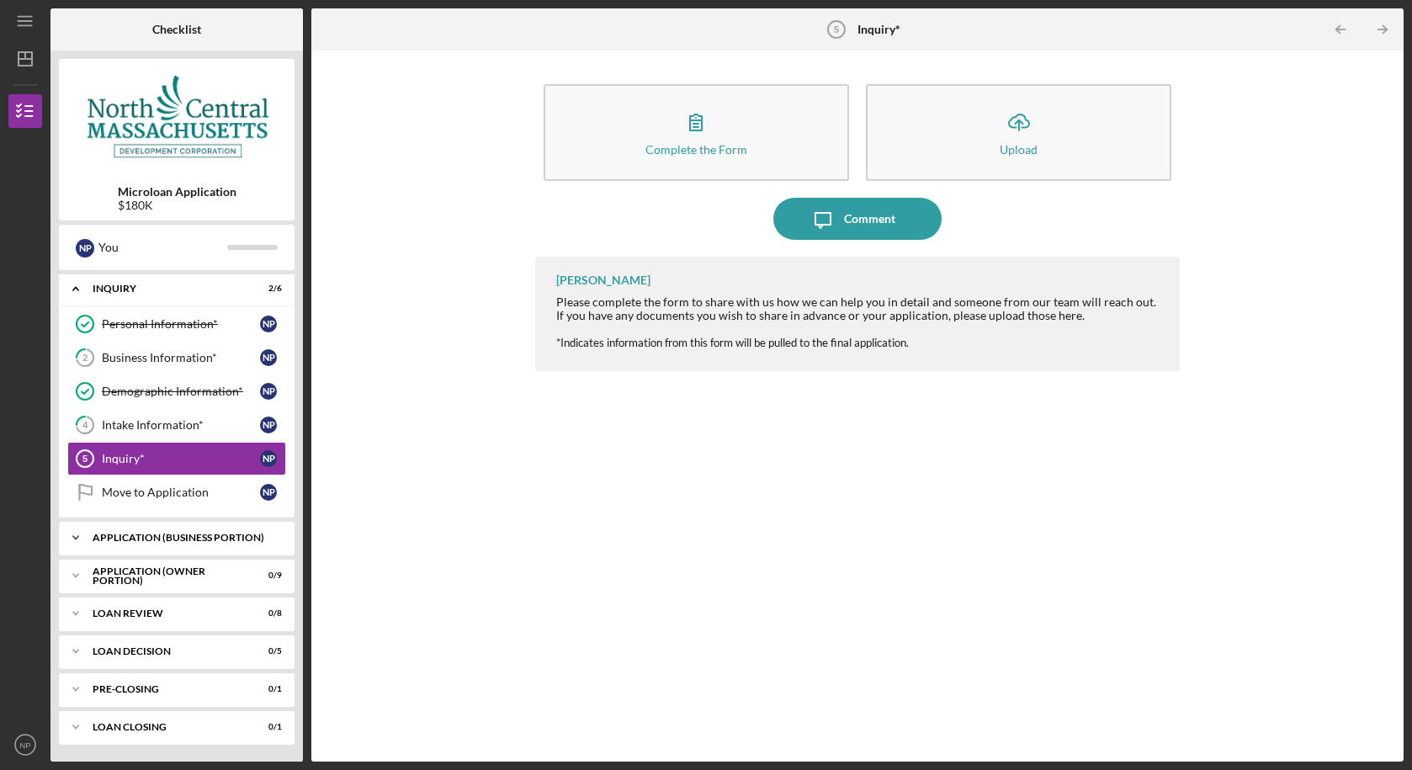
click at [200, 539] on div "APPLICATION (BUSINESS PORTION)" at bounding box center [183, 538] width 181 height 10
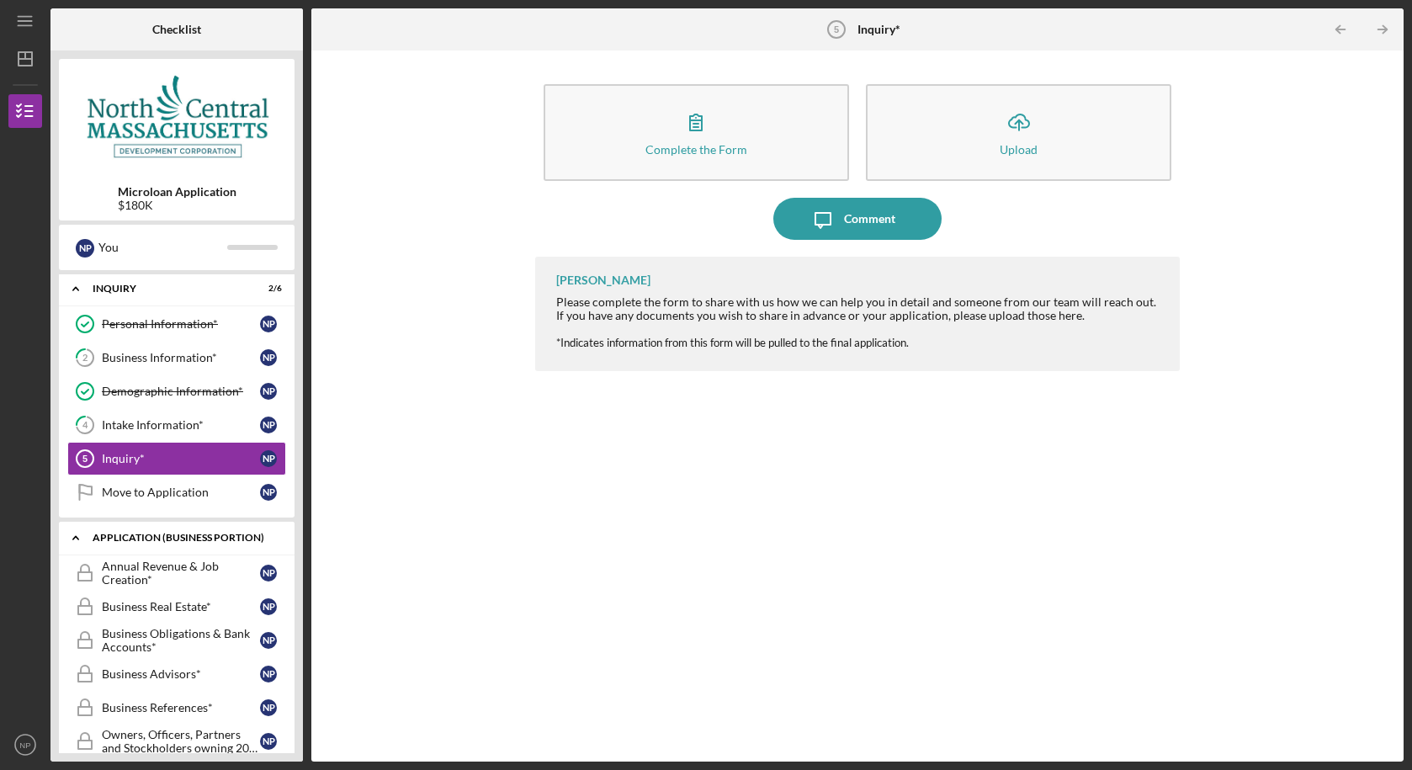
click at [202, 539] on div "APPLICATION (BUSINESS PORTION)" at bounding box center [183, 538] width 181 height 10
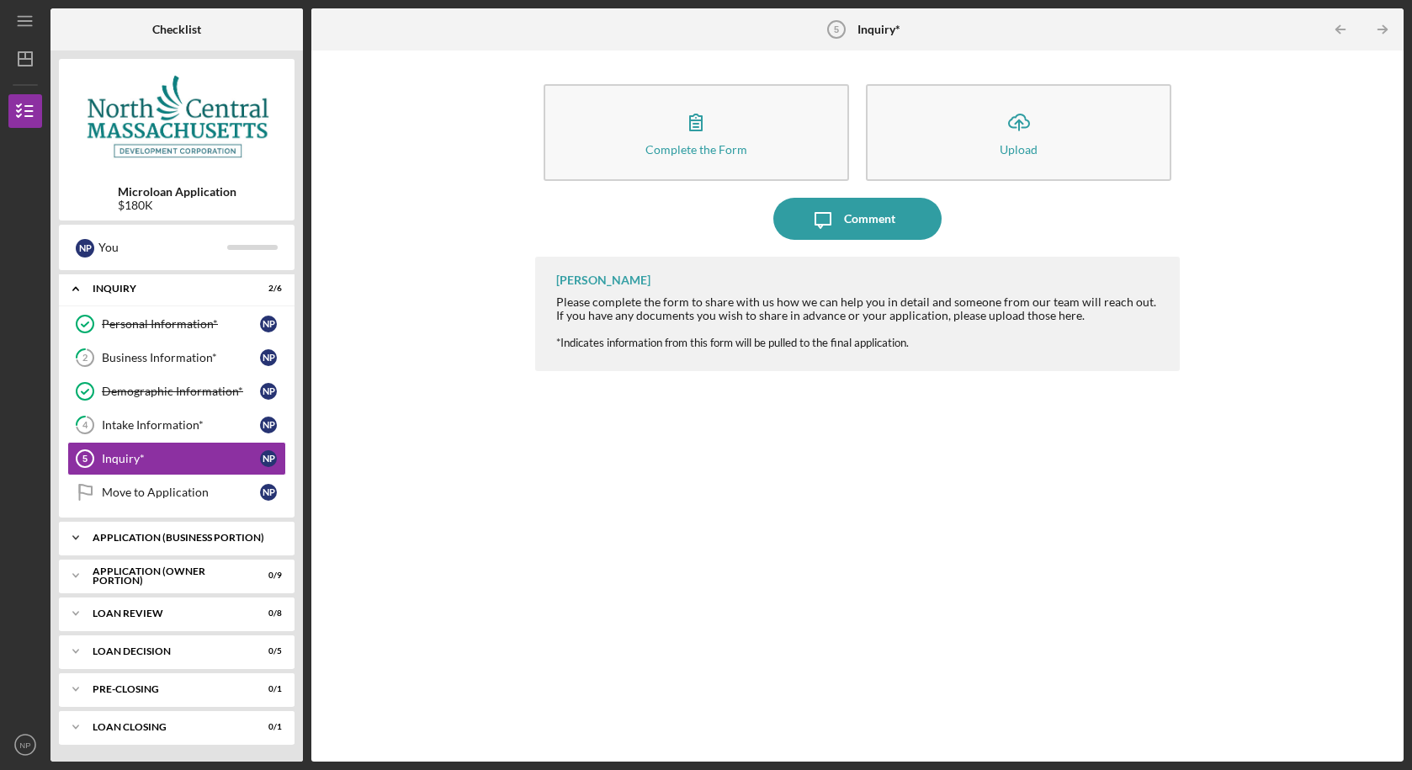
click at [166, 545] on div "Icon/Expander APPLICATION (BUSINESS PORTION) 0 / 12" at bounding box center [177, 538] width 236 height 34
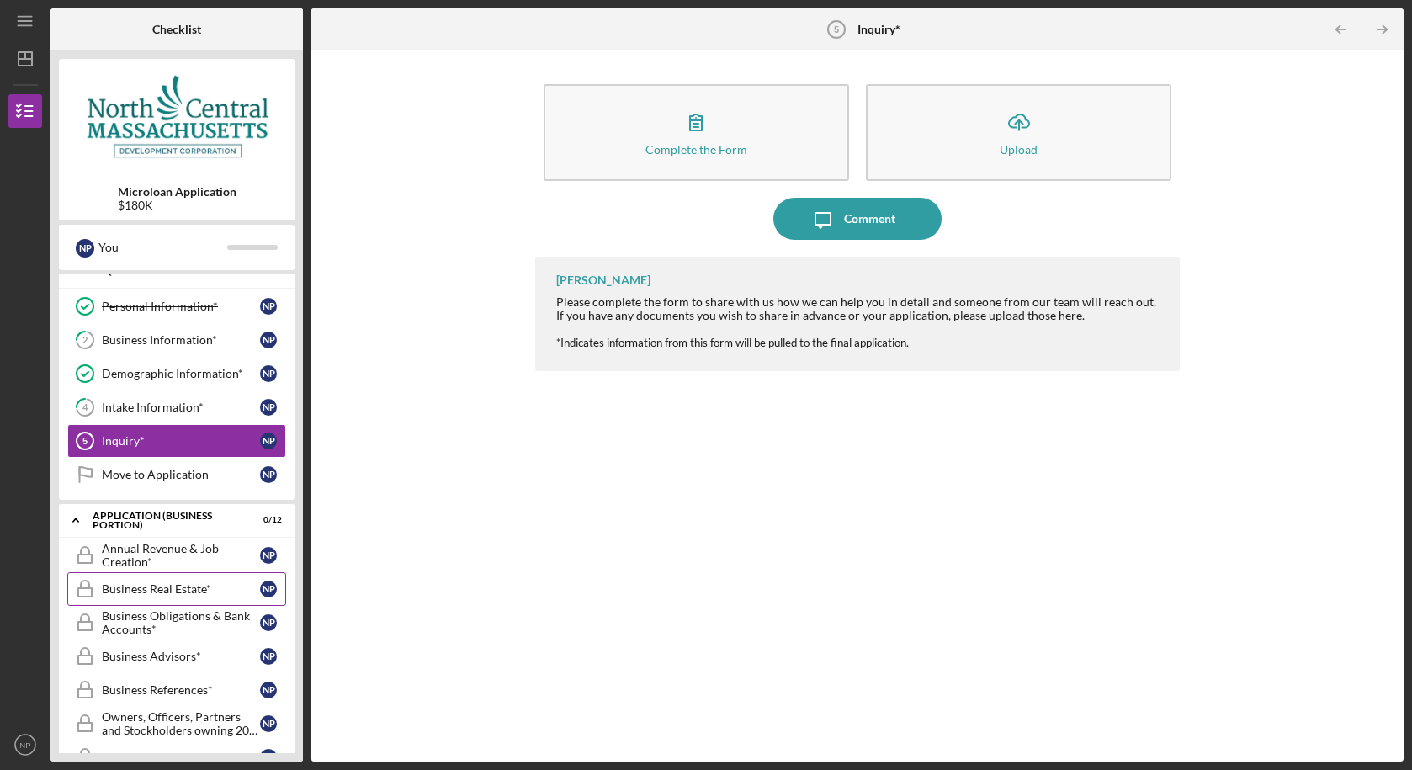
scroll to position [20, 0]
click at [189, 443] on div "Inquiry*" at bounding box center [181, 439] width 158 height 13
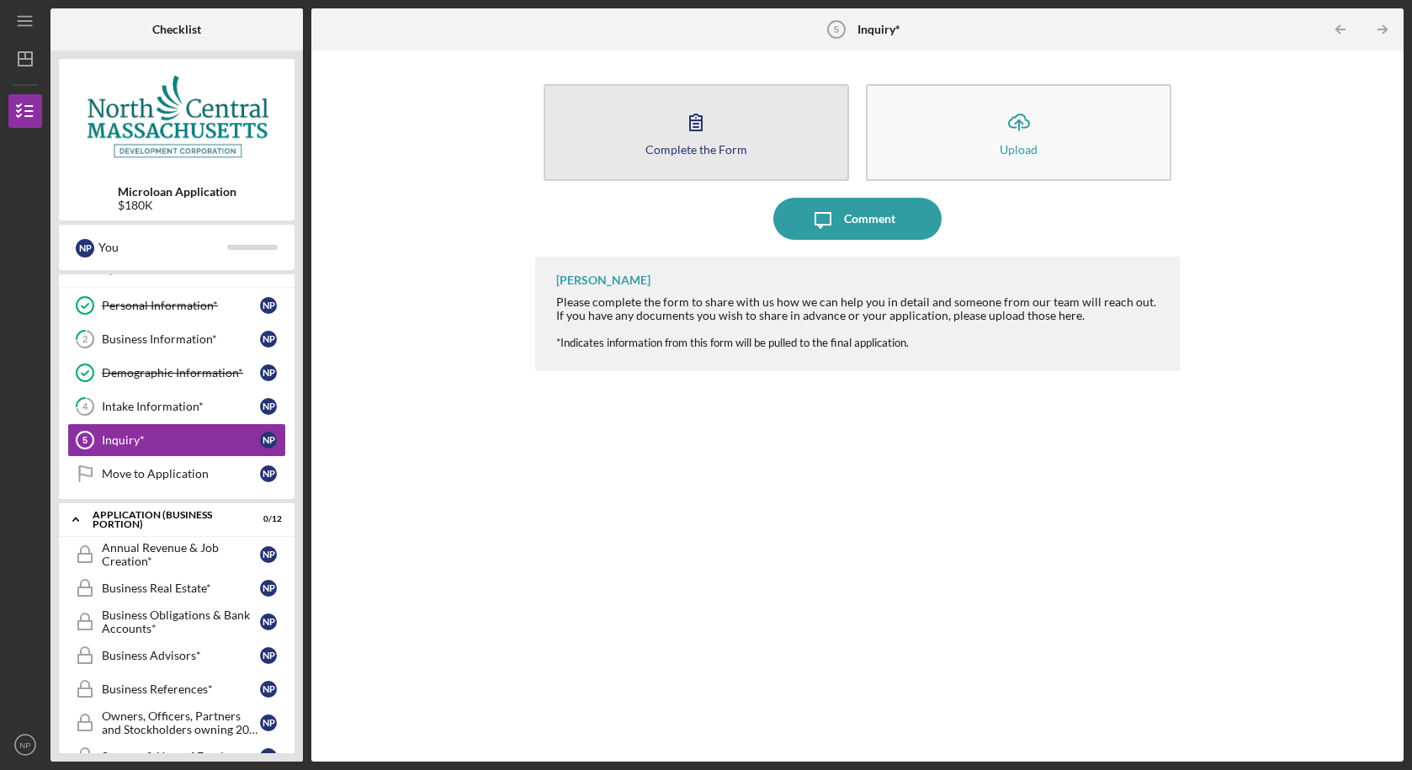
click at [725, 151] on div "Complete the Form" at bounding box center [696, 149] width 102 height 13
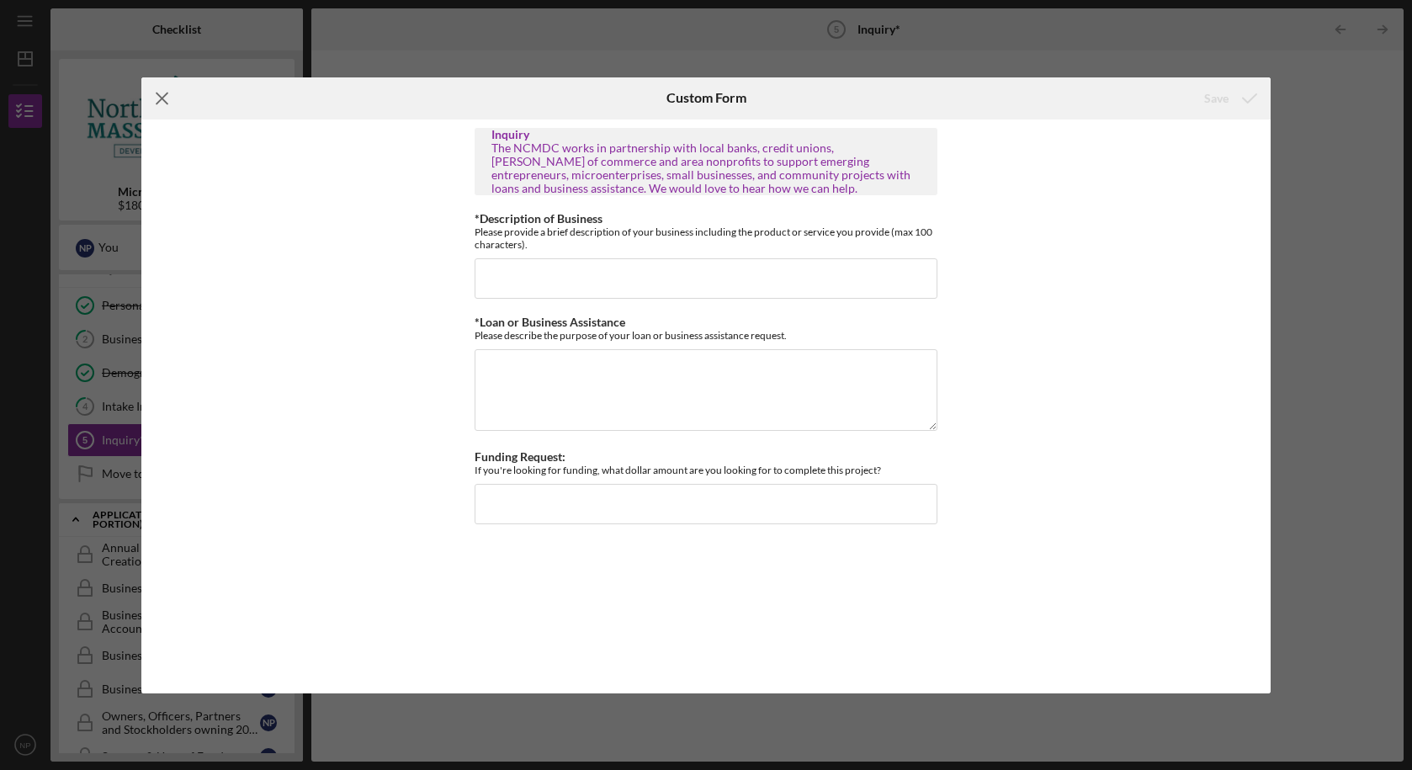
click at [156, 92] on icon "Icon/Menu Close" at bounding box center [162, 98] width 42 height 42
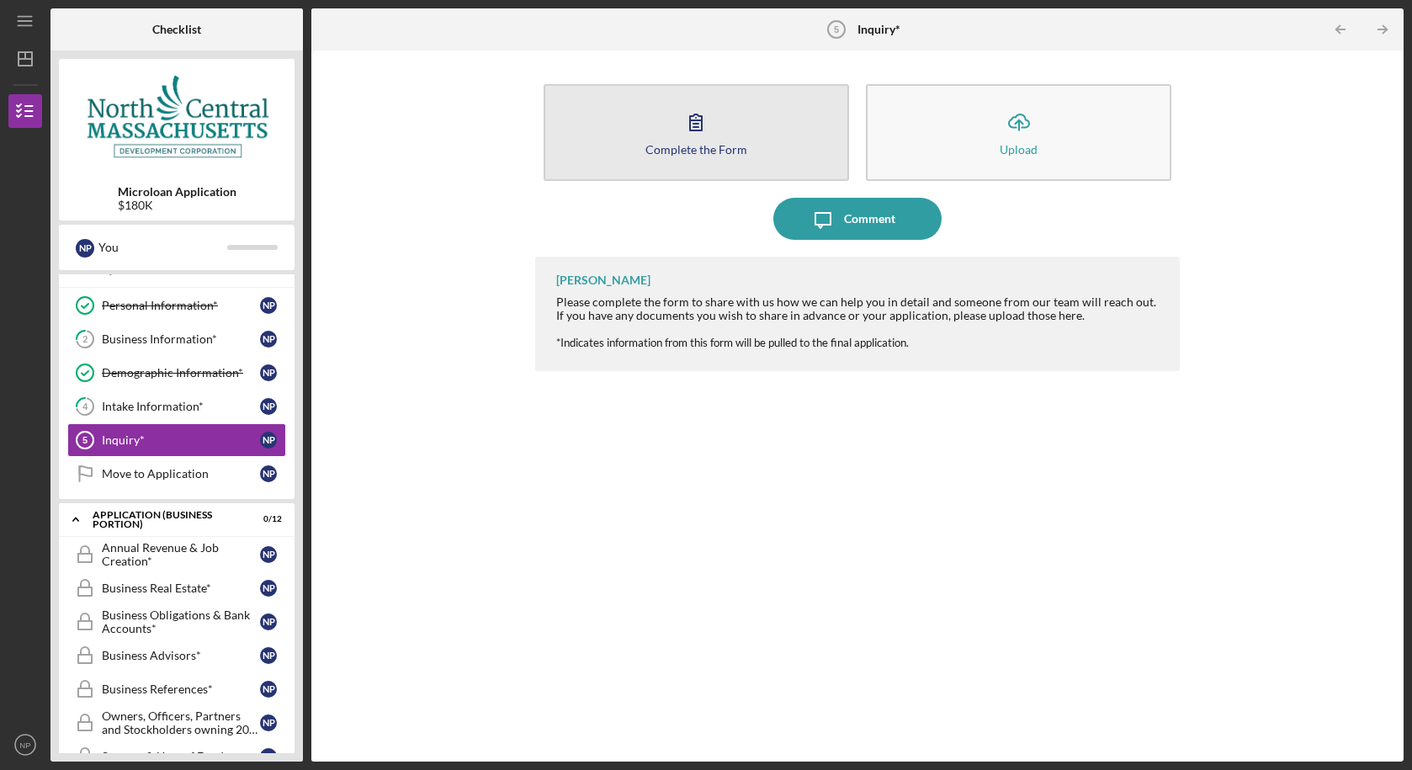
click at [687, 121] on icon "button" at bounding box center [696, 122] width 42 height 42
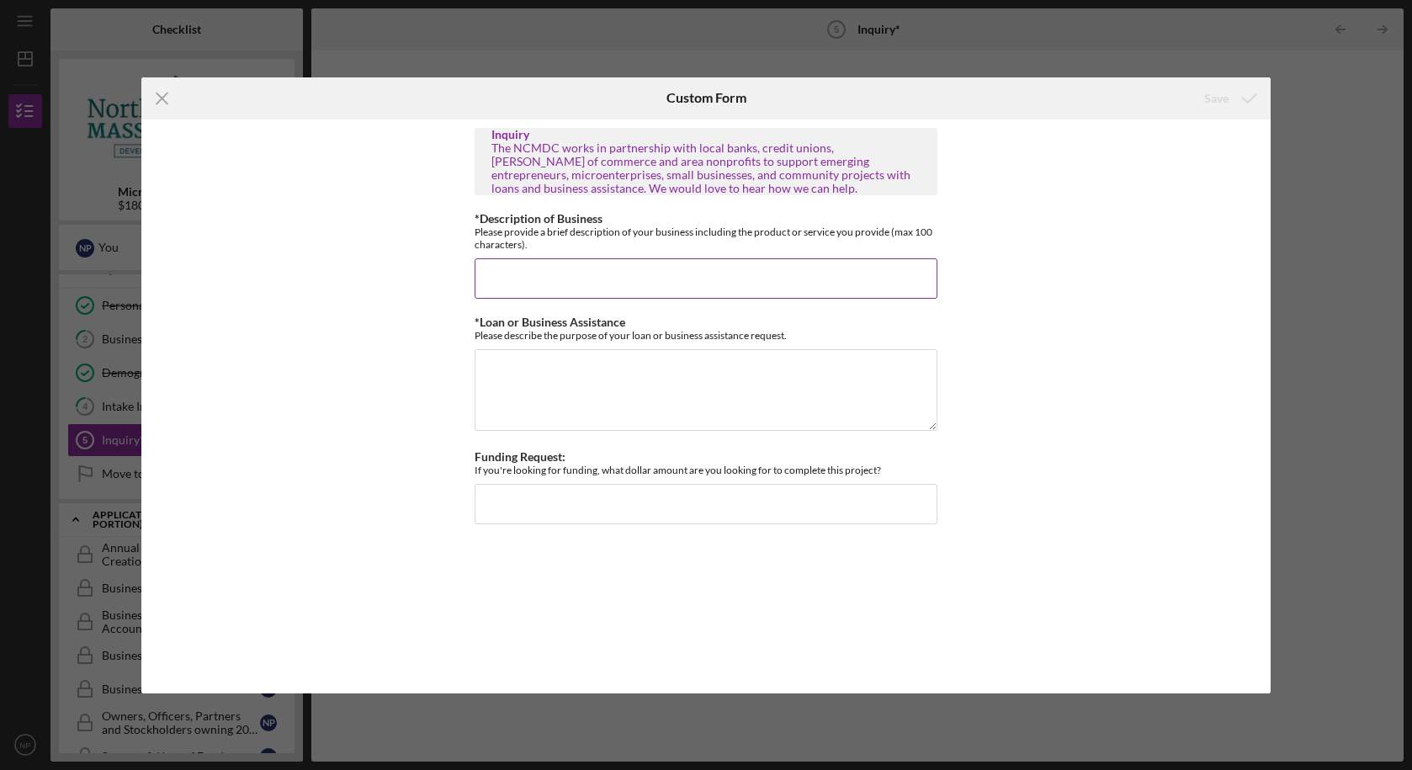
click at [595, 274] on input "*Description of Business" at bounding box center [706, 278] width 463 height 40
type input "The Business is a Restaurant/Bar"
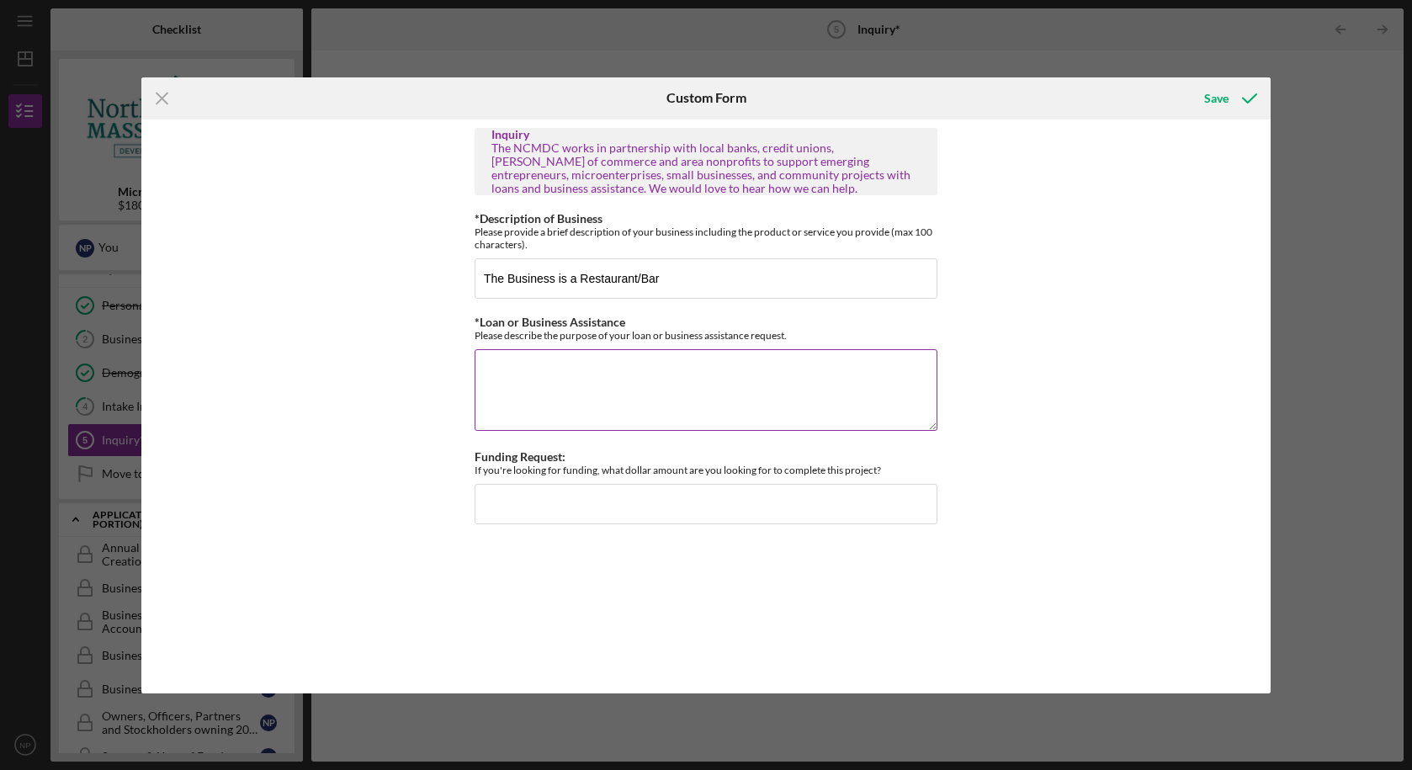
click at [566, 374] on textarea "*Loan or Business Assistance" at bounding box center [706, 389] width 463 height 81
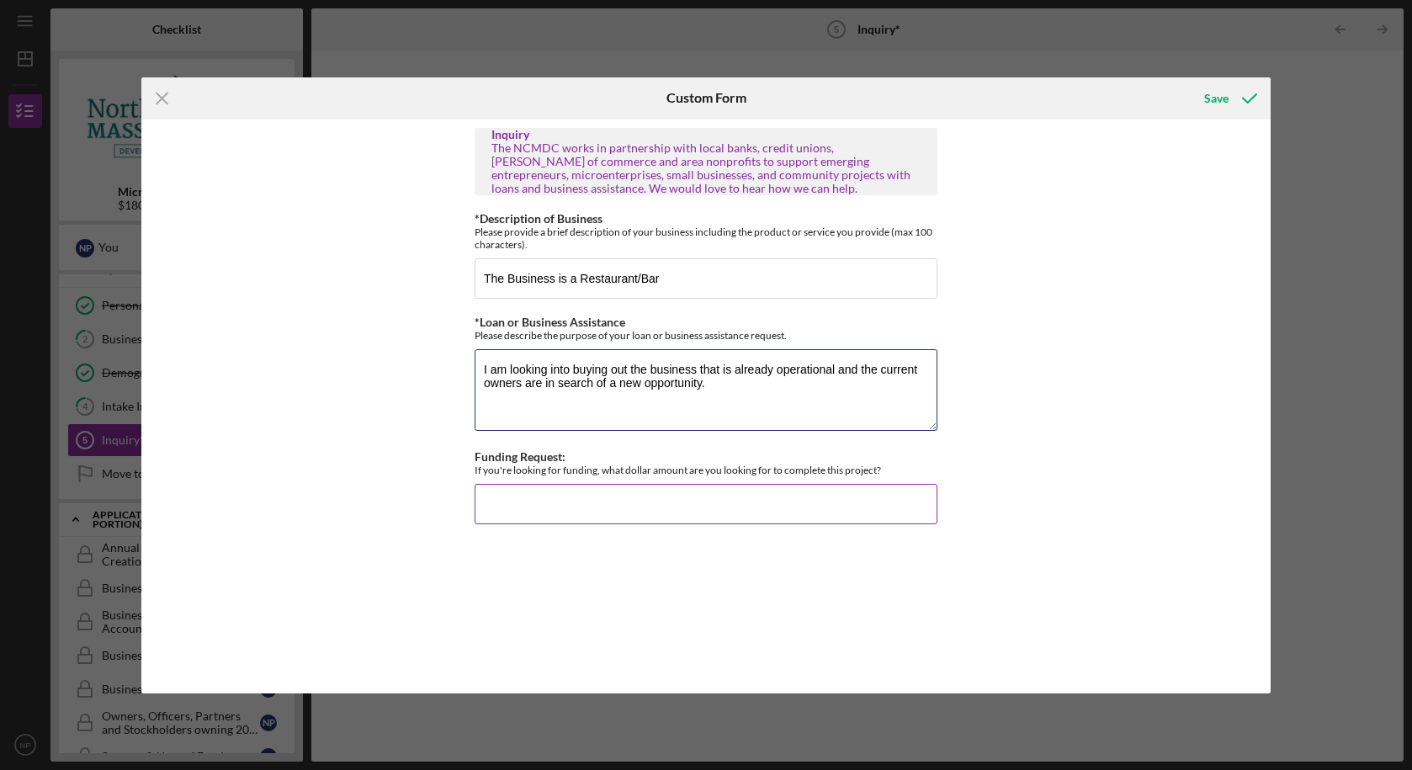
type textarea "I am looking into buying out the business that is already operational and the c…"
click at [607, 497] on input "Funding Request:" at bounding box center [706, 504] width 463 height 40
type input "$2"
type input "$180,000"
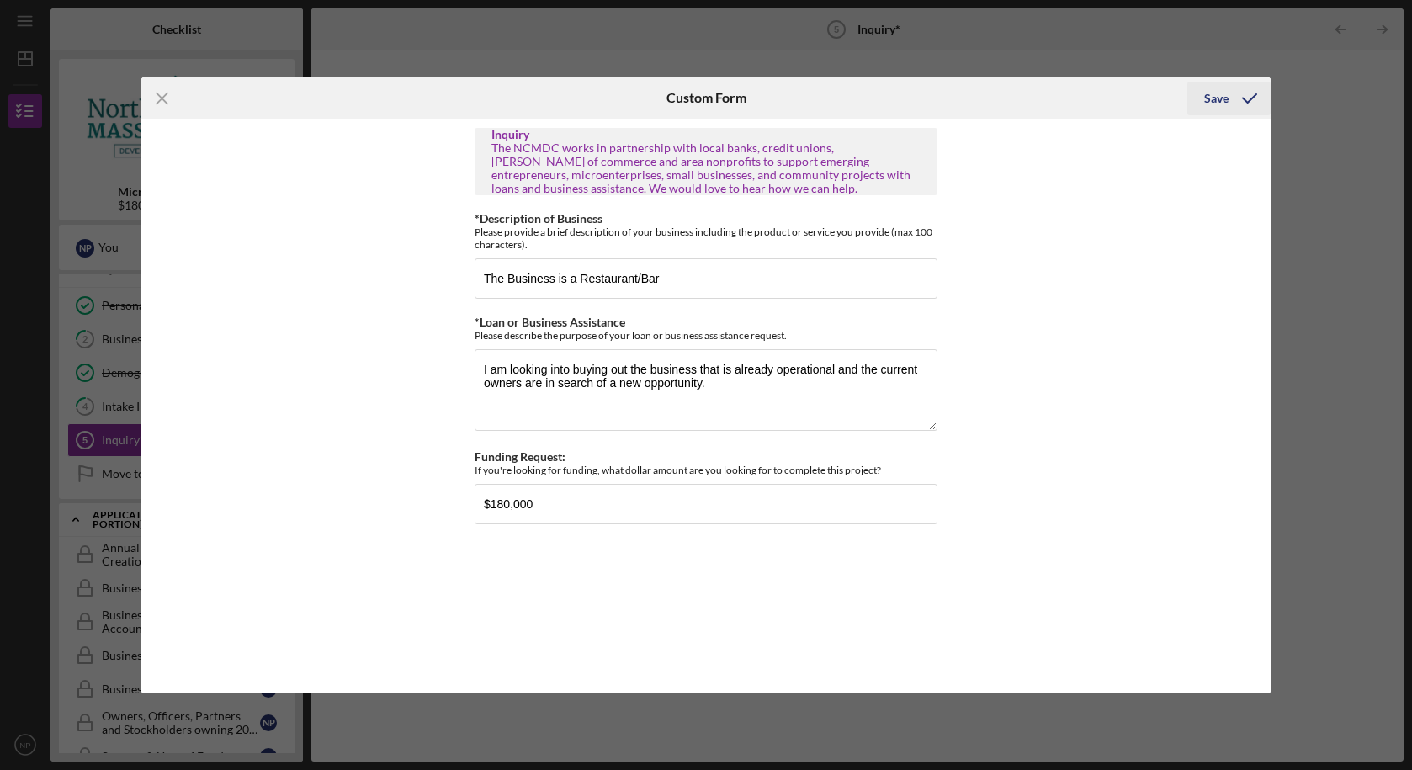
click at [1237, 98] on icon "submit" at bounding box center [1250, 98] width 42 height 42
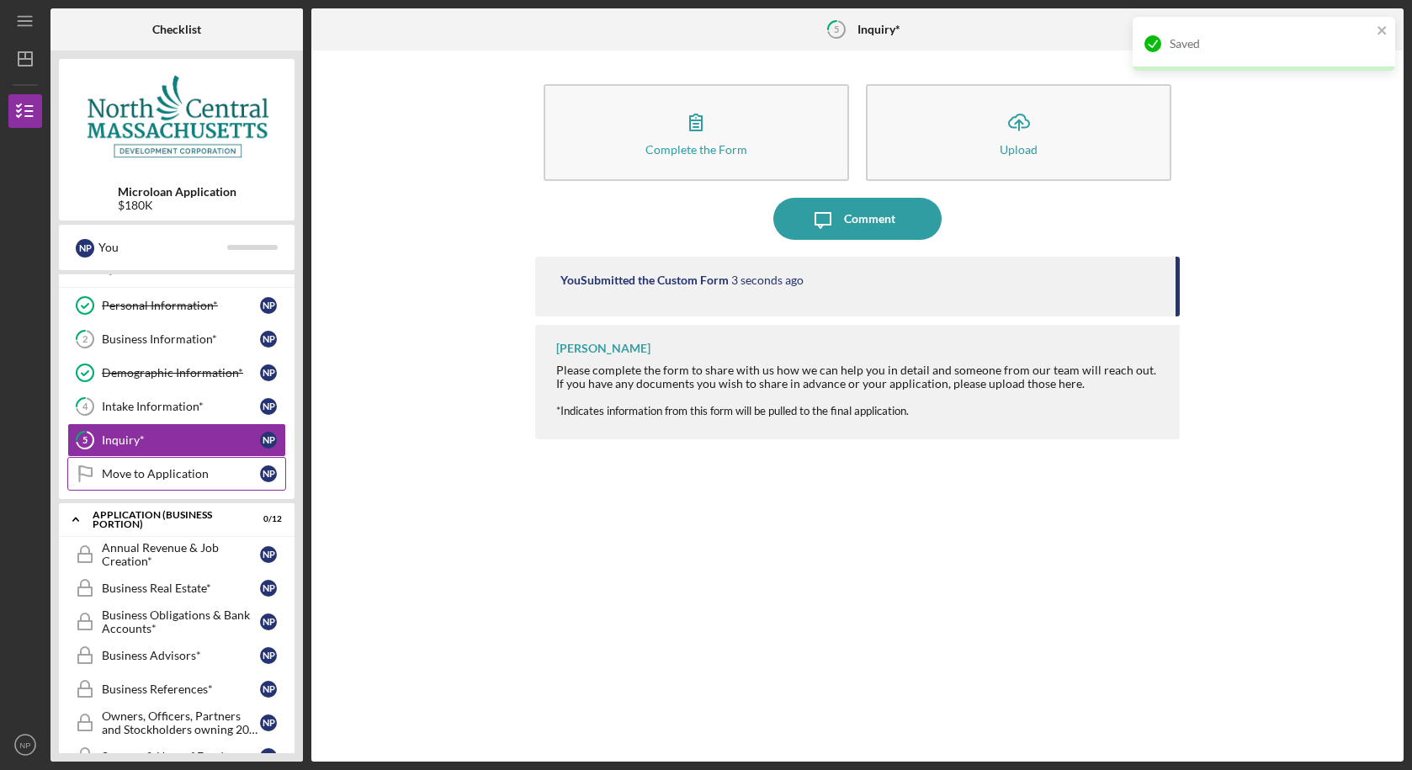
click at [213, 478] on div "Move to Application" at bounding box center [181, 473] width 158 height 13
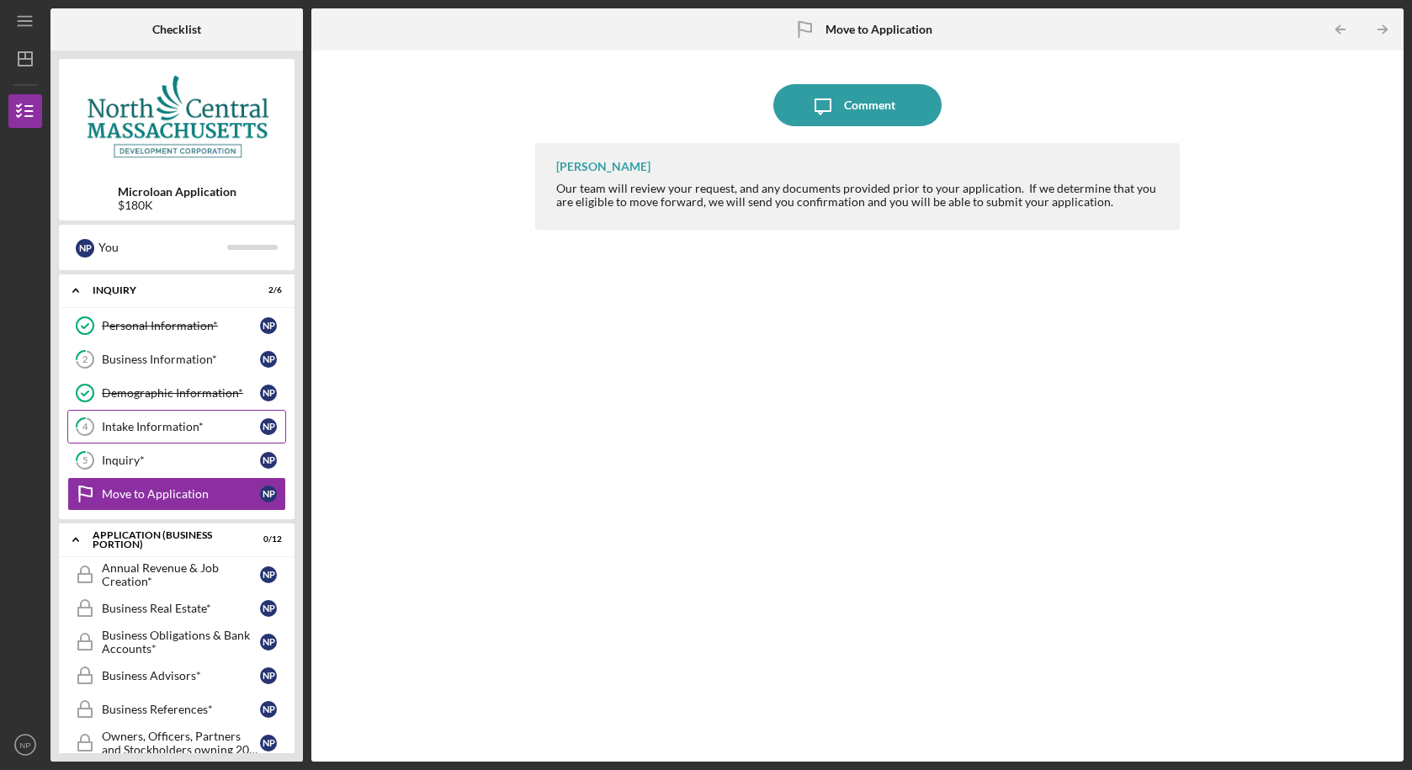
click at [165, 432] on div "Intake Information*" at bounding box center [181, 426] width 158 height 13
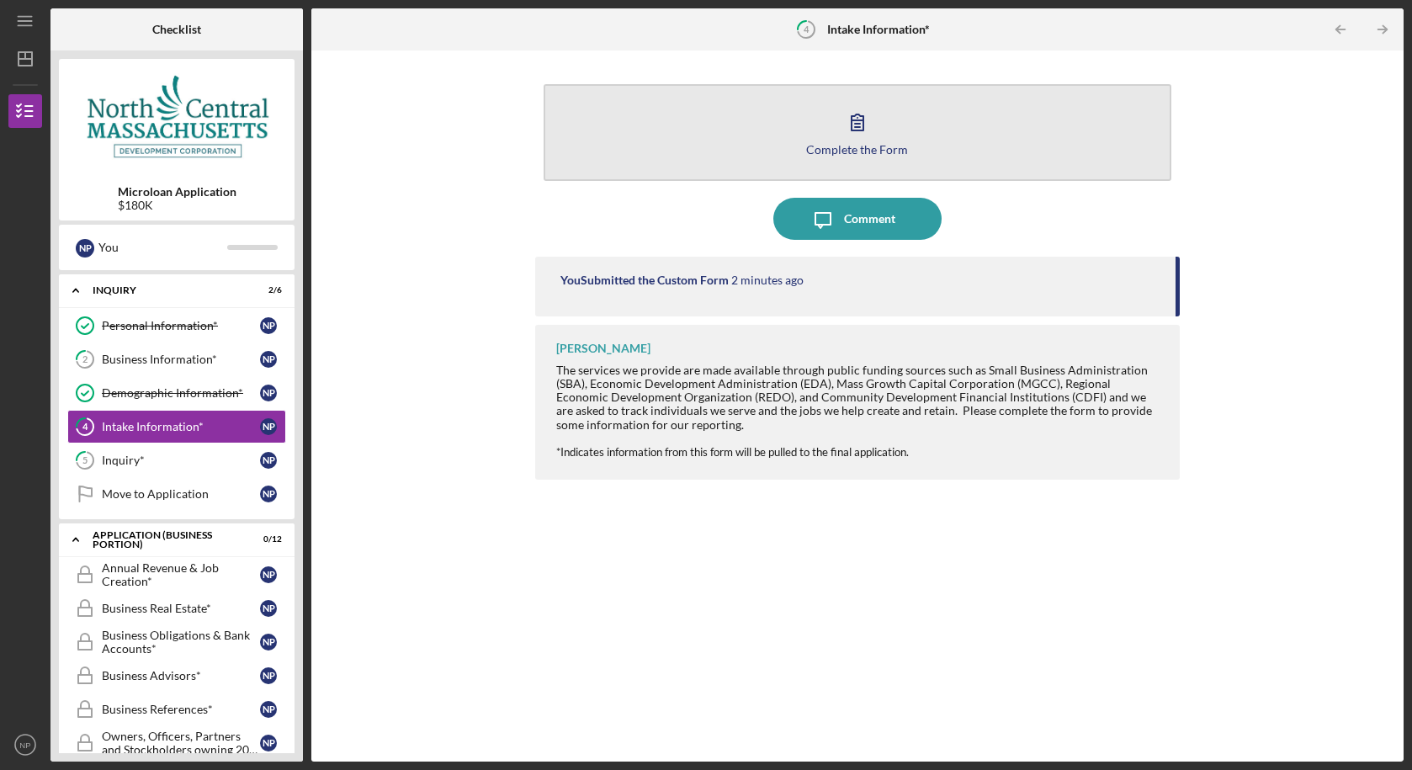
click at [707, 119] on button "Complete the Form Form" at bounding box center [858, 132] width 629 height 97
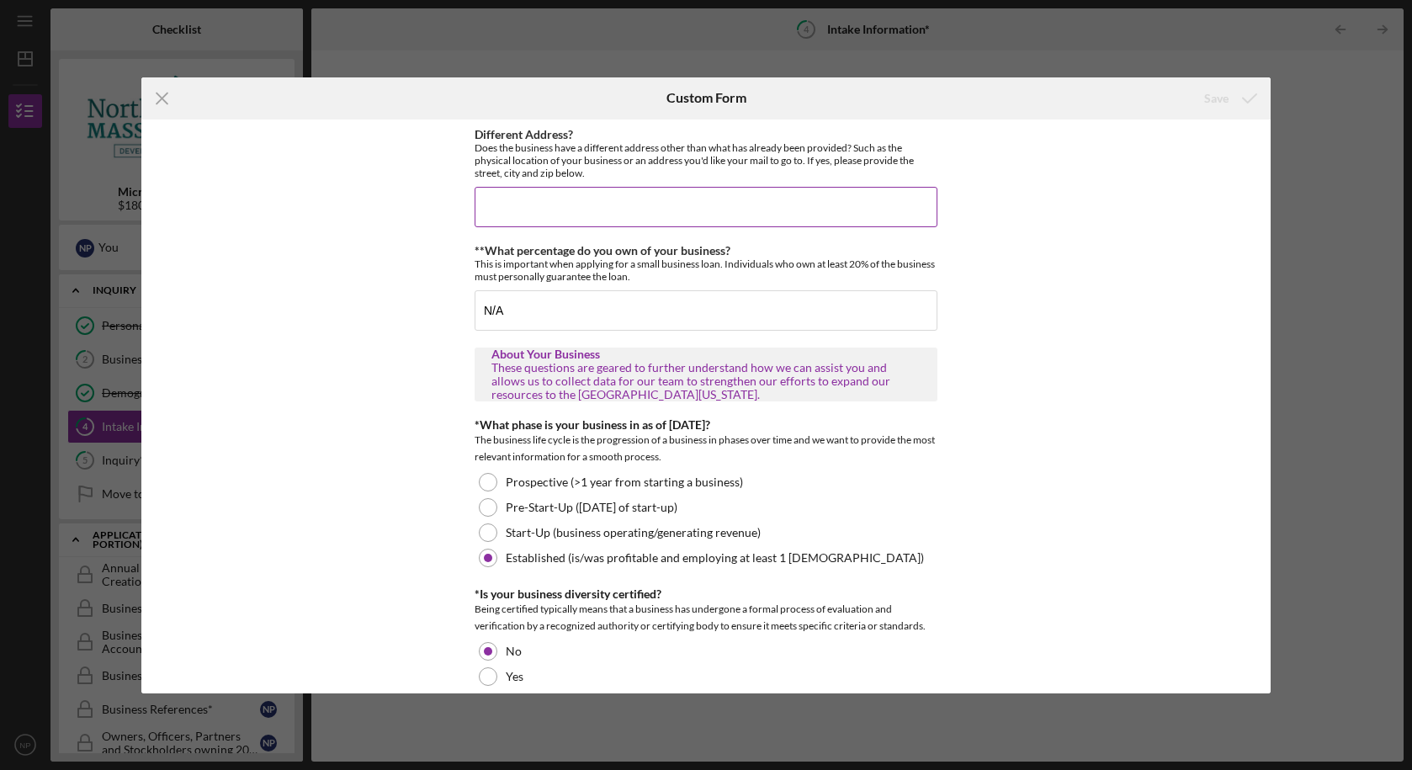
click at [635, 209] on input "Different Address?" at bounding box center [706, 207] width 463 height 40
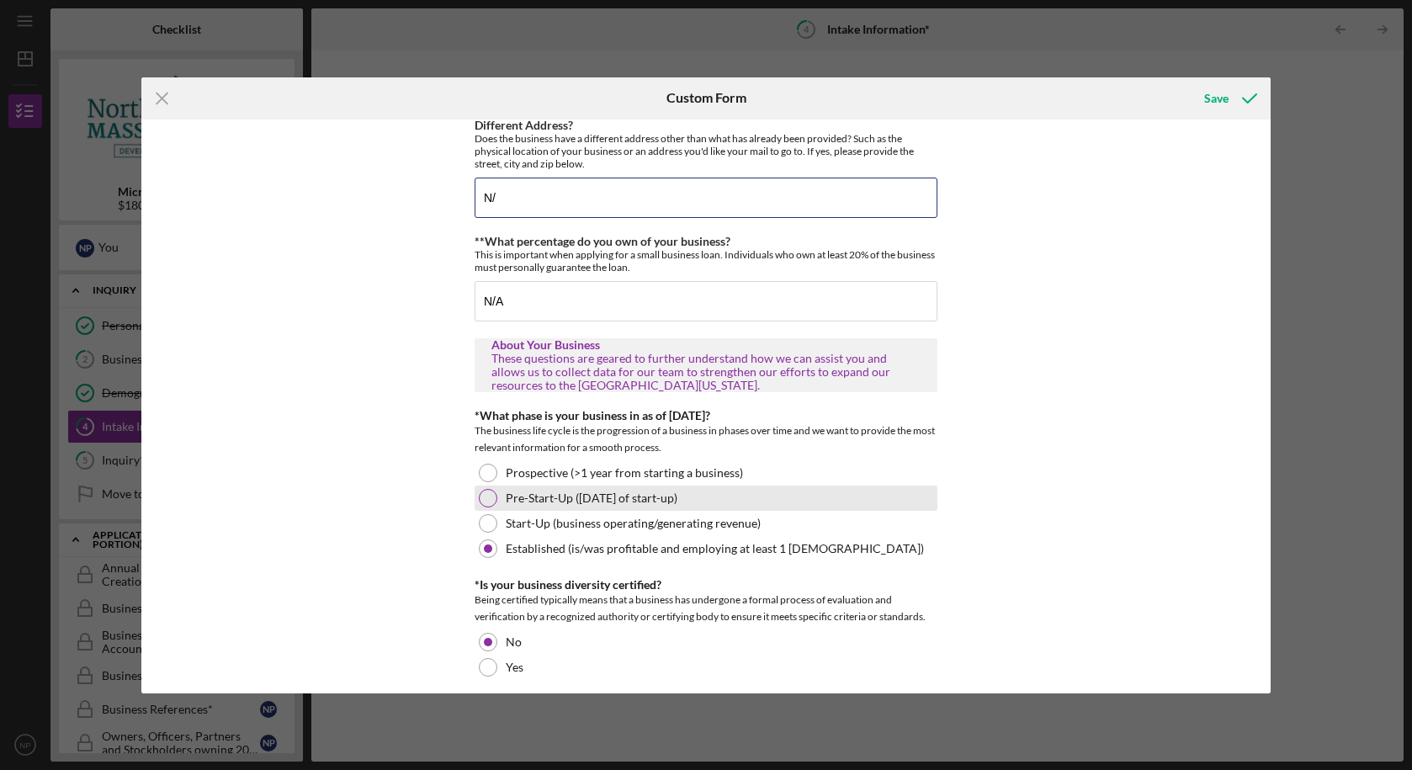
type input "N"
type input "C"
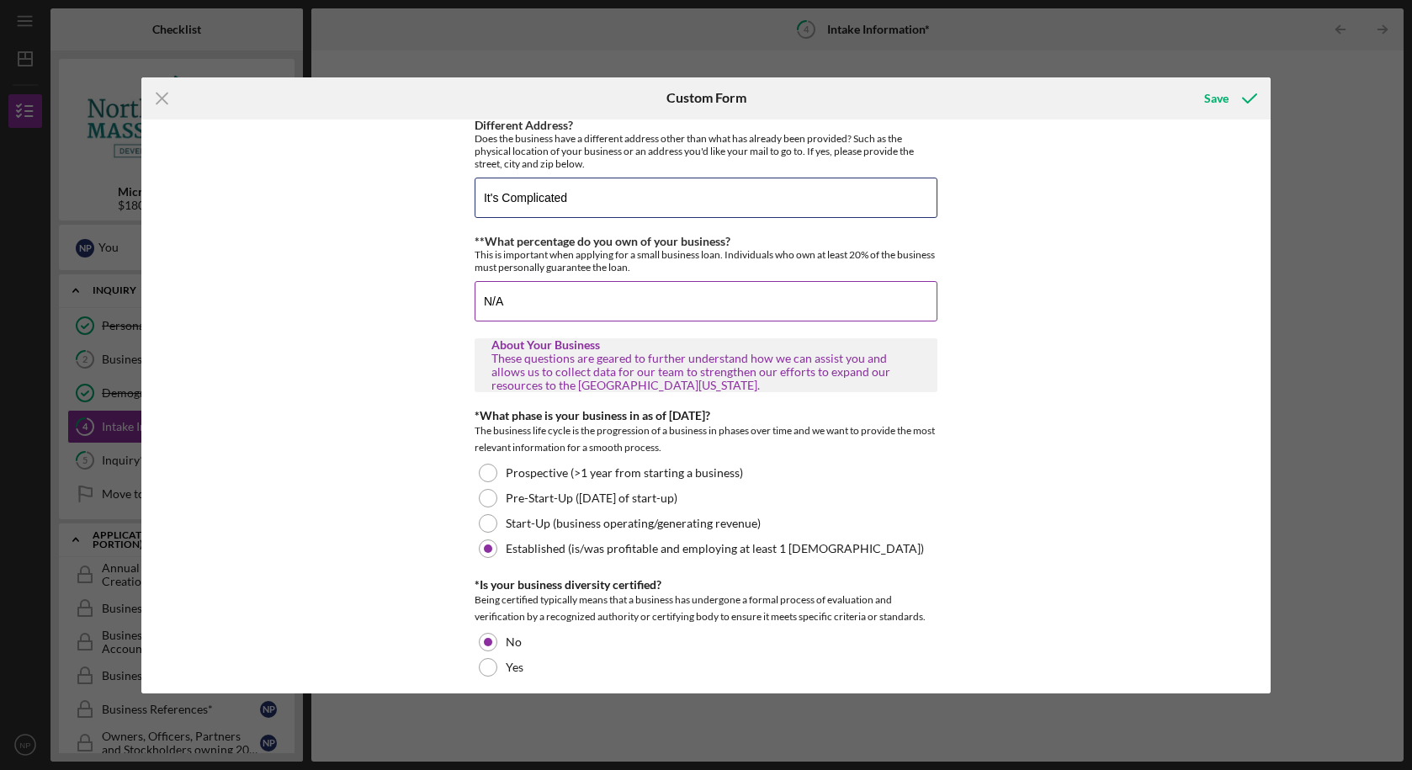
type input "It's Complicated"
click at [577, 316] on input "N/A" at bounding box center [706, 301] width 463 height 40
type input "N"
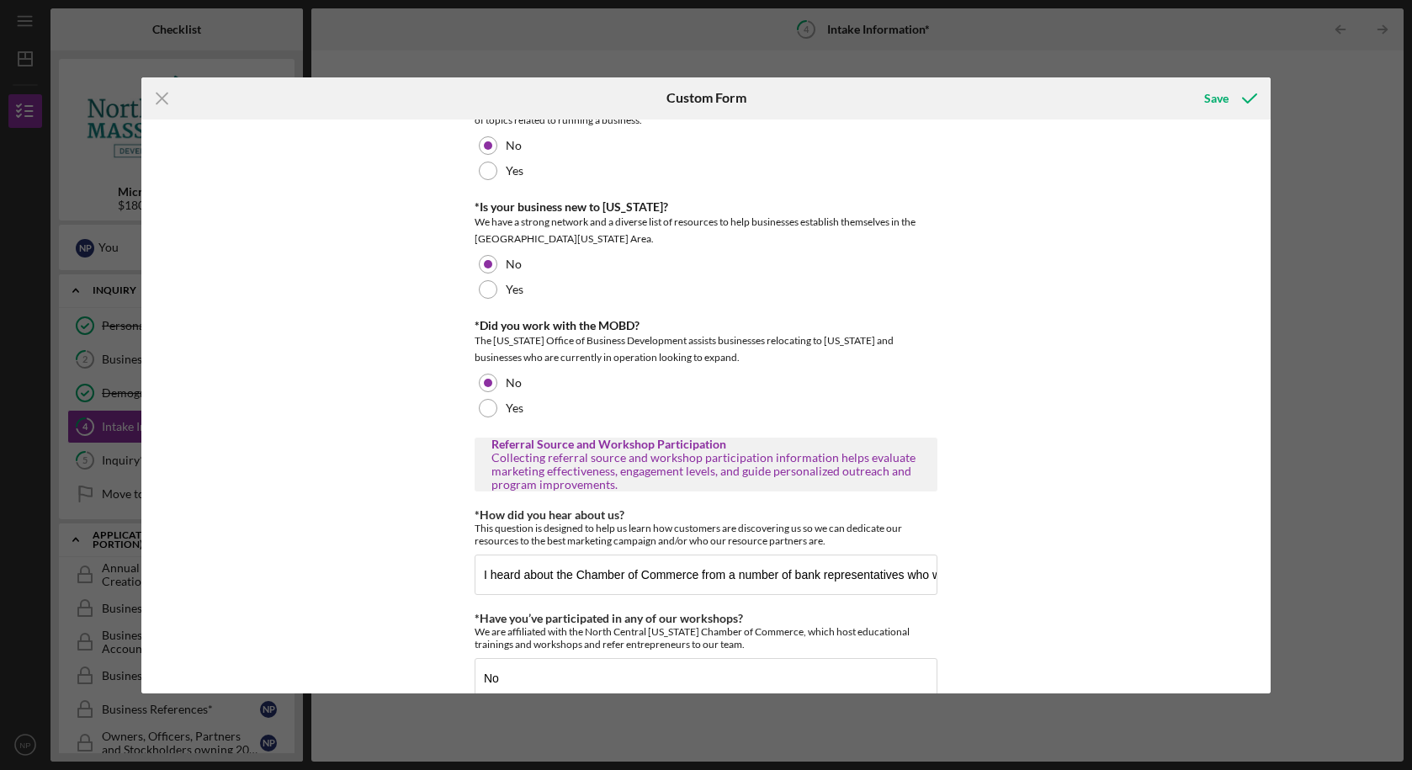
scroll to position [992, 0]
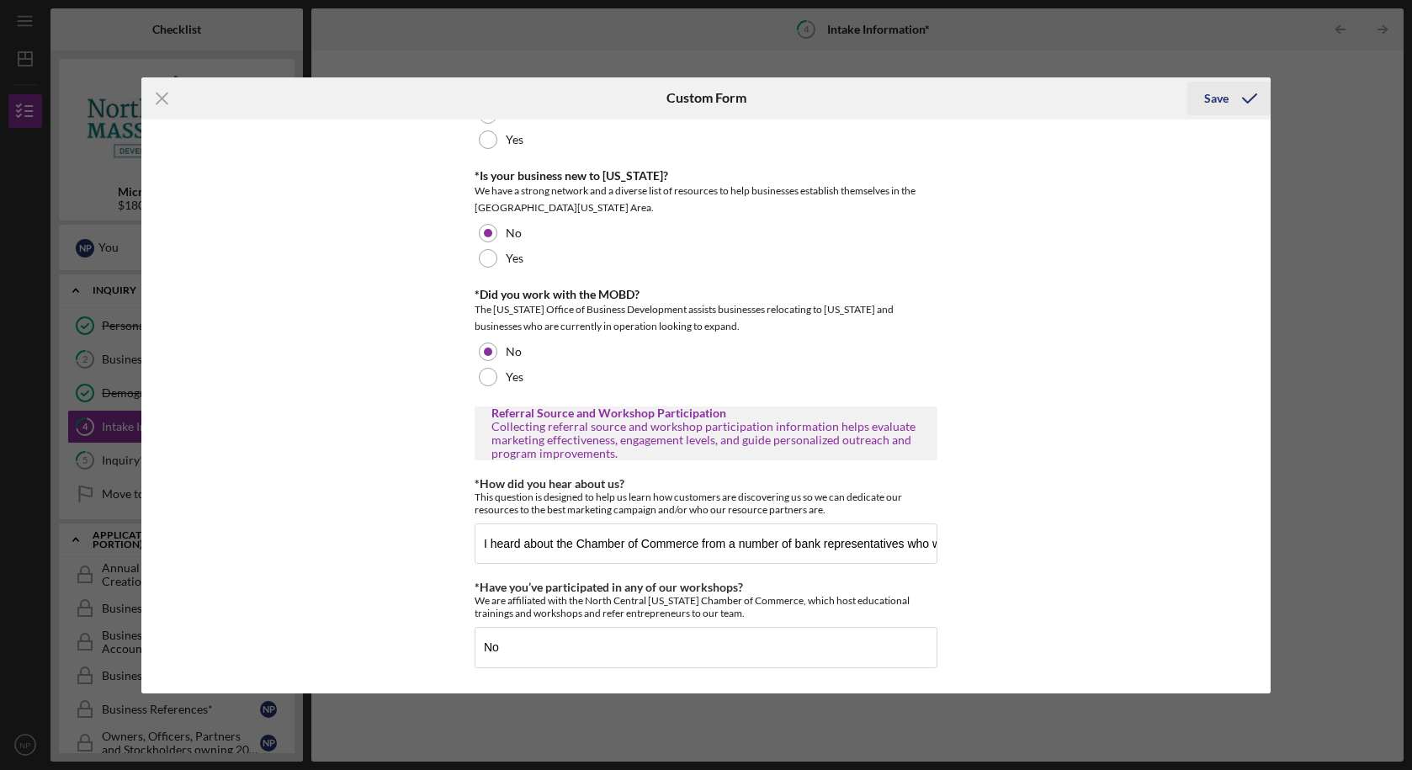
type input "My business partner and I are planning on owning 100% of the LLC following the …"
click at [1229, 106] on icon "submit" at bounding box center [1250, 98] width 42 height 42
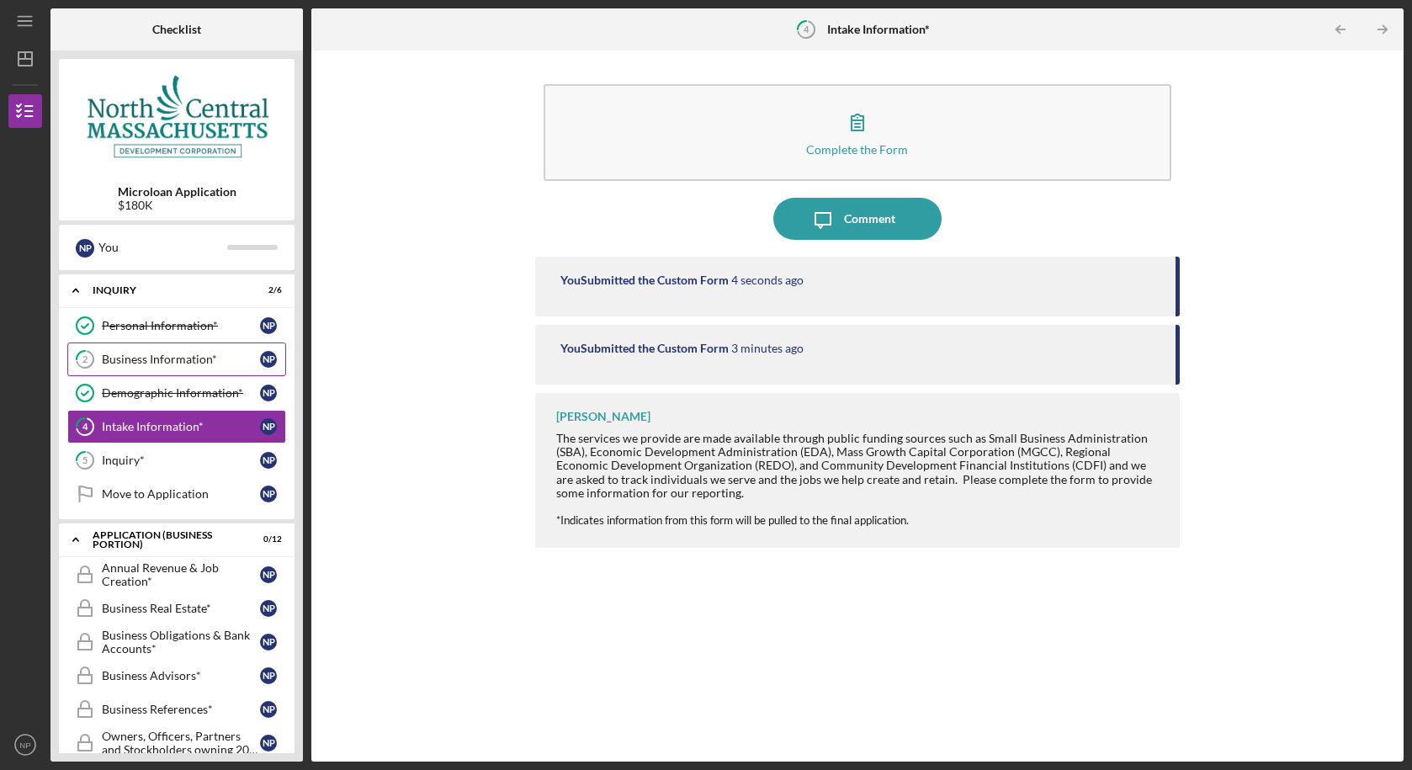
click at [193, 356] on div "Business Information*" at bounding box center [181, 359] width 158 height 13
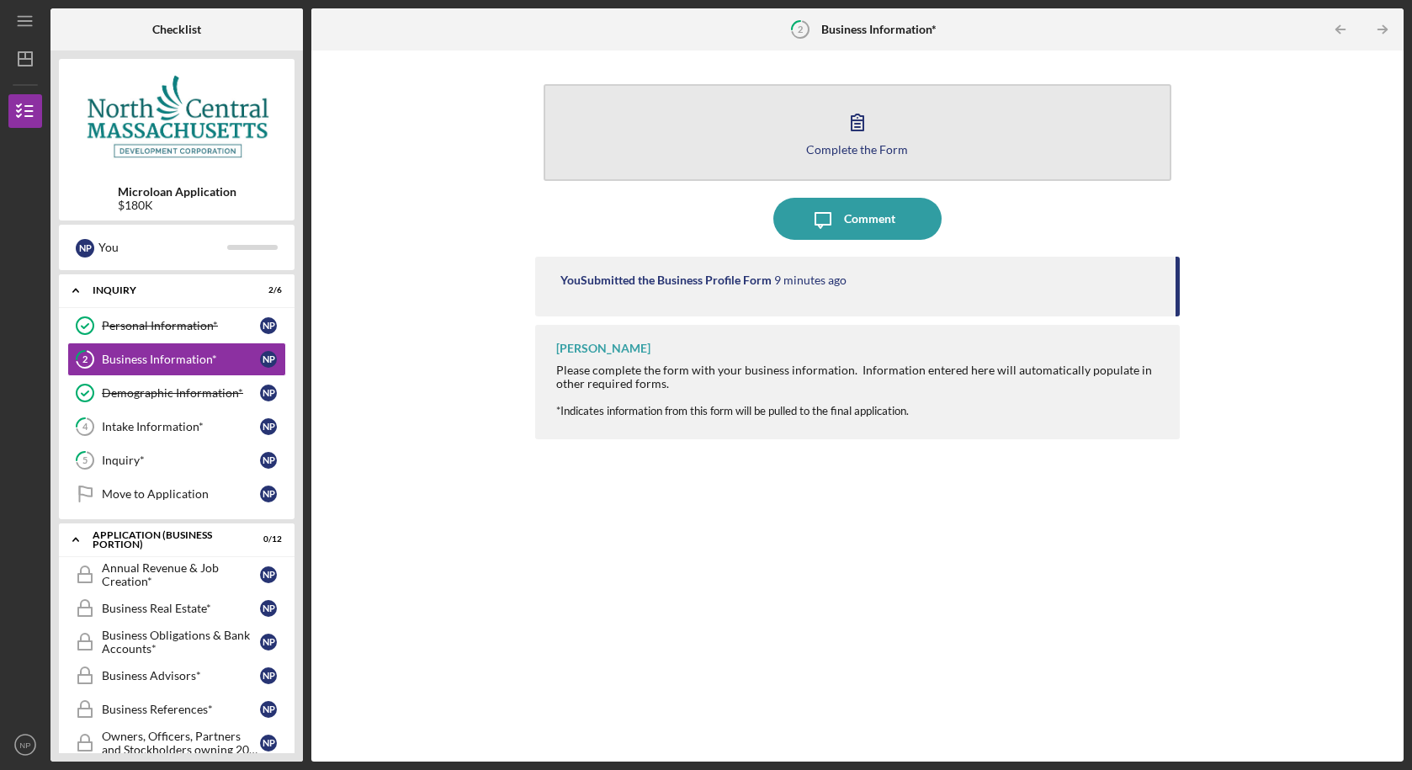
click at [852, 151] on div "Complete the Form" at bounding box center [857, 149] width 102 height 13
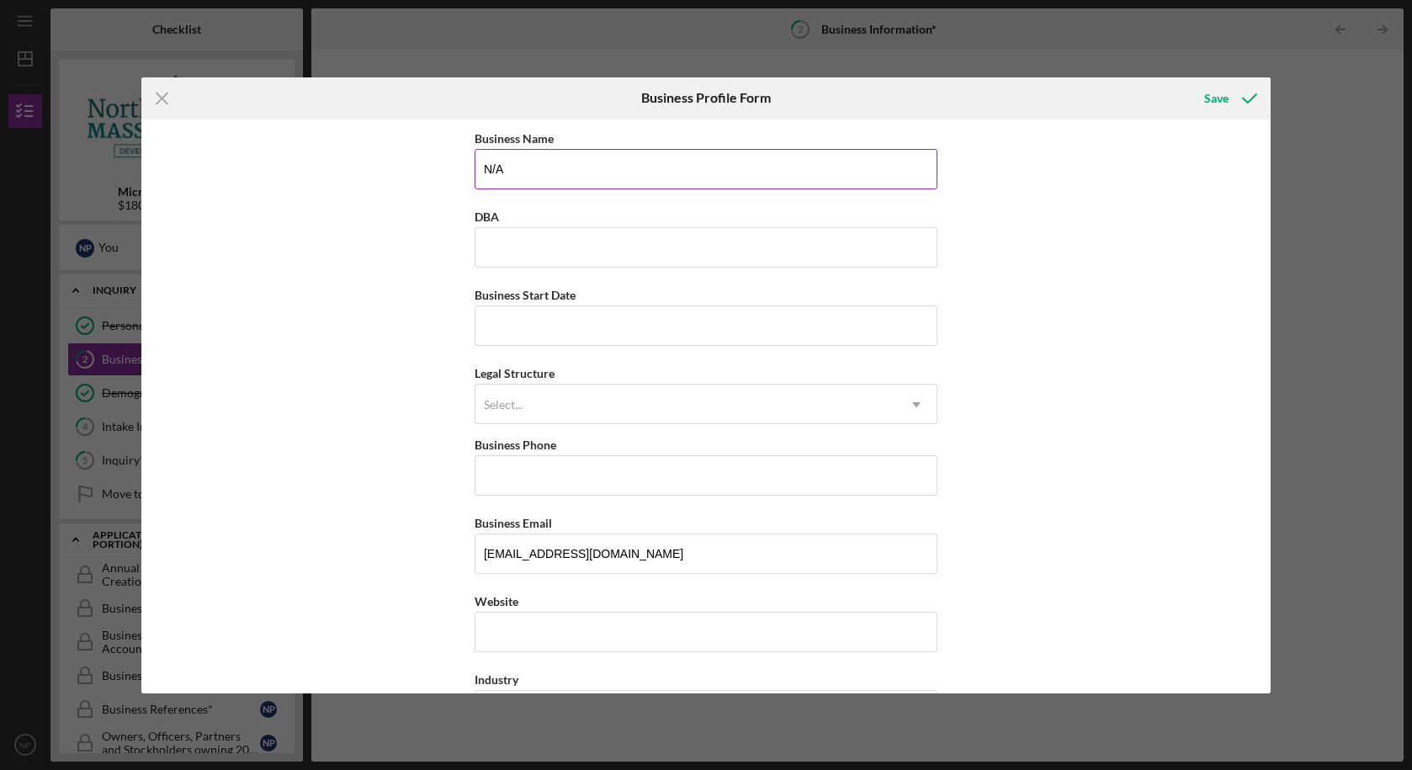
click at [648, 178] on input "N/A" at bounding box center [706, 169] width 463 height 40
click at [646, 236] on input "DBA" at bounding box center [706, 247] width 463 height 40
click at [568, 334] on input "Business Start Date" at bounding box center [706, 325] width 463 height 40
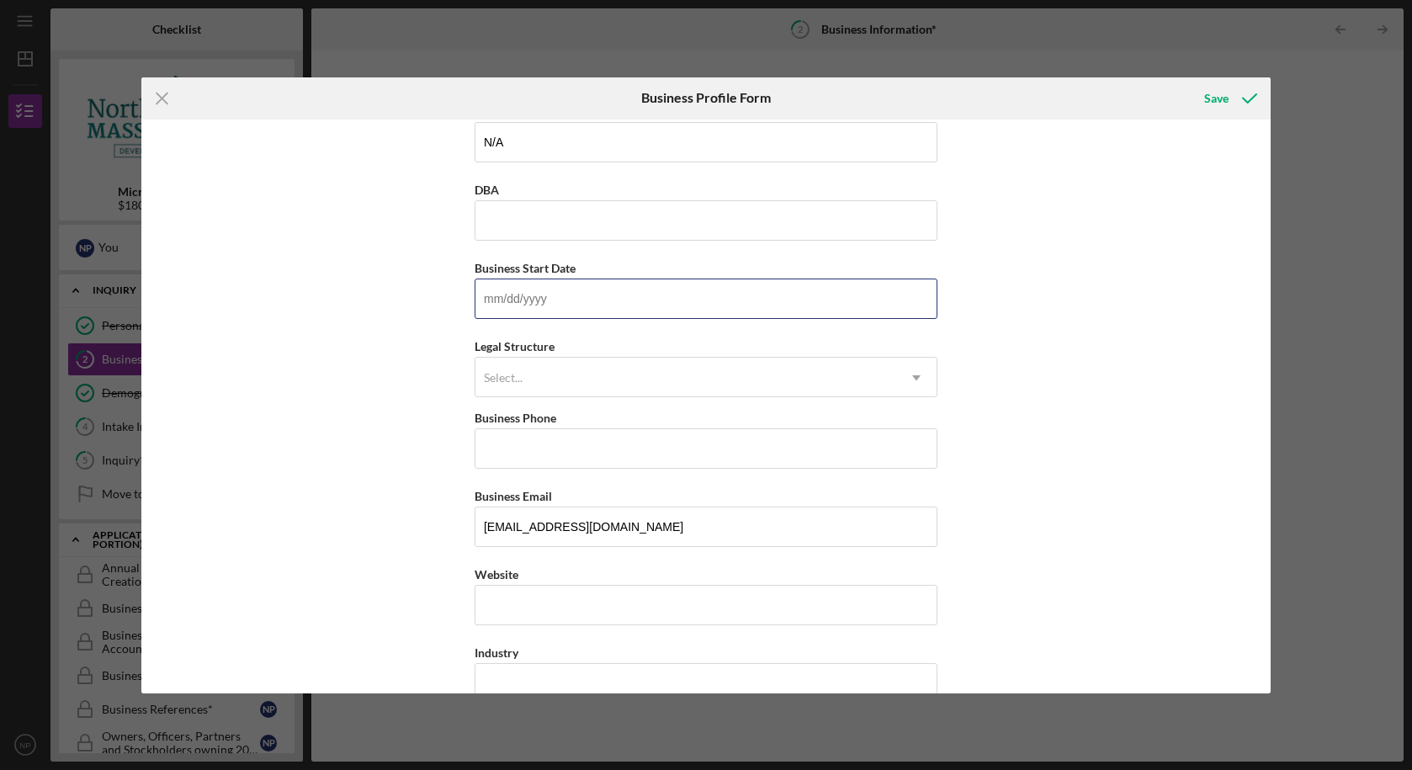
scroll to position [29, 0]
click at [595, 374] on div "Select..." at bounding box center [685, 376] width 421 height 39
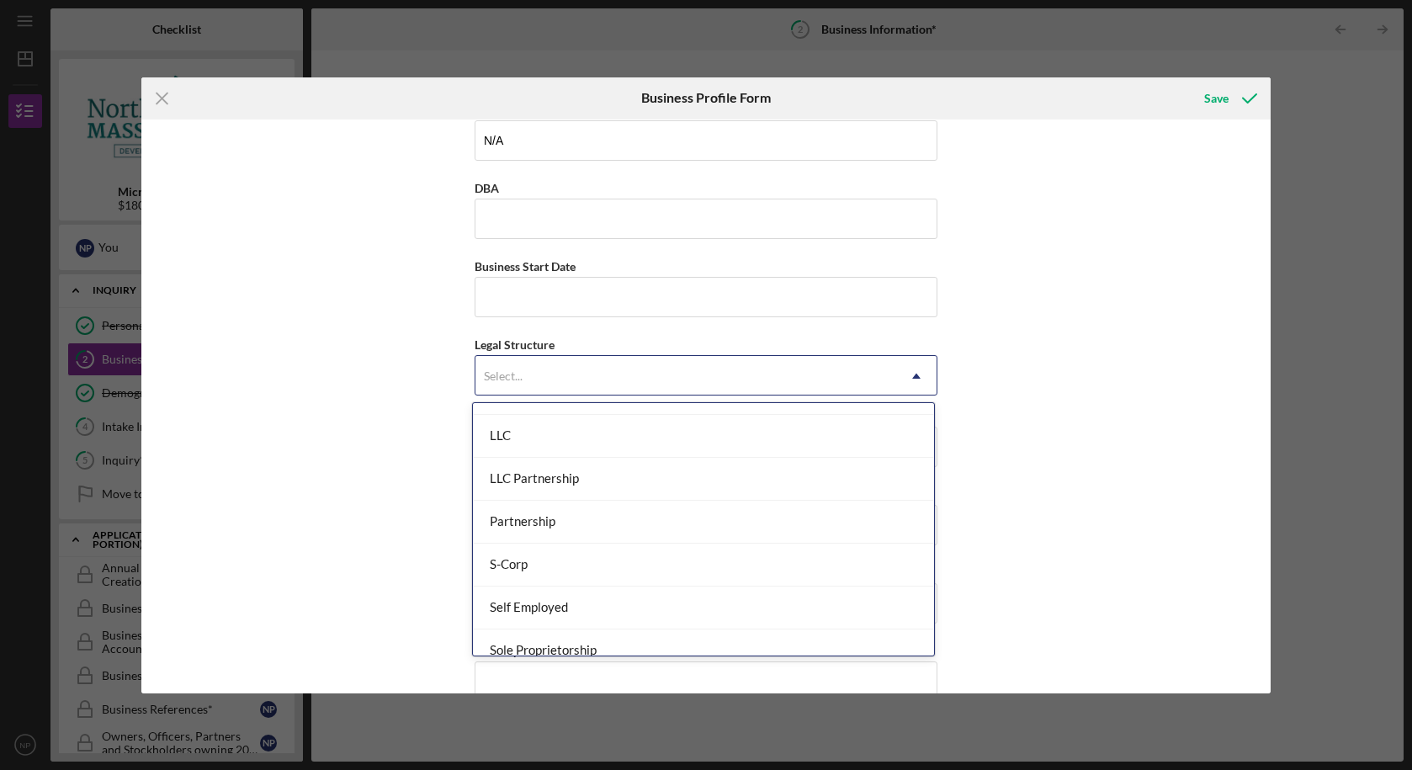
scroll to position [291, 0]
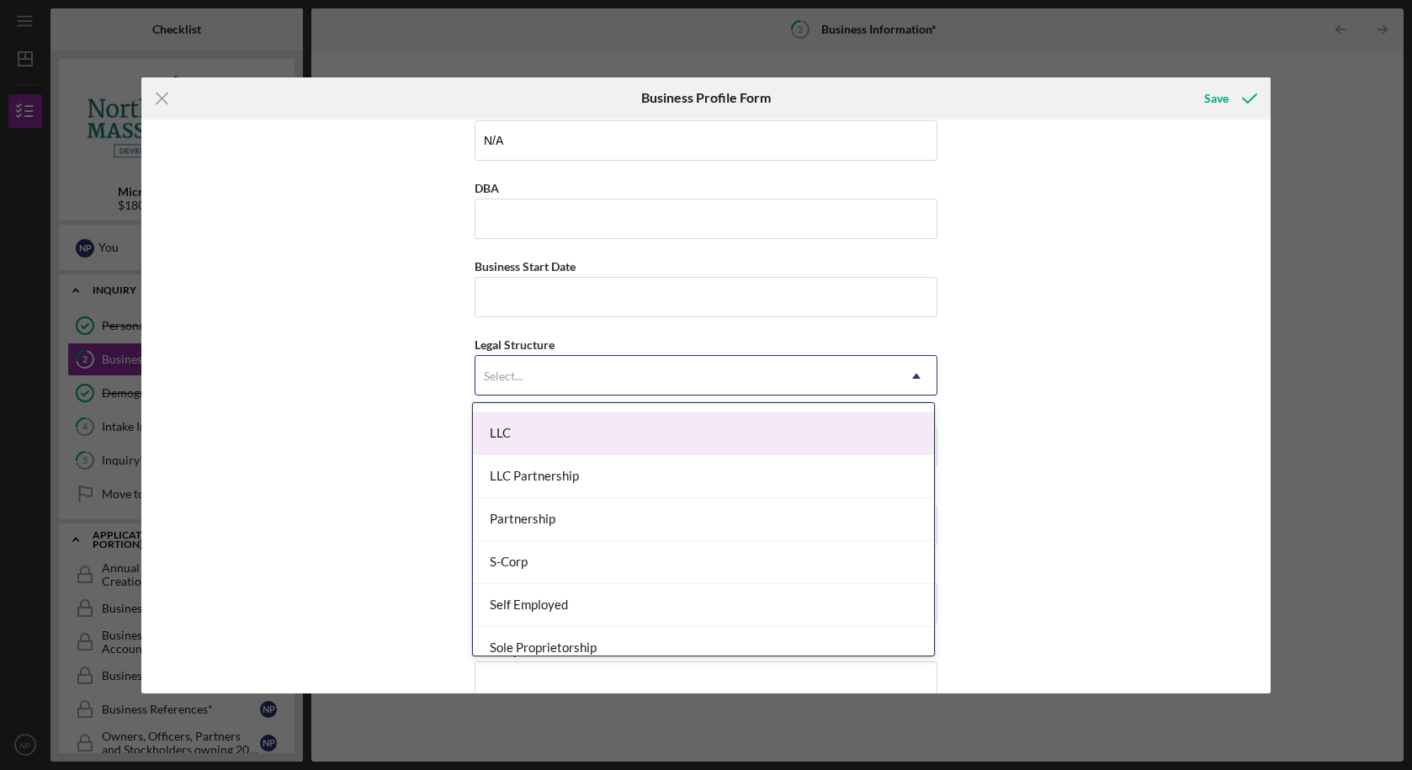
click at [594, 442] on div "LLC" at bounding box center [703, 433] width 461 height 43
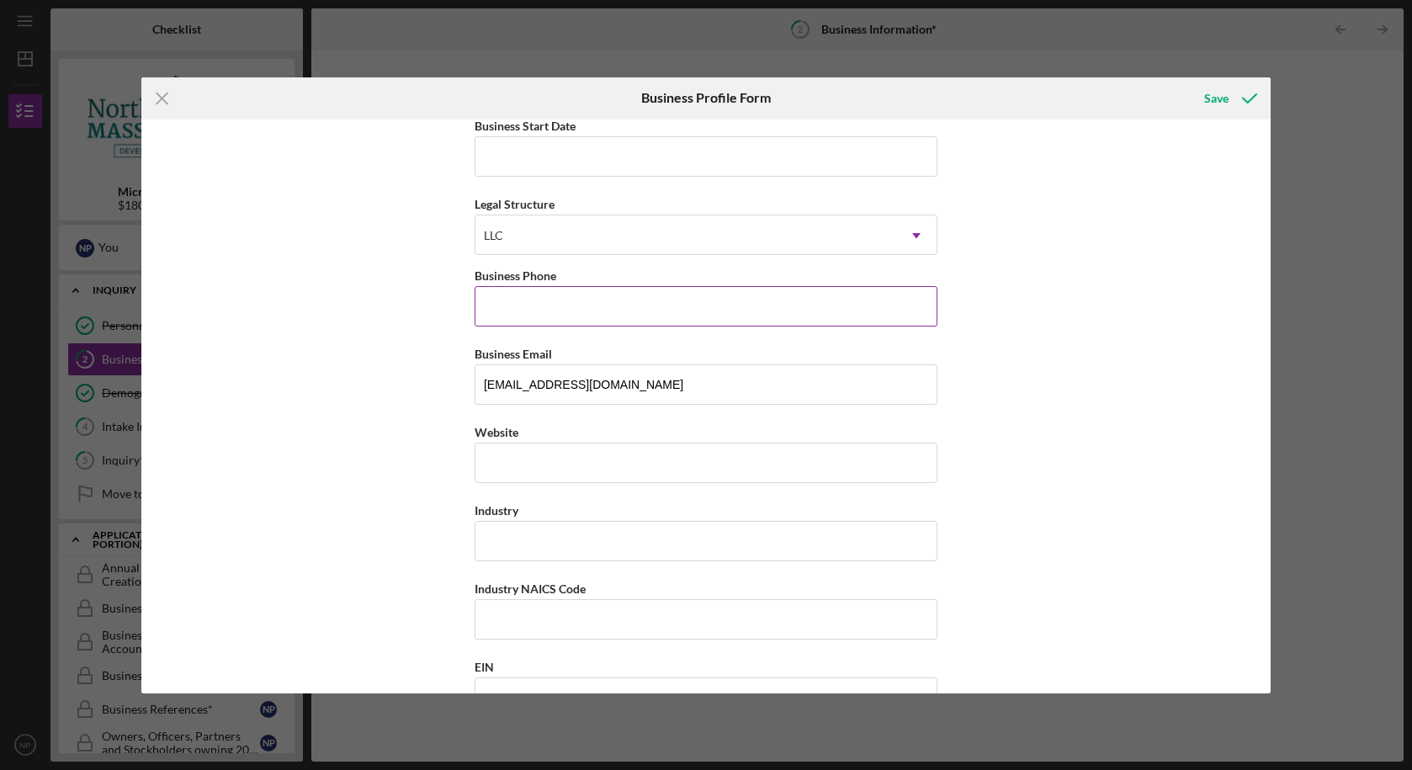
scroll to position [179, 0]
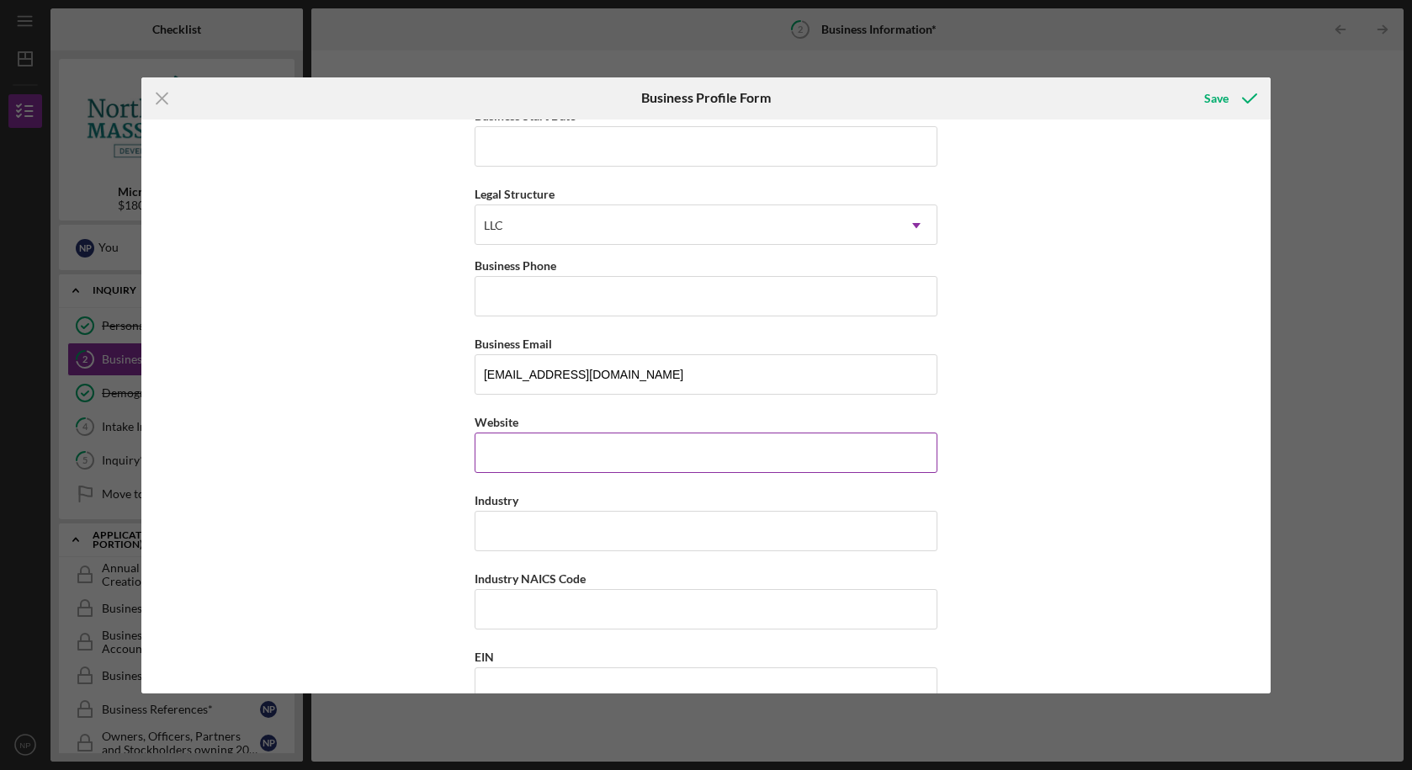
click at [602, 472] on input "Website" at bounding box center [706, 453] width 463 height 40
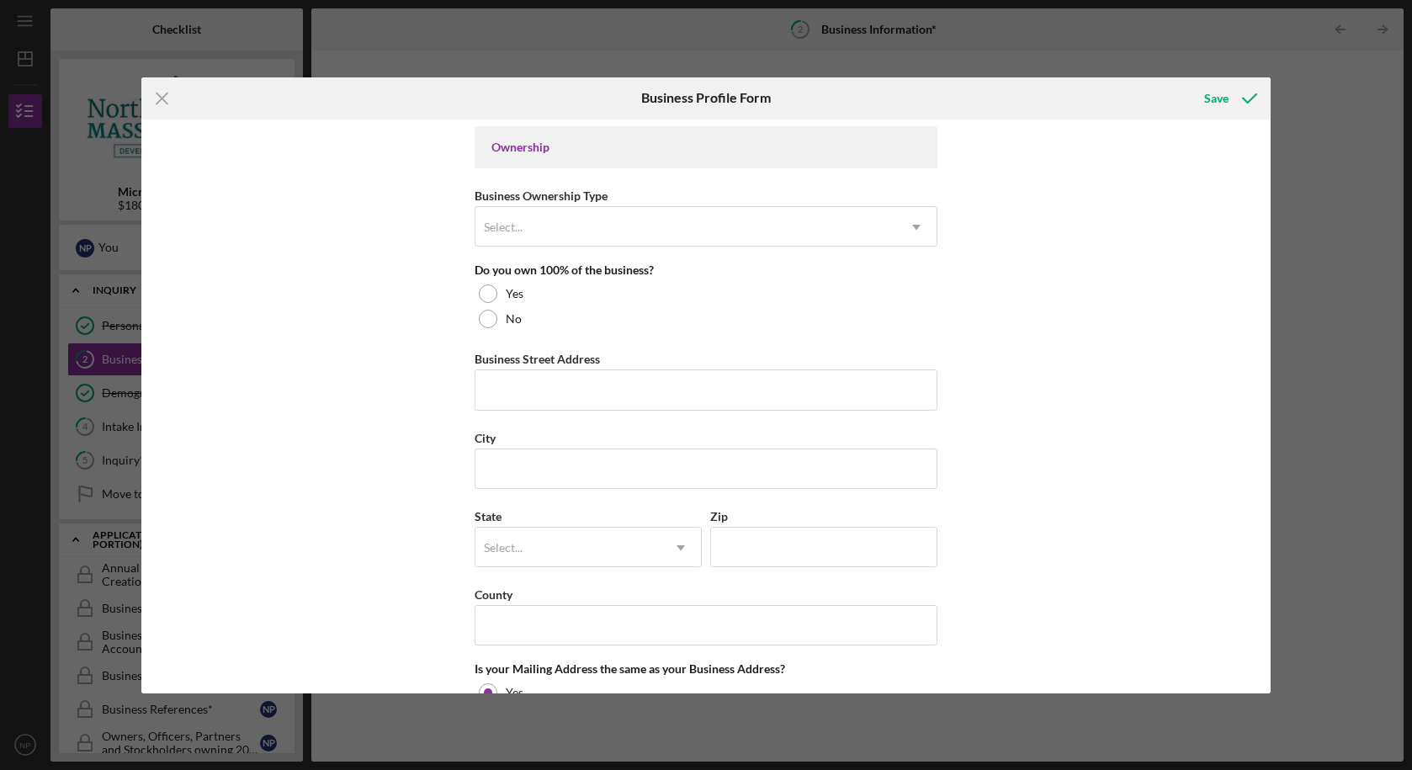
scroll to position [783, 0]
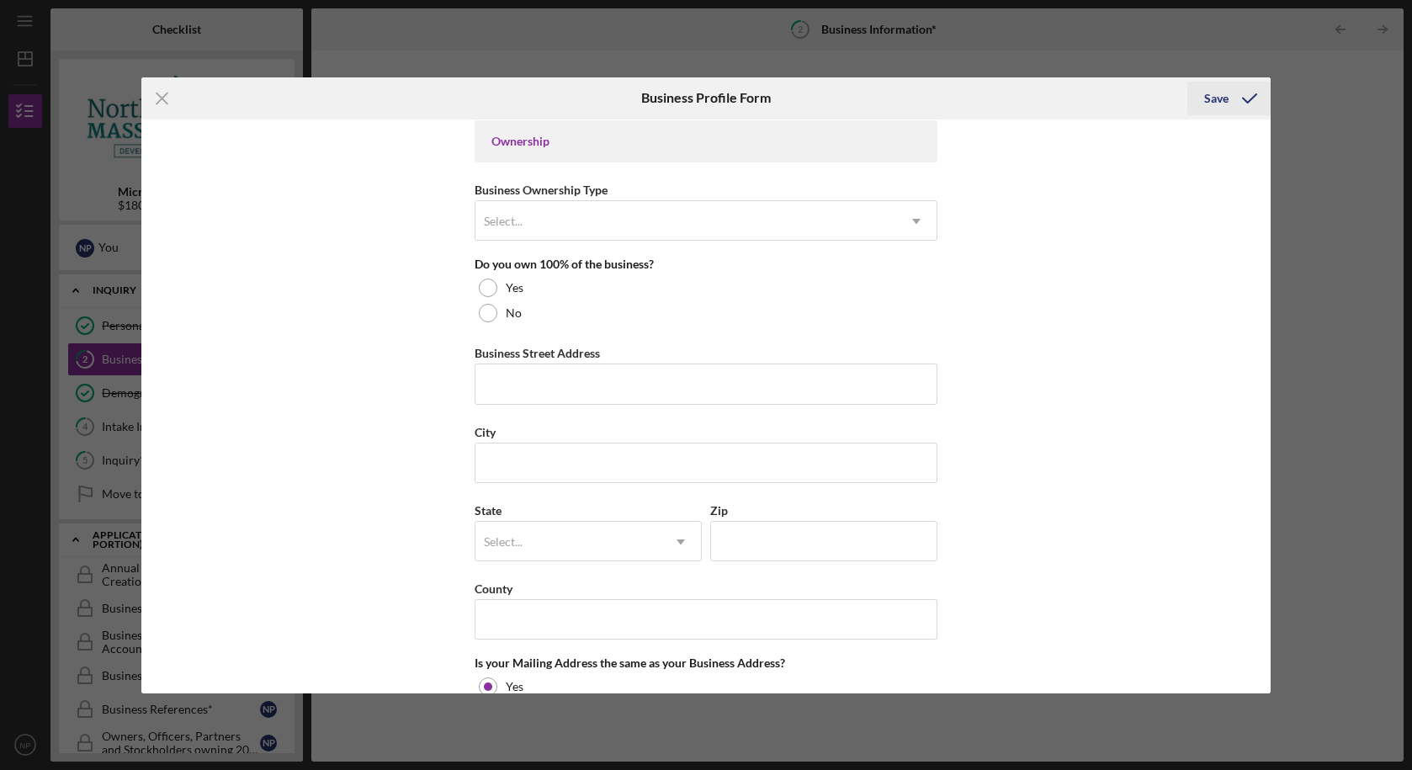
click at [1232, 86] on icon "submit" at bounding box center [1250, 98] width 42 height 42
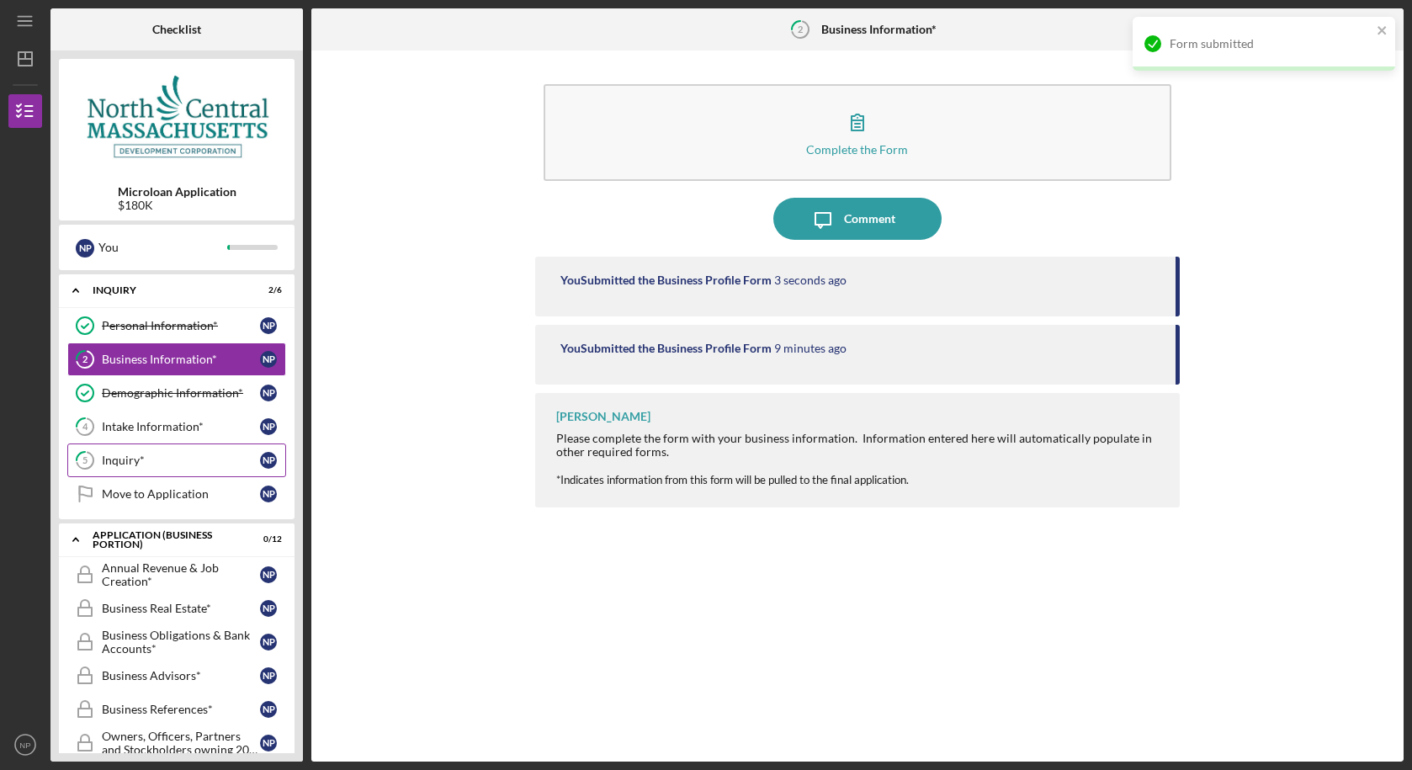
click at [122, 462] on div "Inquiry*" at bounding box center [181, 460] width 158 height 13
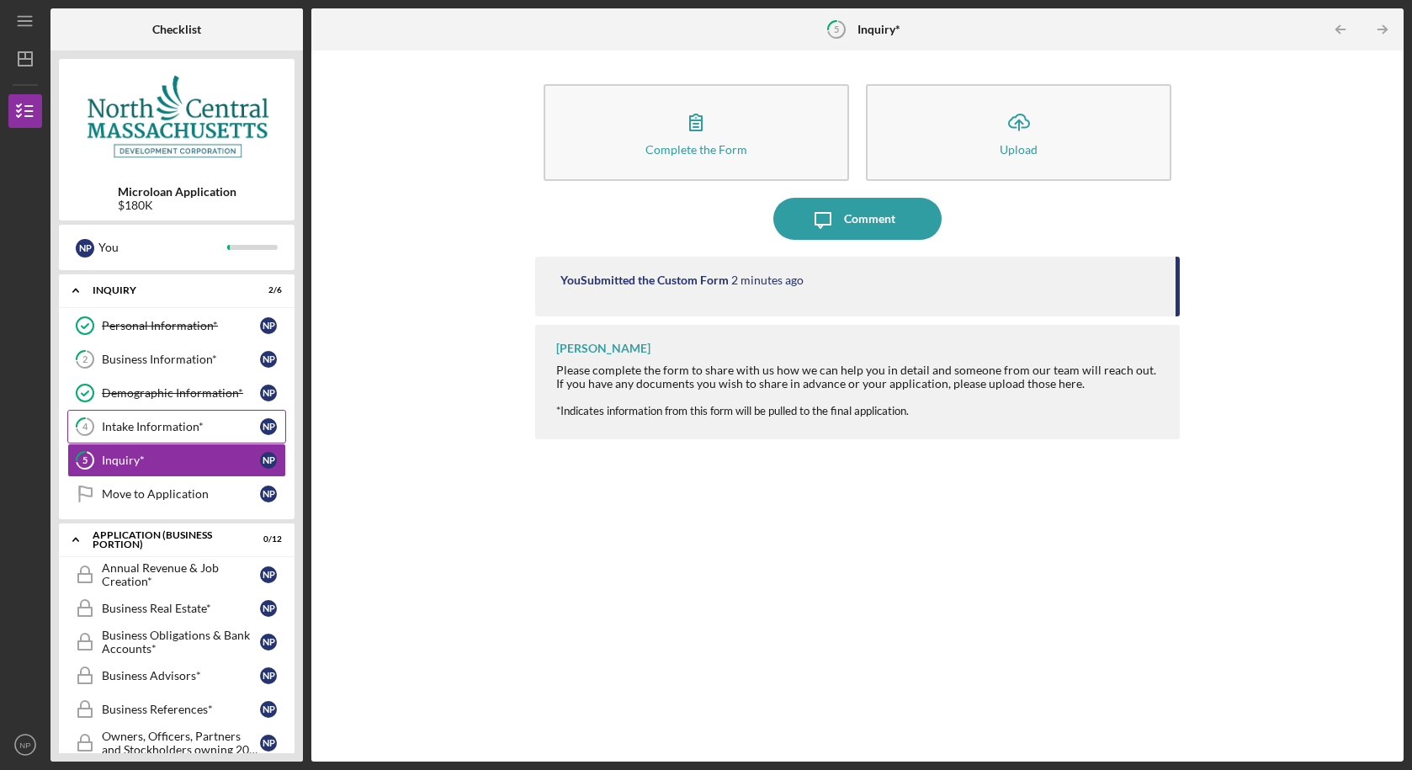
click at [177, 420] on div "Intake Information*" at bounding box center [181, 426] width 158 height 13
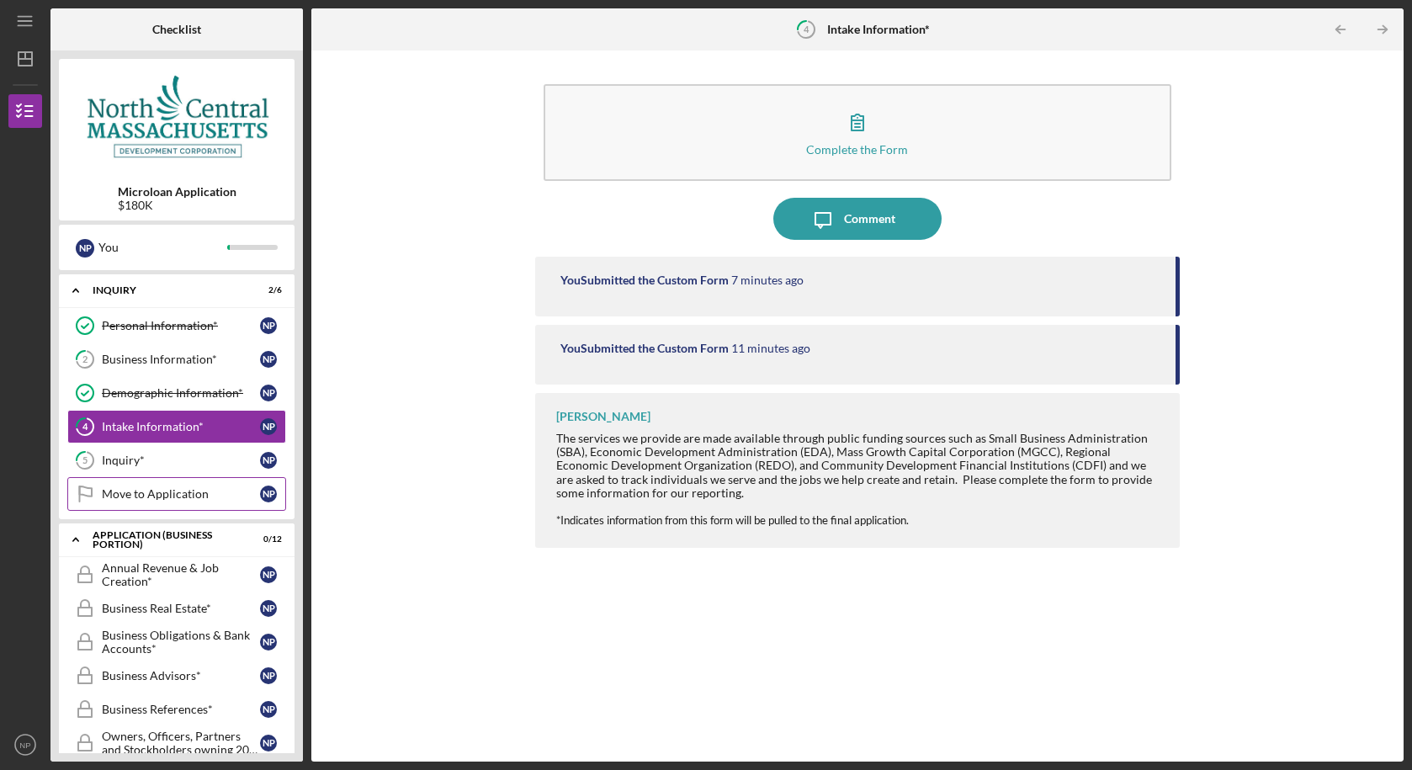
click at [212, 500] on div "Move to Application" at bounding box center [181, 493] width 158 height 13
